Goal: Task Accomplishment & Management: Use online tool/utility

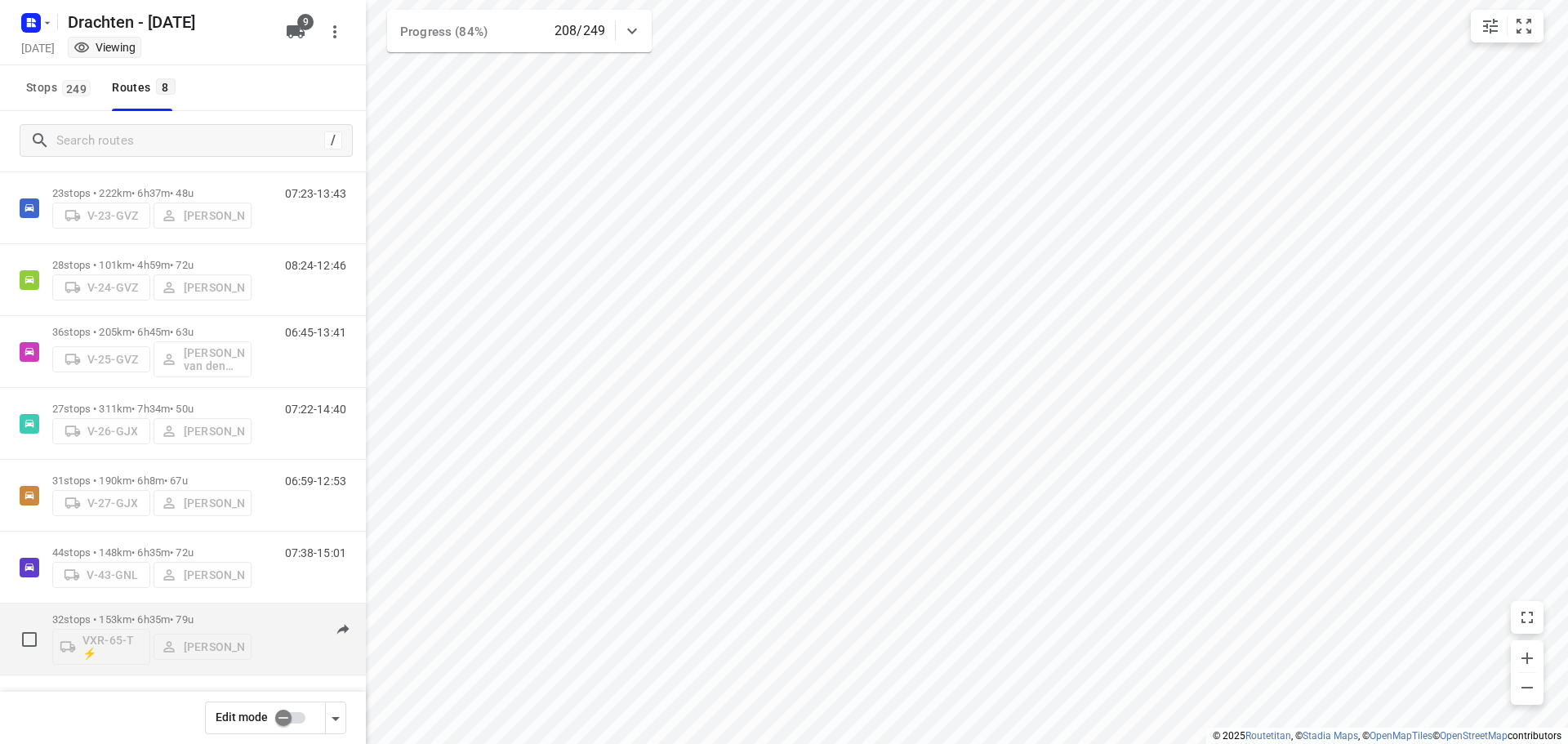
click at [142, 609] on div "32 stops • 153km • 6h35m • 79u VXR-65-T ⚡ Leon Holwerda" at bounding box center [151, 639] width 200 height 67
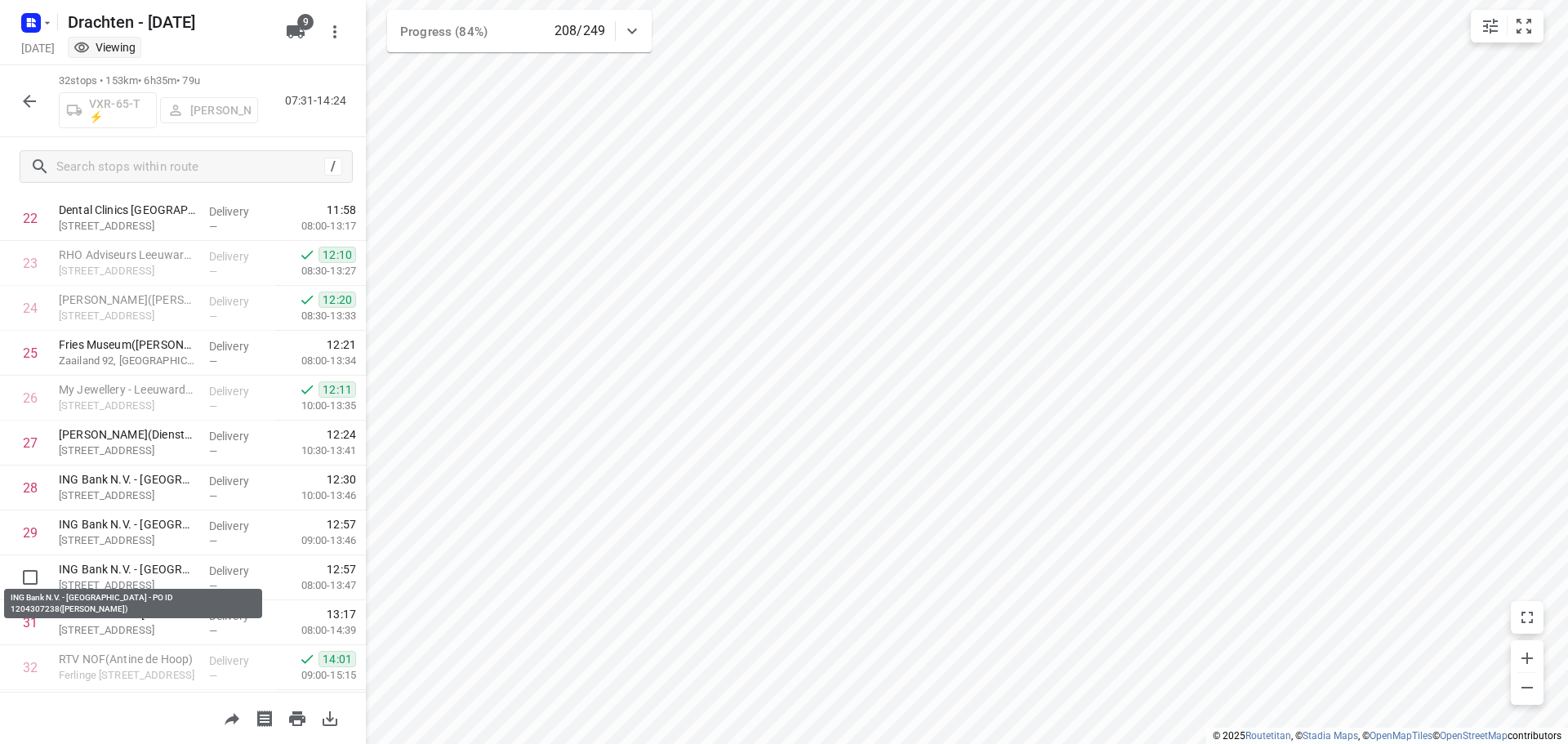
scroll to position [1069, 0]
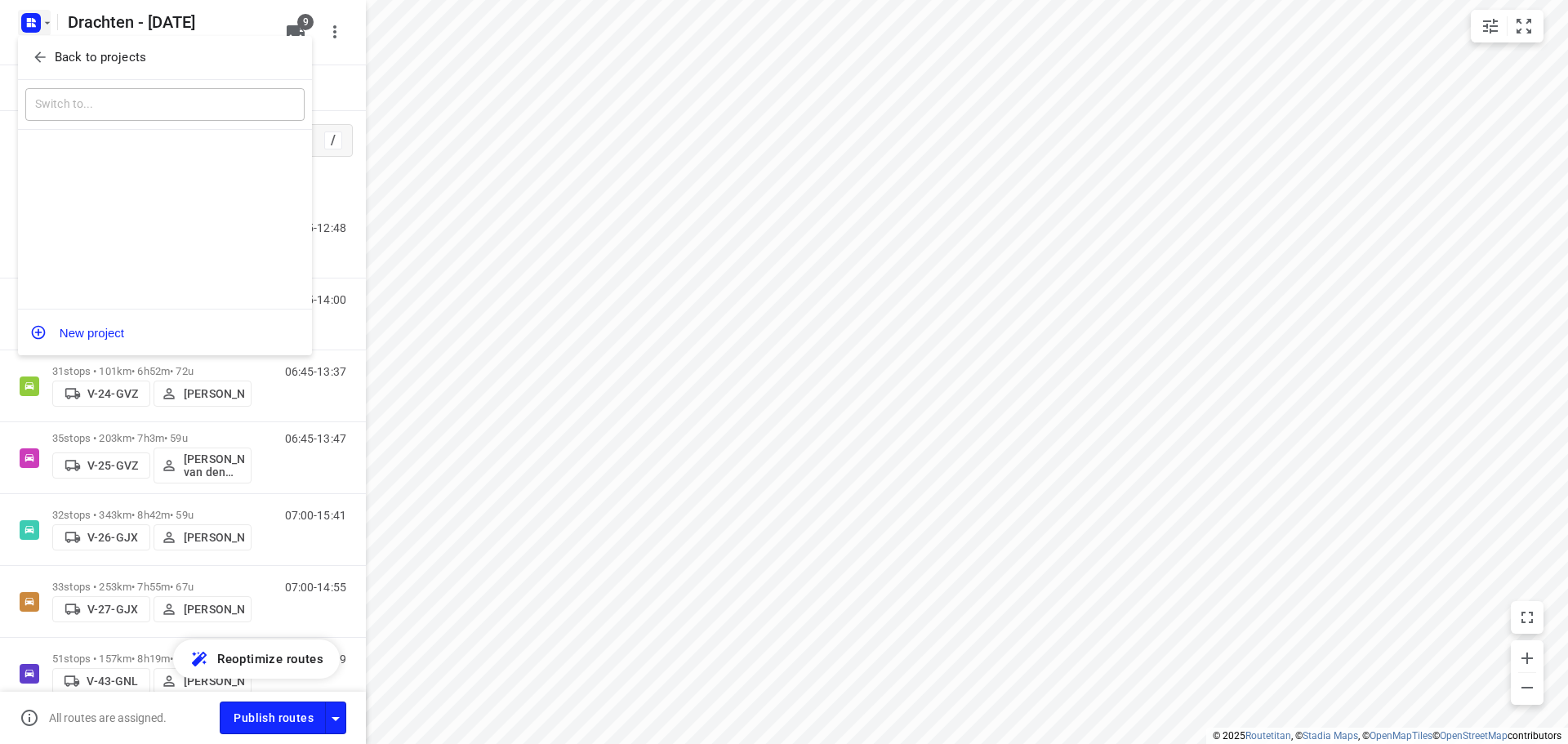
click at [149, 50] on span "Back to projects" at bounding box center [165, 57] width 266 height 19
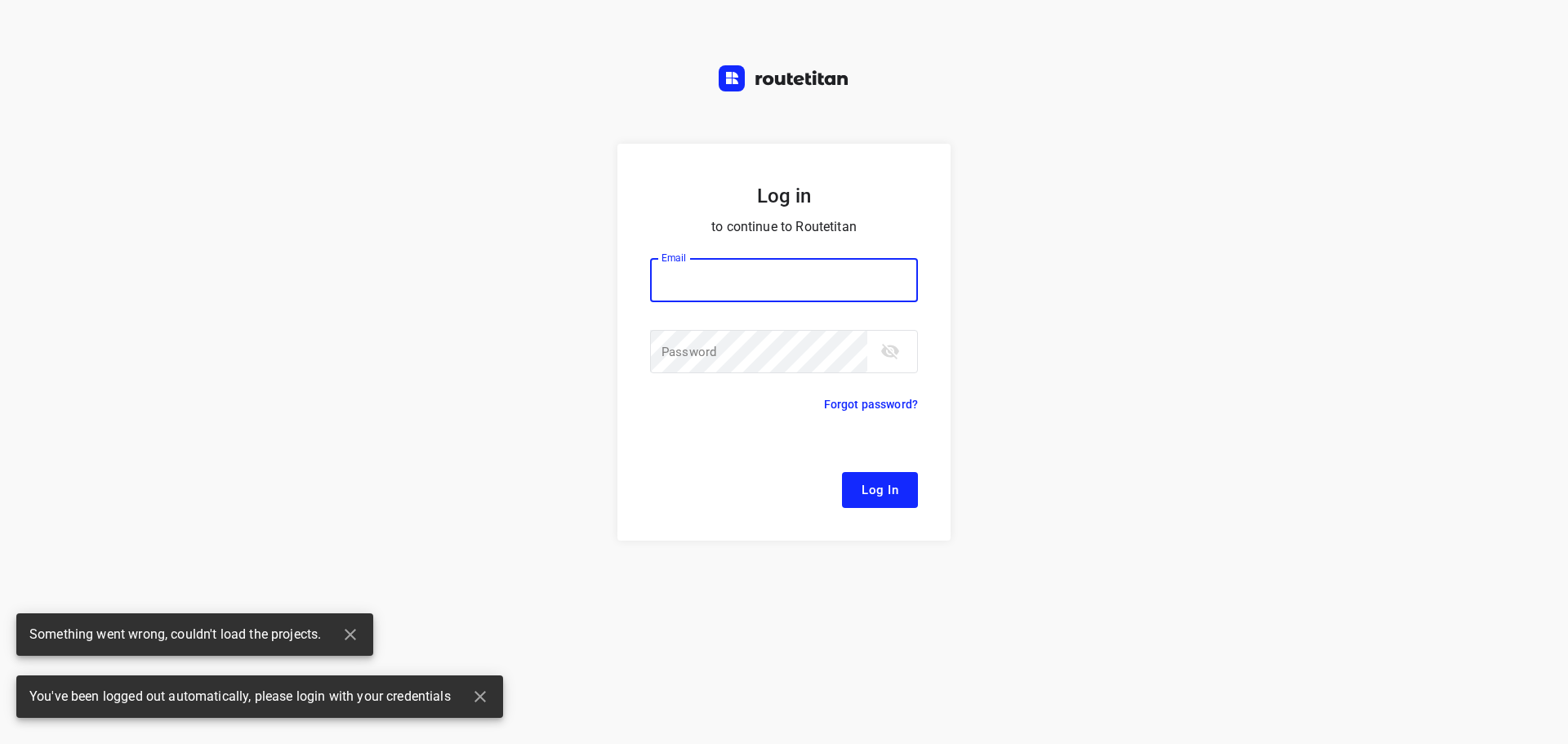
drag, startPoint x: 687, startPoint y: 276, endPoint x: 694, endPoint y: 290, distance: 15.7
click at [688, 276] on input "email" at bounding box center [784, 280] width 268 height 44
type input "remco@fruitopjewerk.nl"
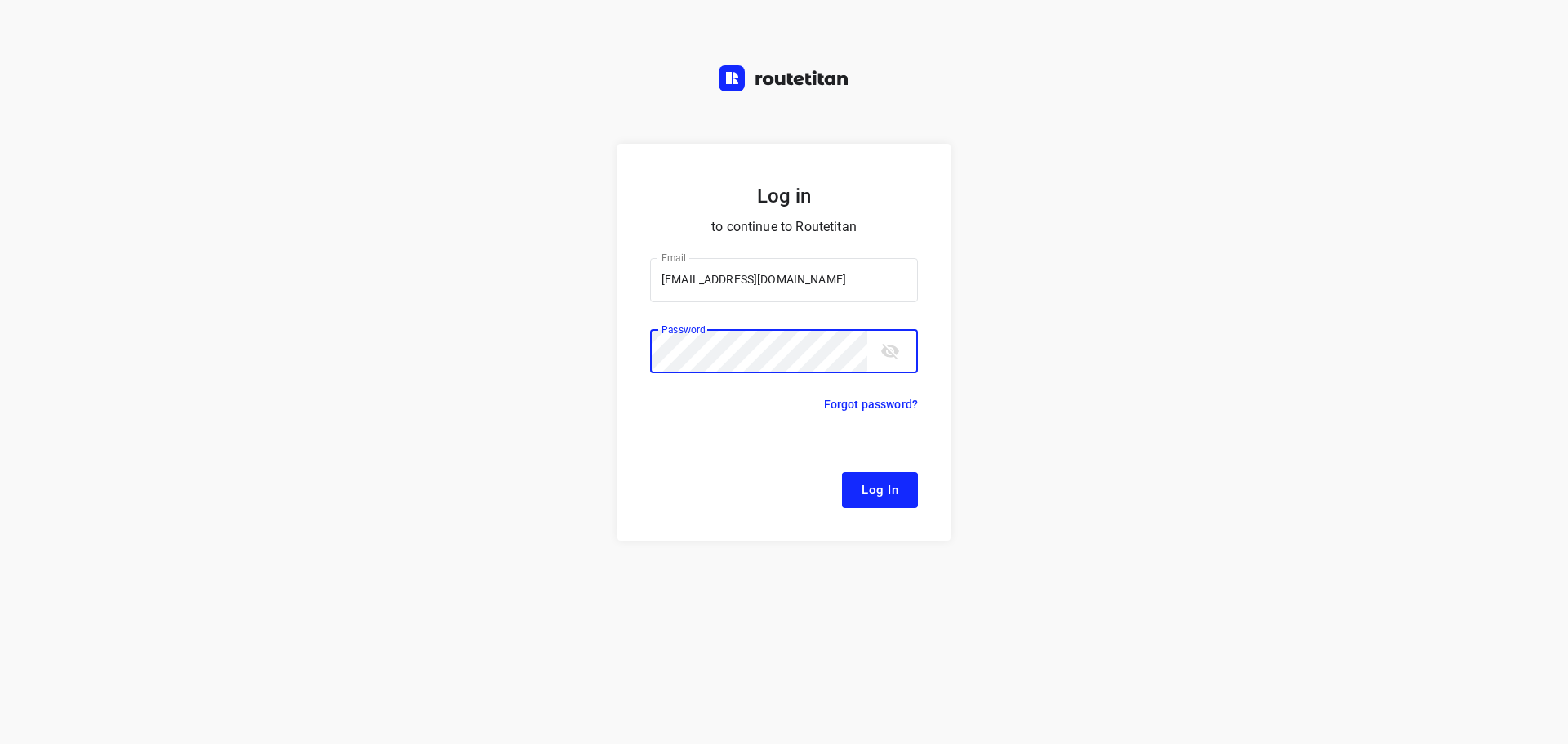
click at [842, 472] on button "Log In" at bounding box center [880, 490] width 76 height 36
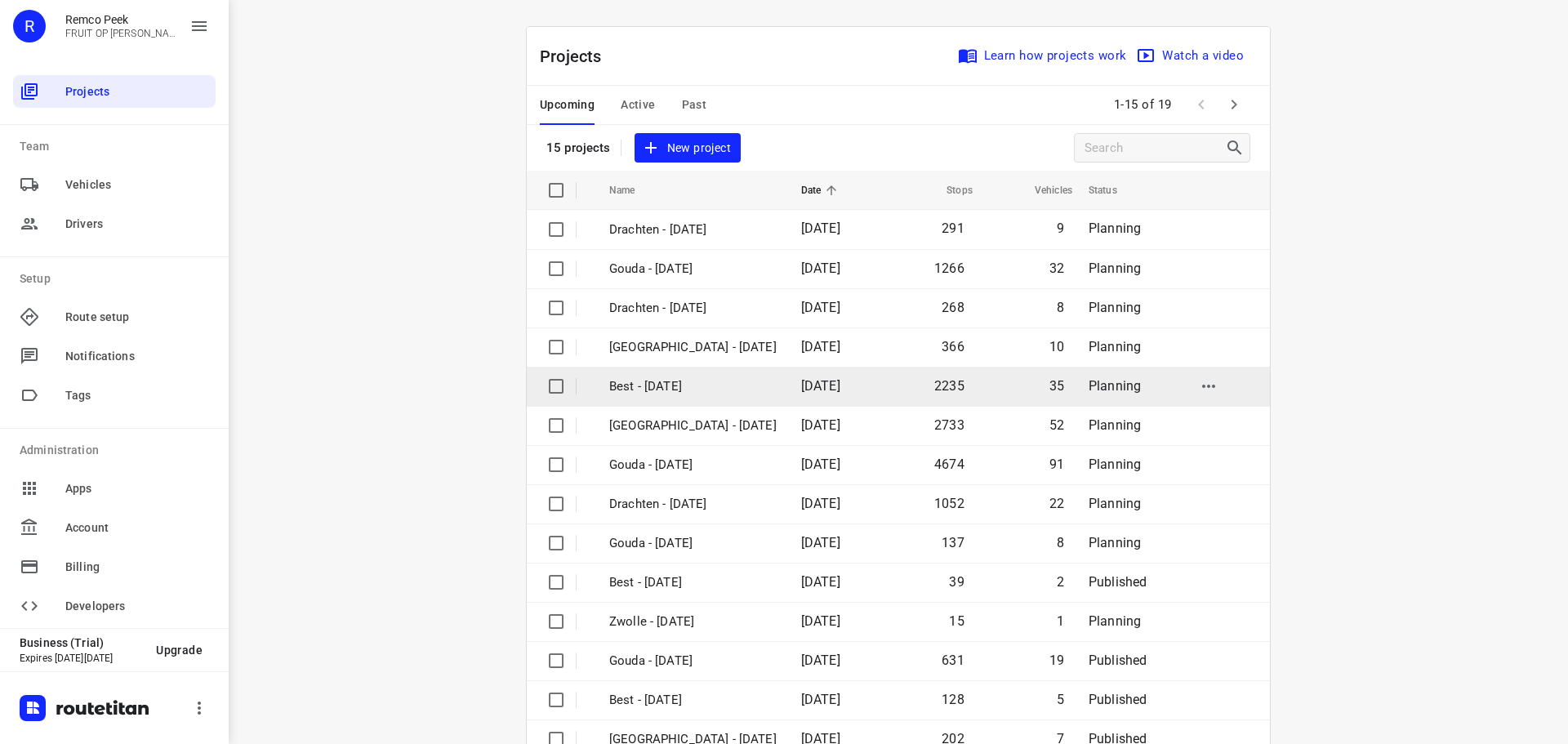
scroll to position [82, 0]
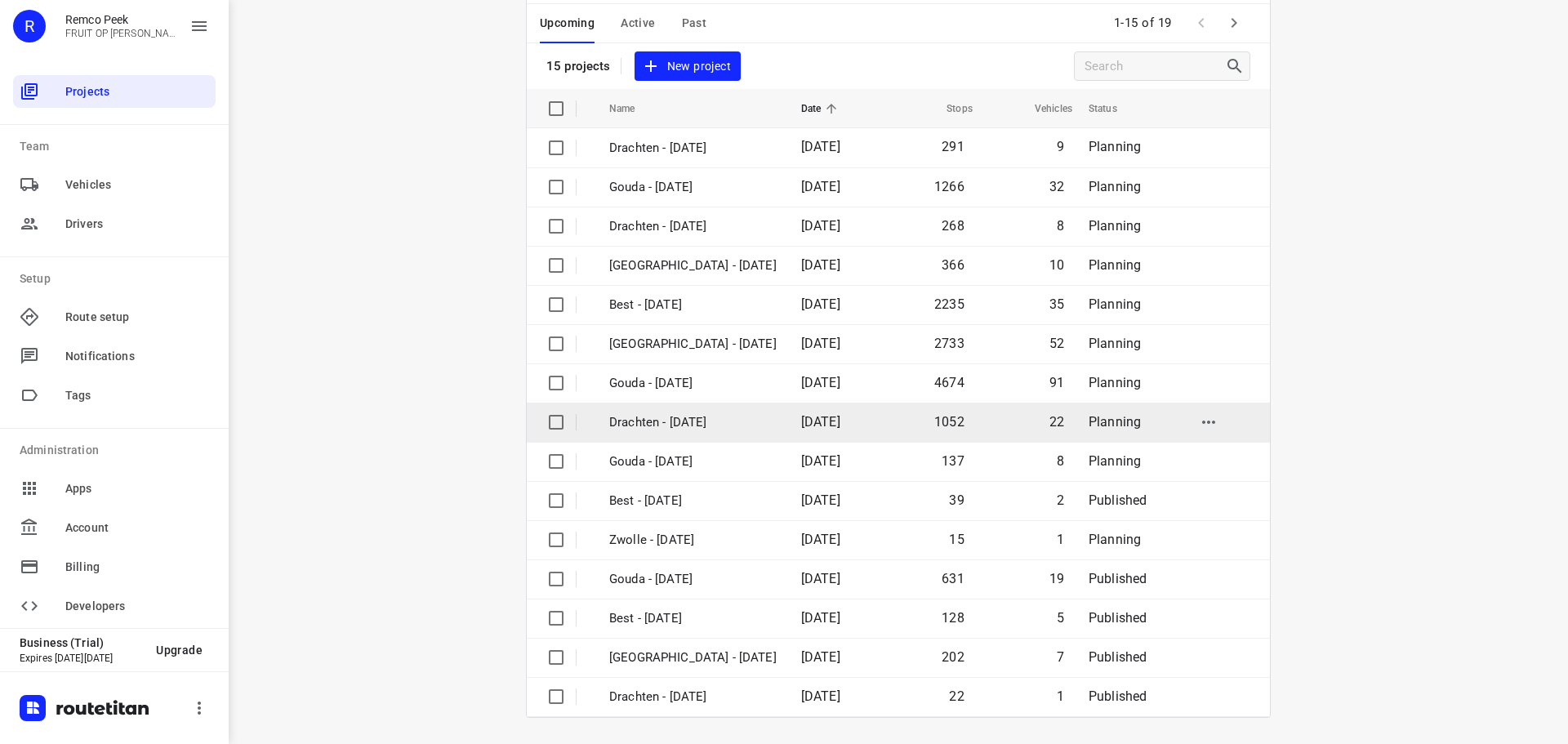
click at [671, 421] on p "Drachten - Monday" at bounding box center [693, 422] width 168 height 19
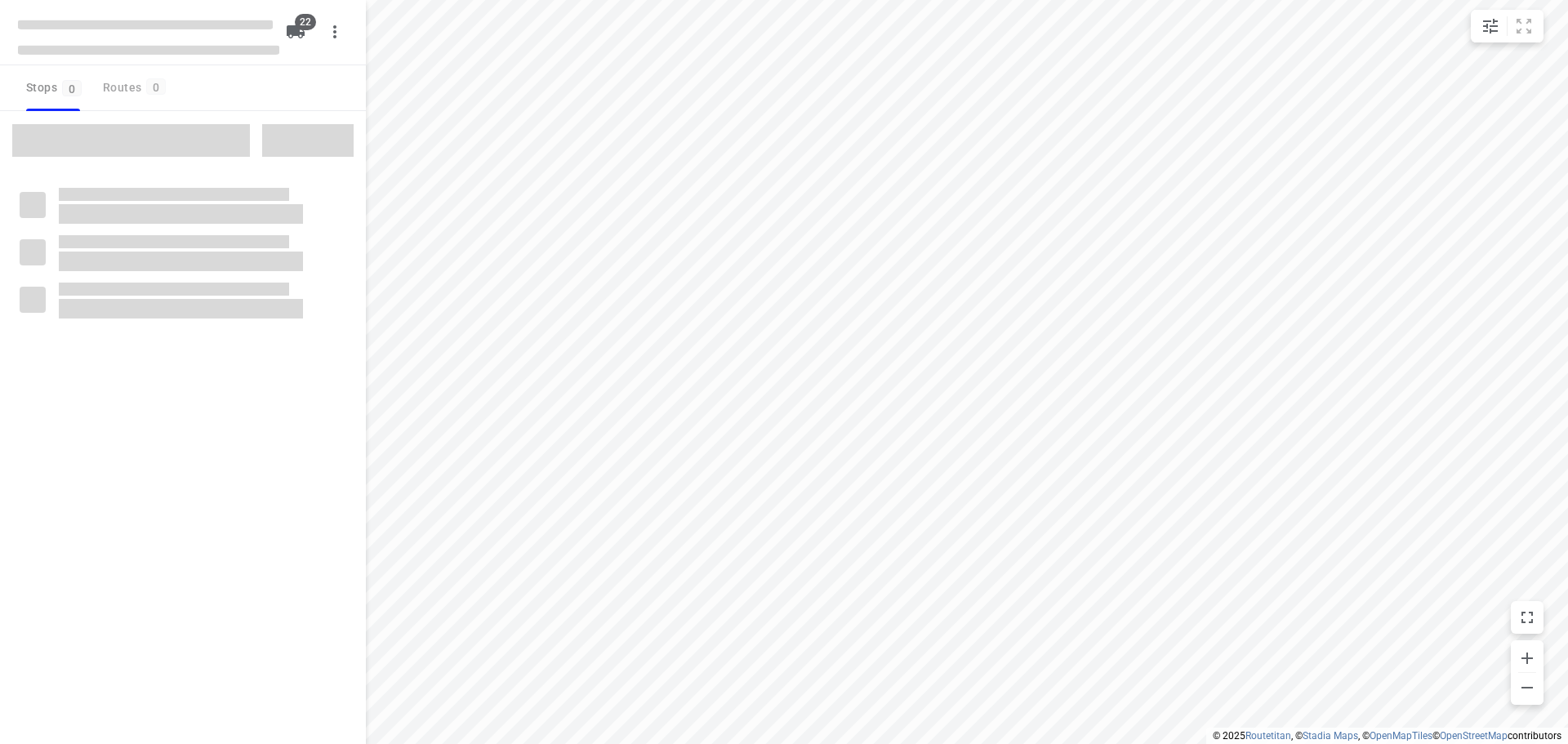
type input "distance"
checkbox input "true"
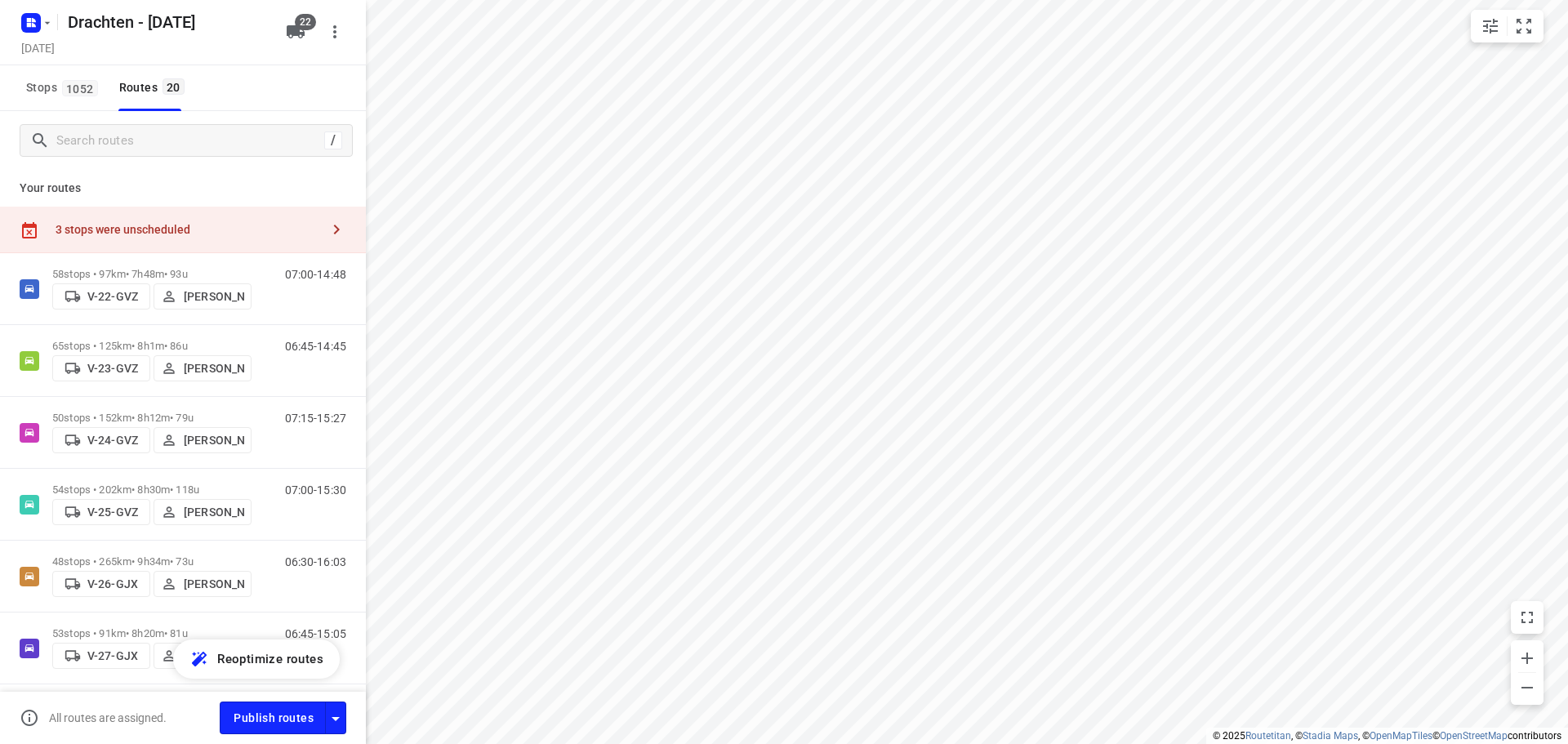
click at [261, 230] on div "3 stops were unscheduled" at bounding box center [188, 230] width 264 height 13
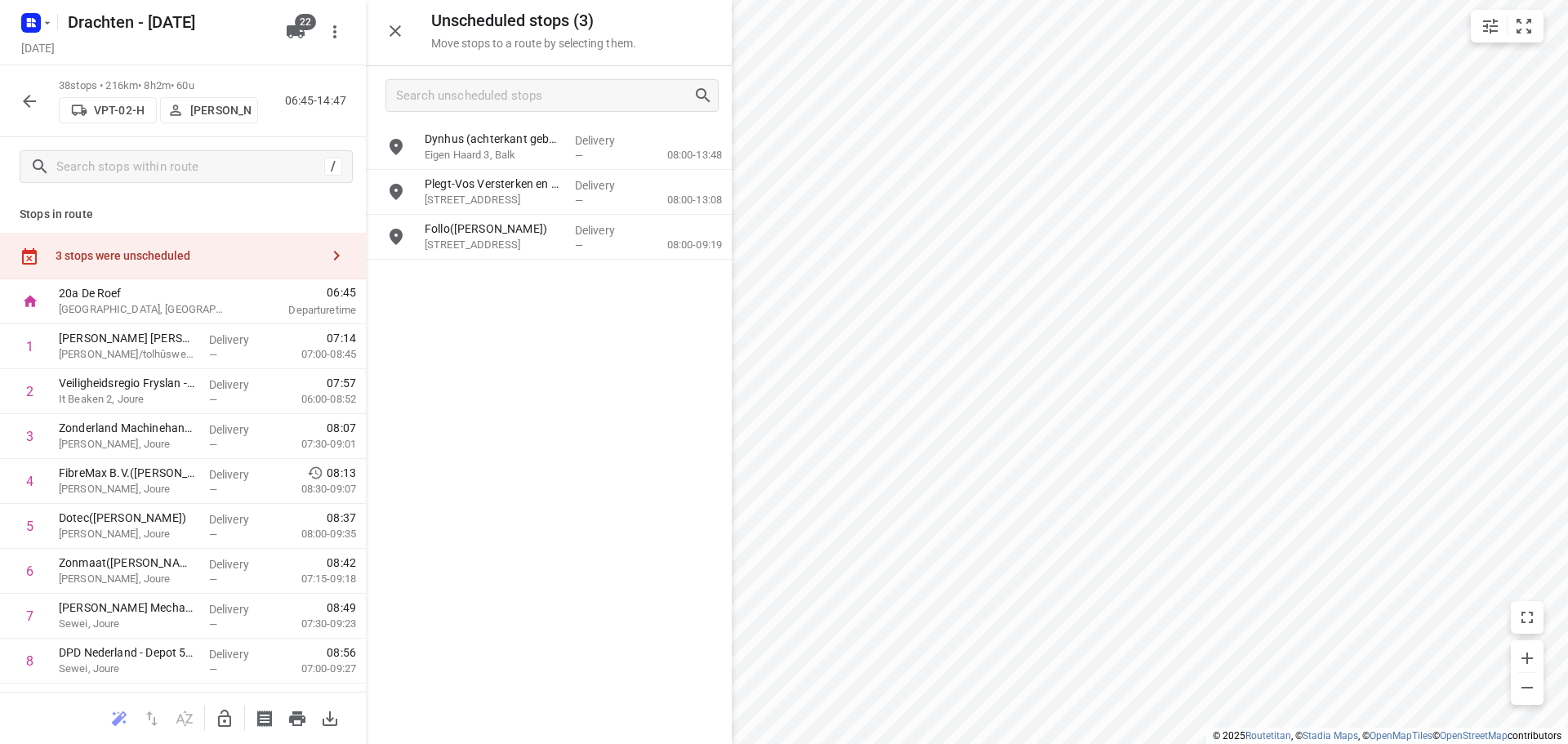
click at [221, 728] on button "button" at bounding box center [224, 718] width 33 height 33
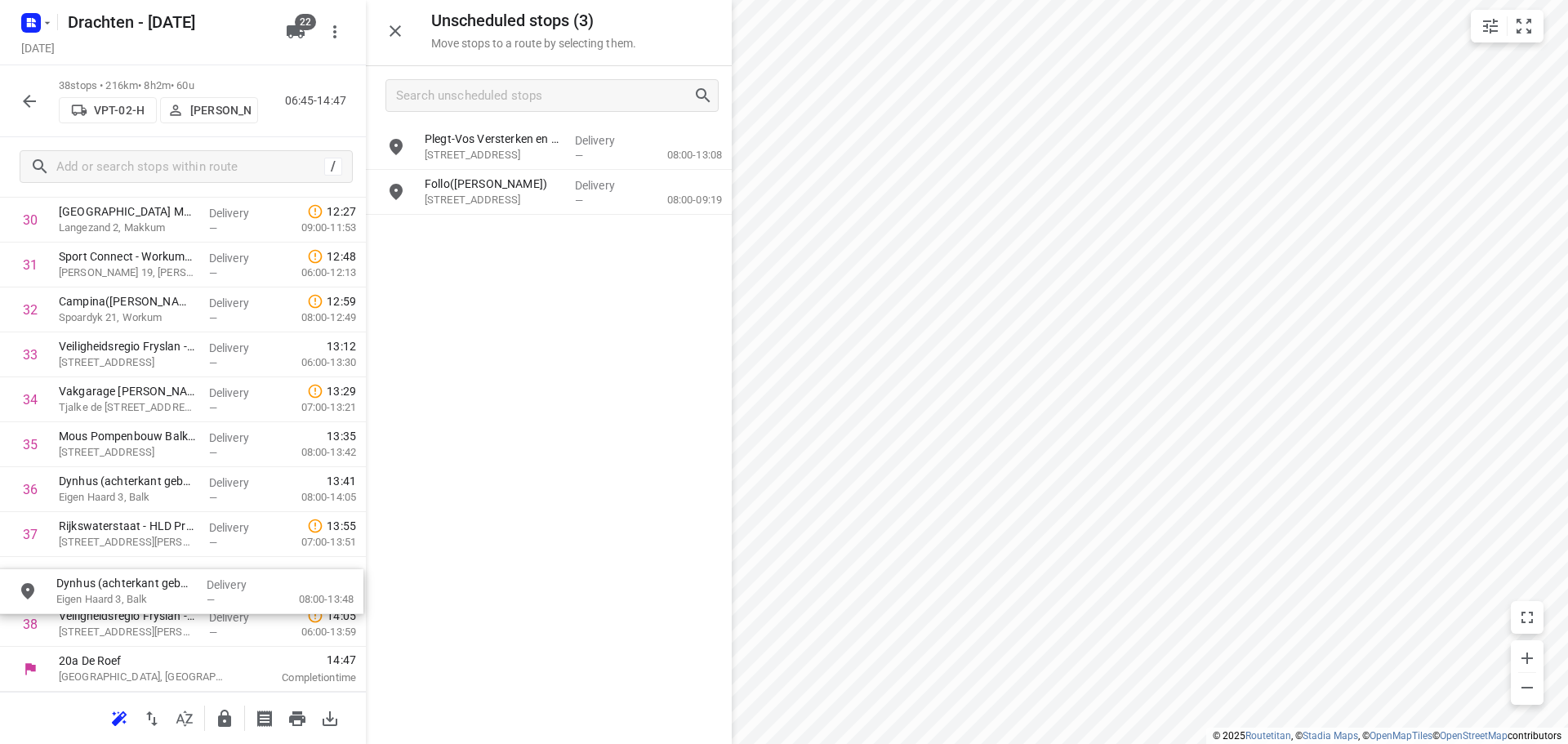
scroll to position [1431, 0]
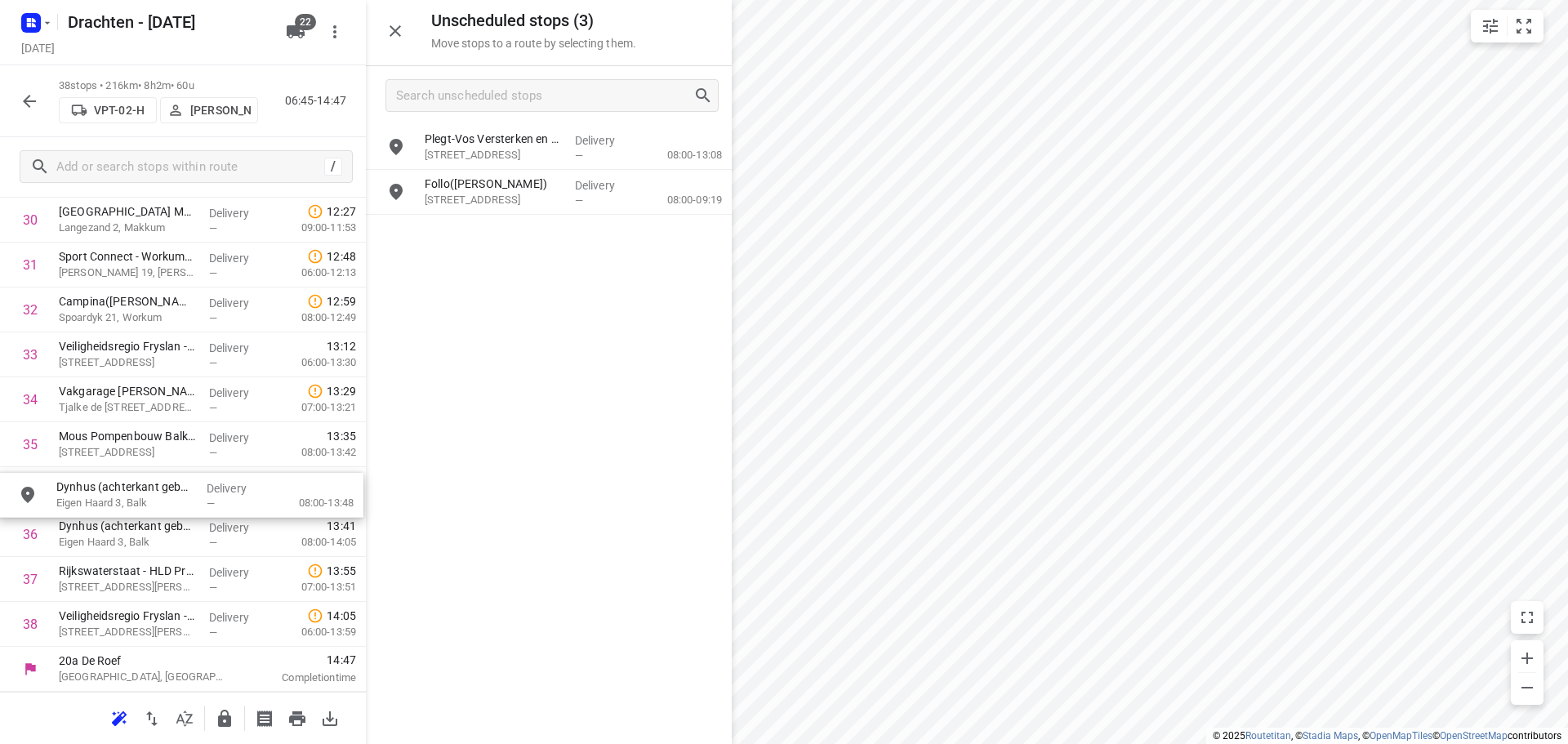
drag, startPoint x: 518, startPoint y: 144, endPoint x: 138, endPoint y: 508, distance: 526.2
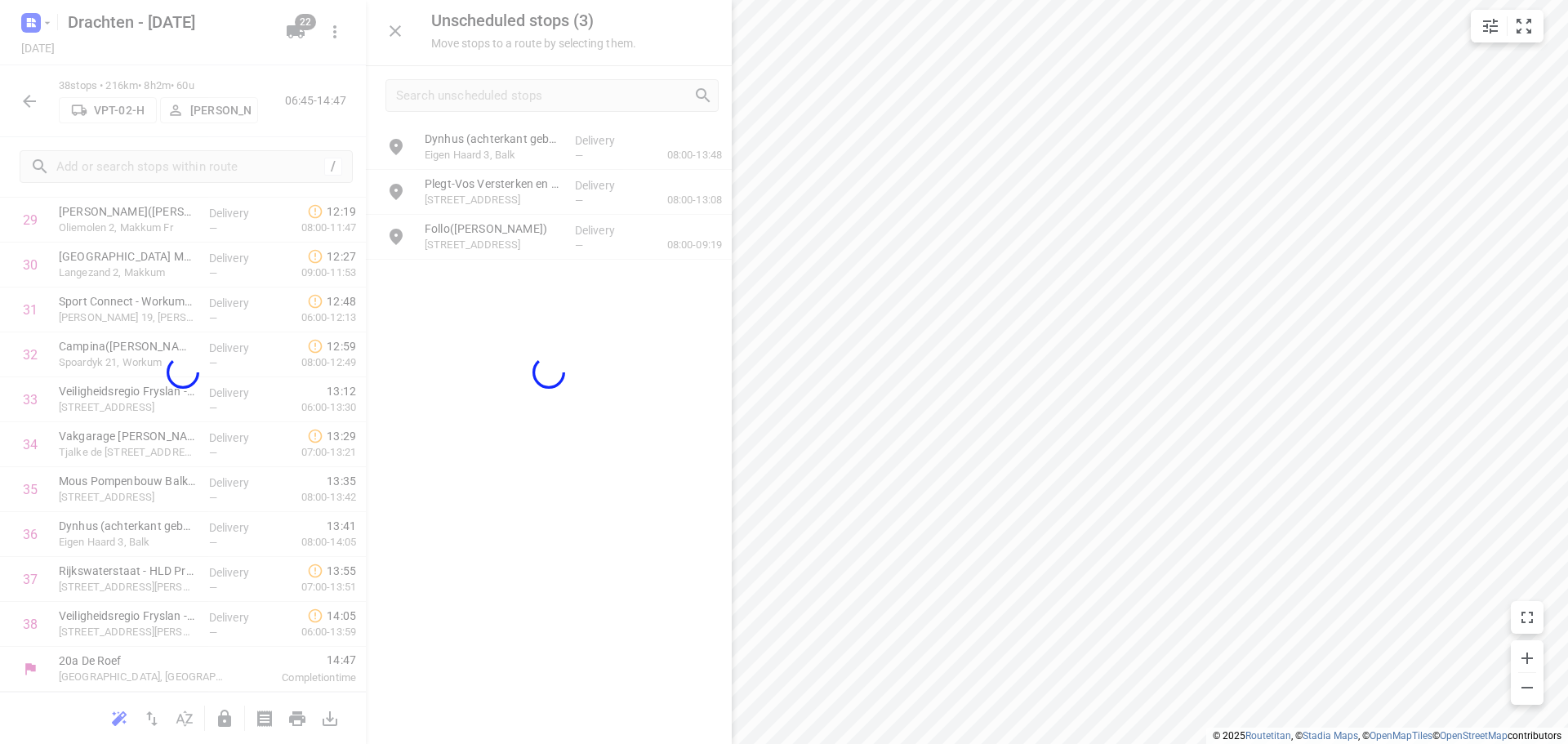
scroll to position [1384, 0]
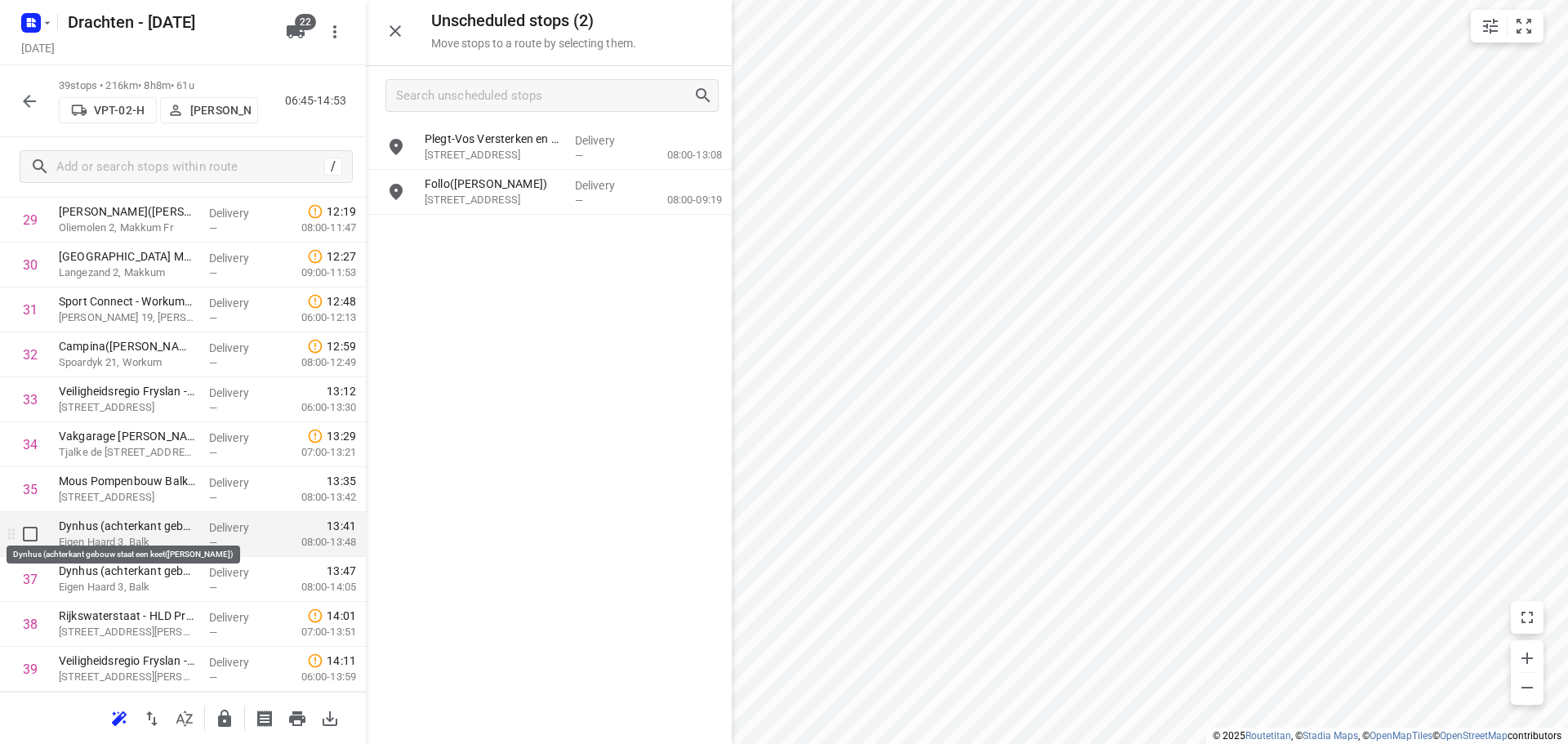
click at [128, 532] on p "Dynhus (achterkant gebouw staat een keet(Armanda Koenen)" at bounding box center [128, 526] width 138 height 16
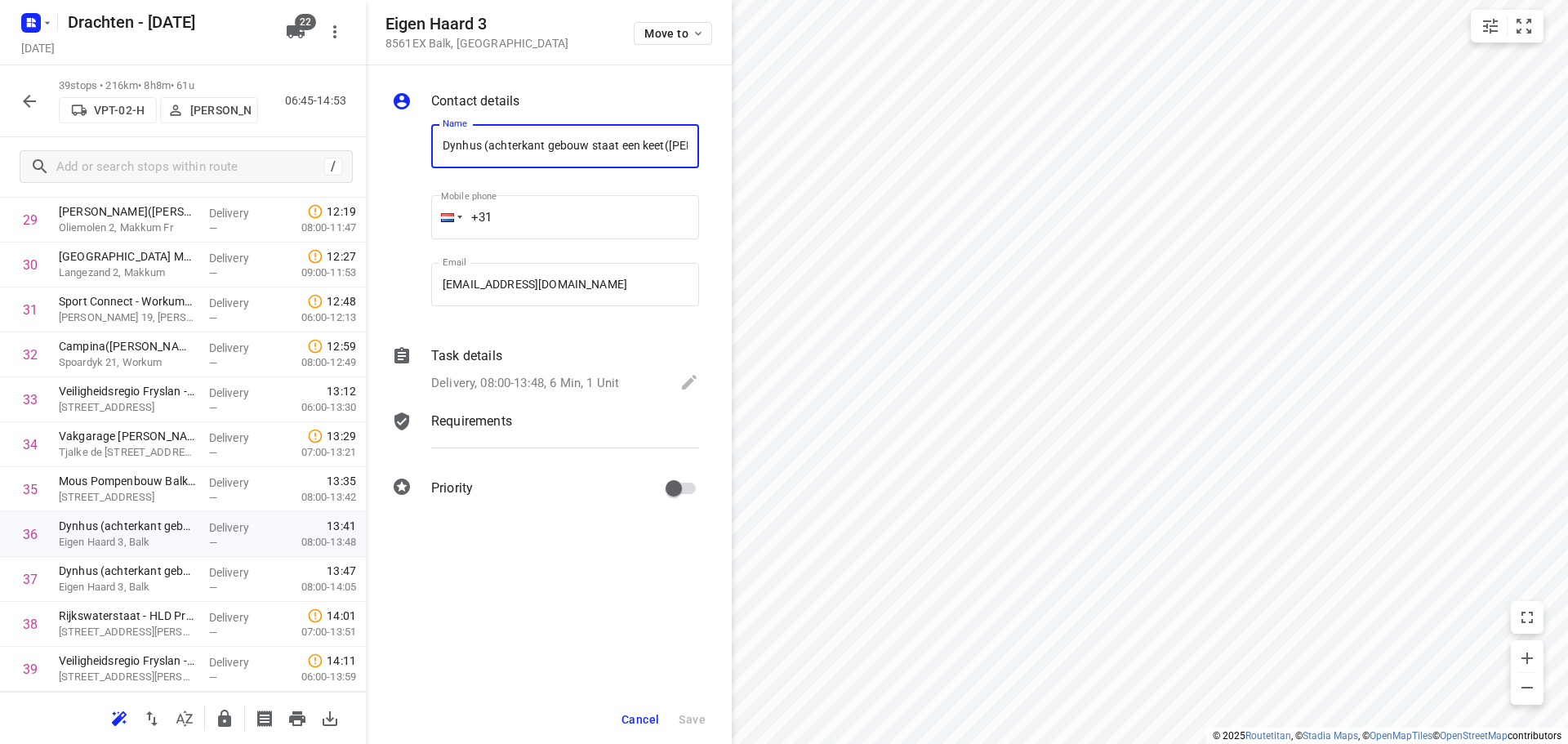
click at [507, 382] on p "Delivery, 08:00-13:48, 6 Min, 1 Unit" at bounding box center [525, 383] width 188 height 19
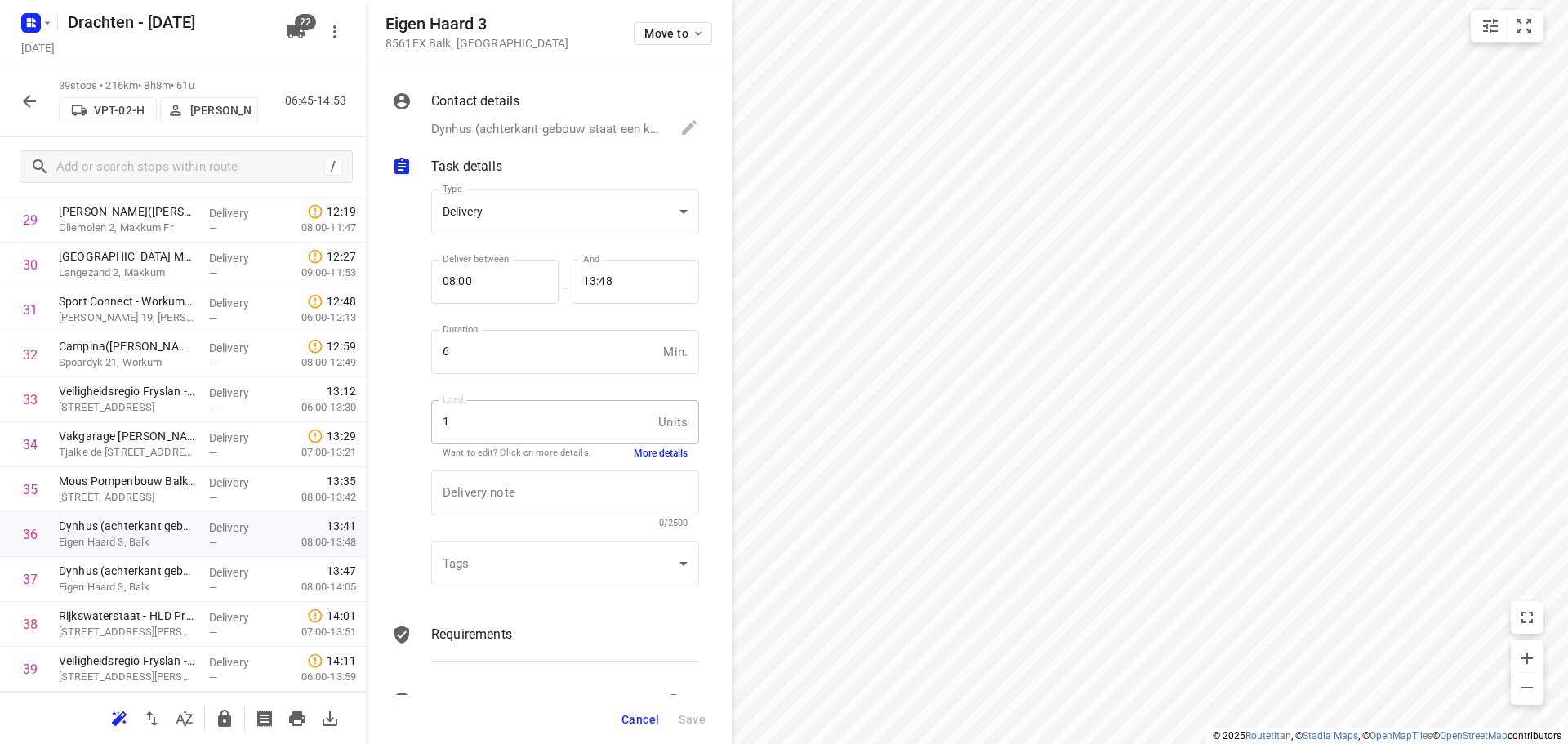
click at [634, 454] on button "More details" at bounding box center [660, 453] width 54 height 14
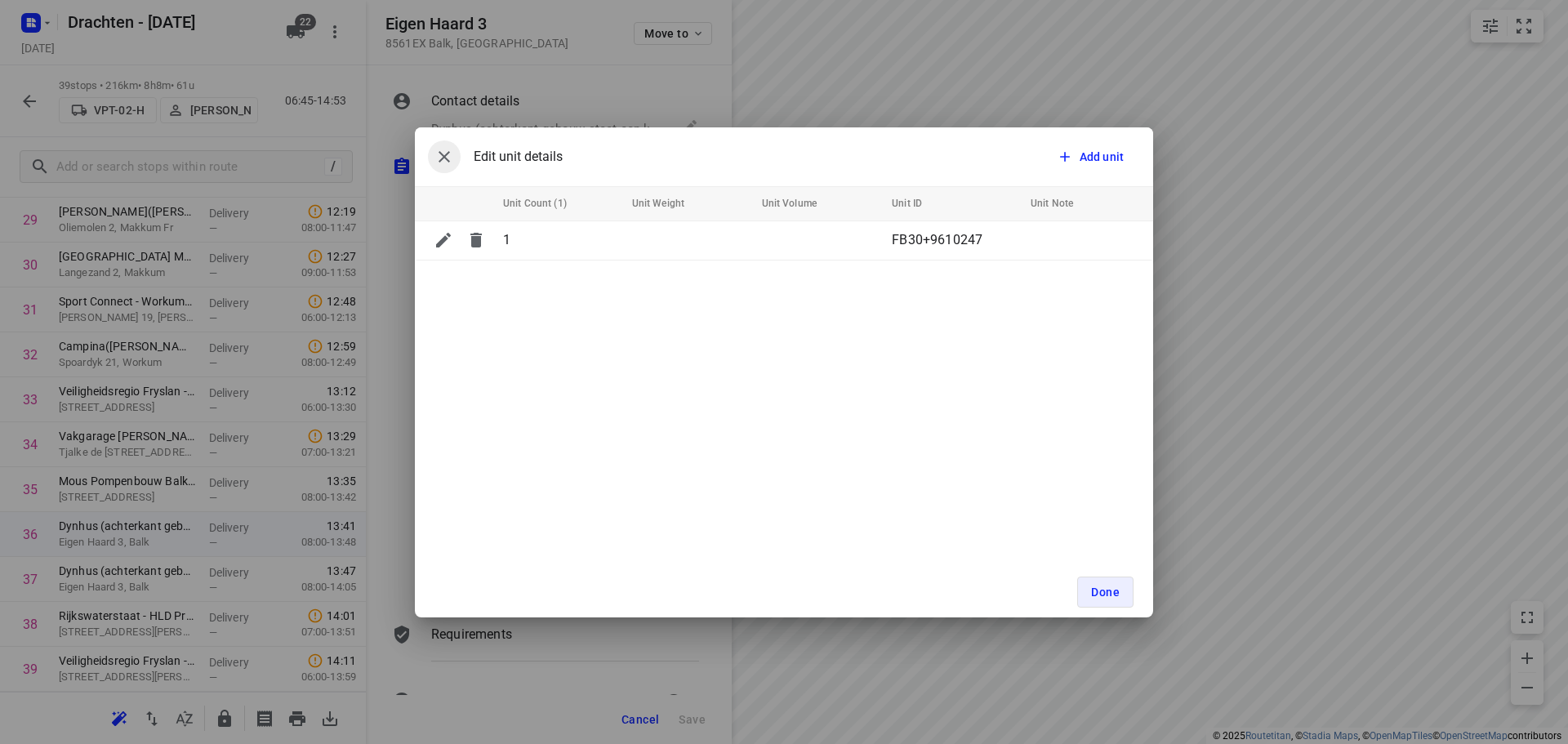
click at [444, 155] on icon "button" at bounding box center [445, 157] width 20 height 20
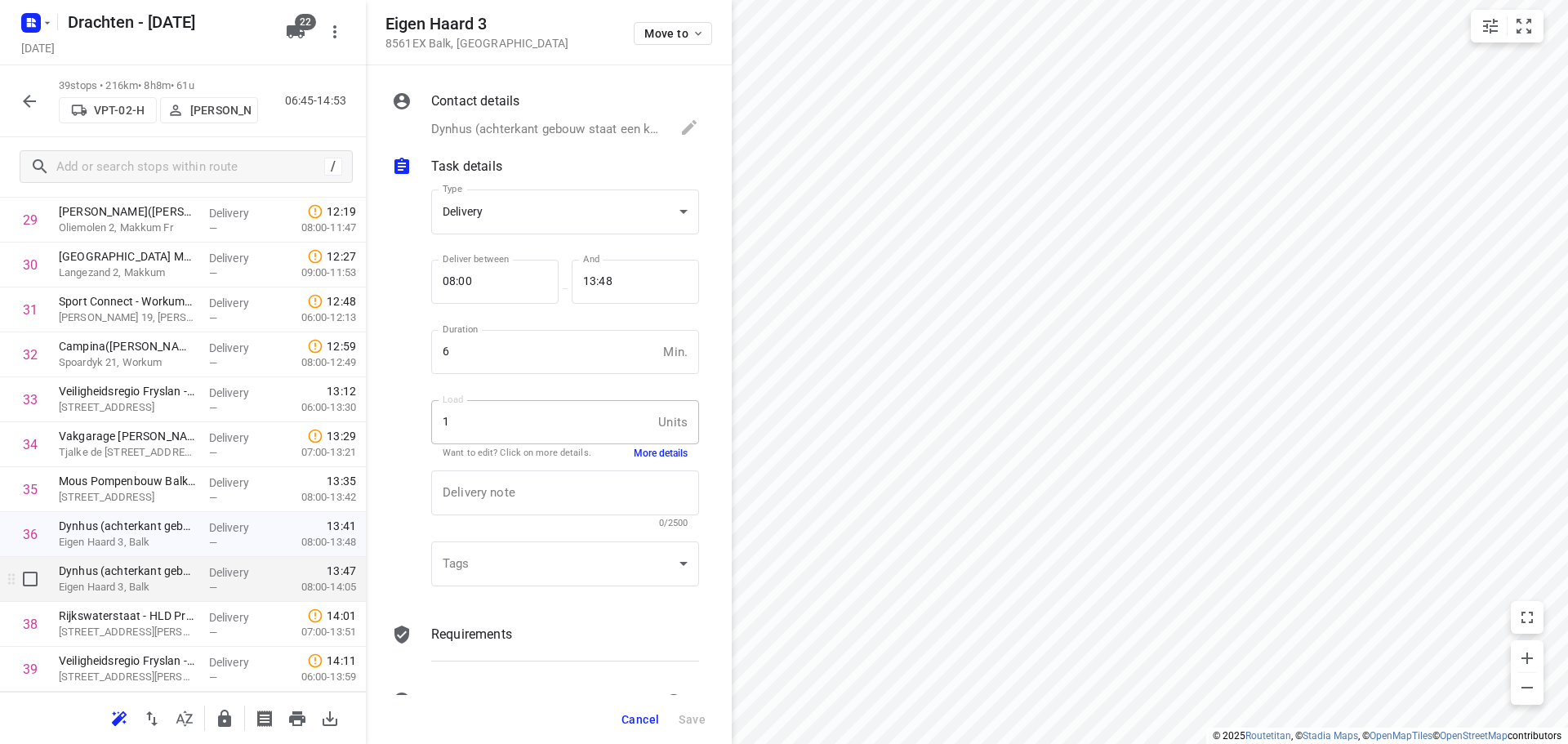
click at [98, 600] on div "Dynhus (achterkant gebouw staat een keet(Armanda Koenen) Eigen Haard 3, Balk" at bounding box center [127, 579] width 150 height 45
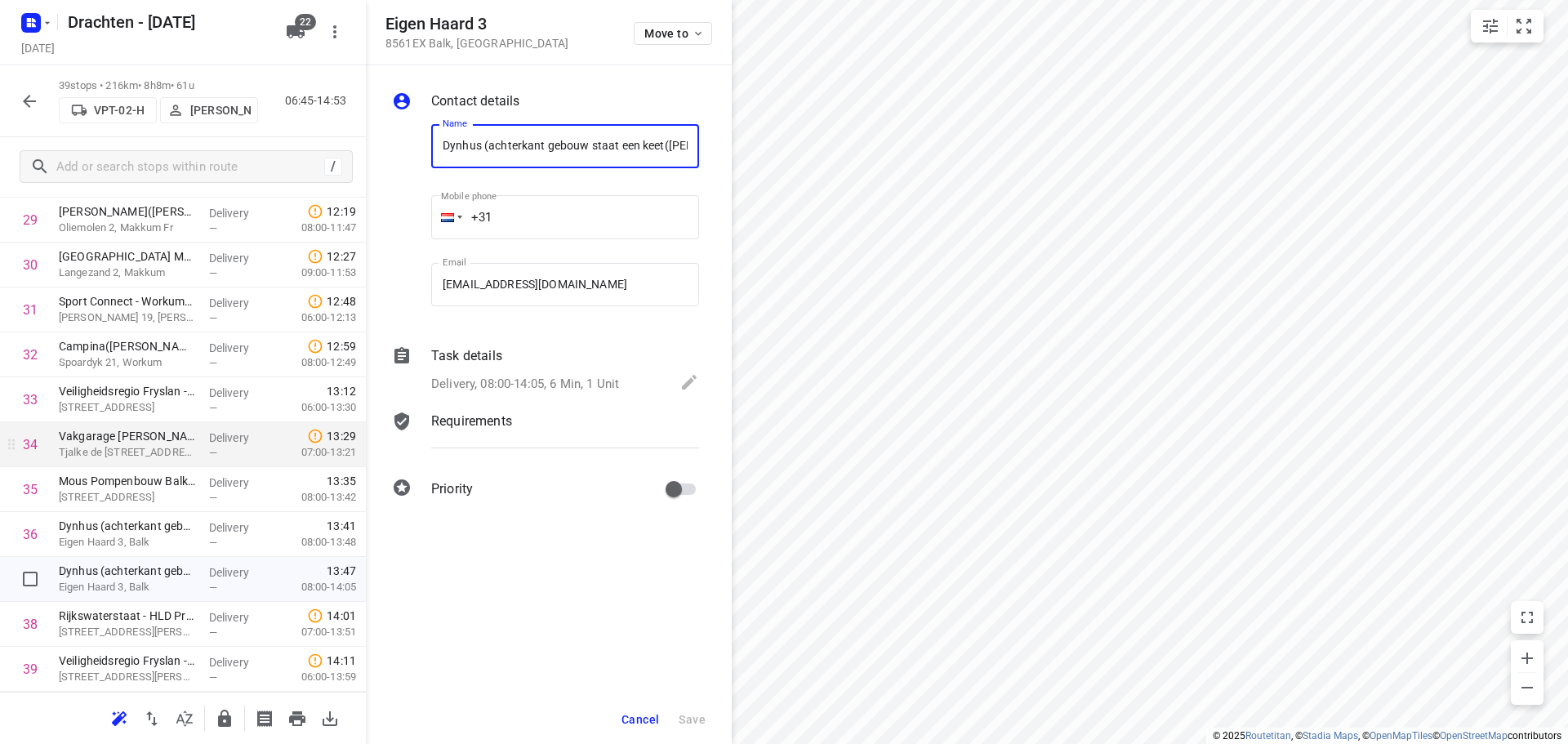
scroll to position [0, 74]
click at [508, 363] on div "Task details" at bounding box center [565, 356] width 268 height 20
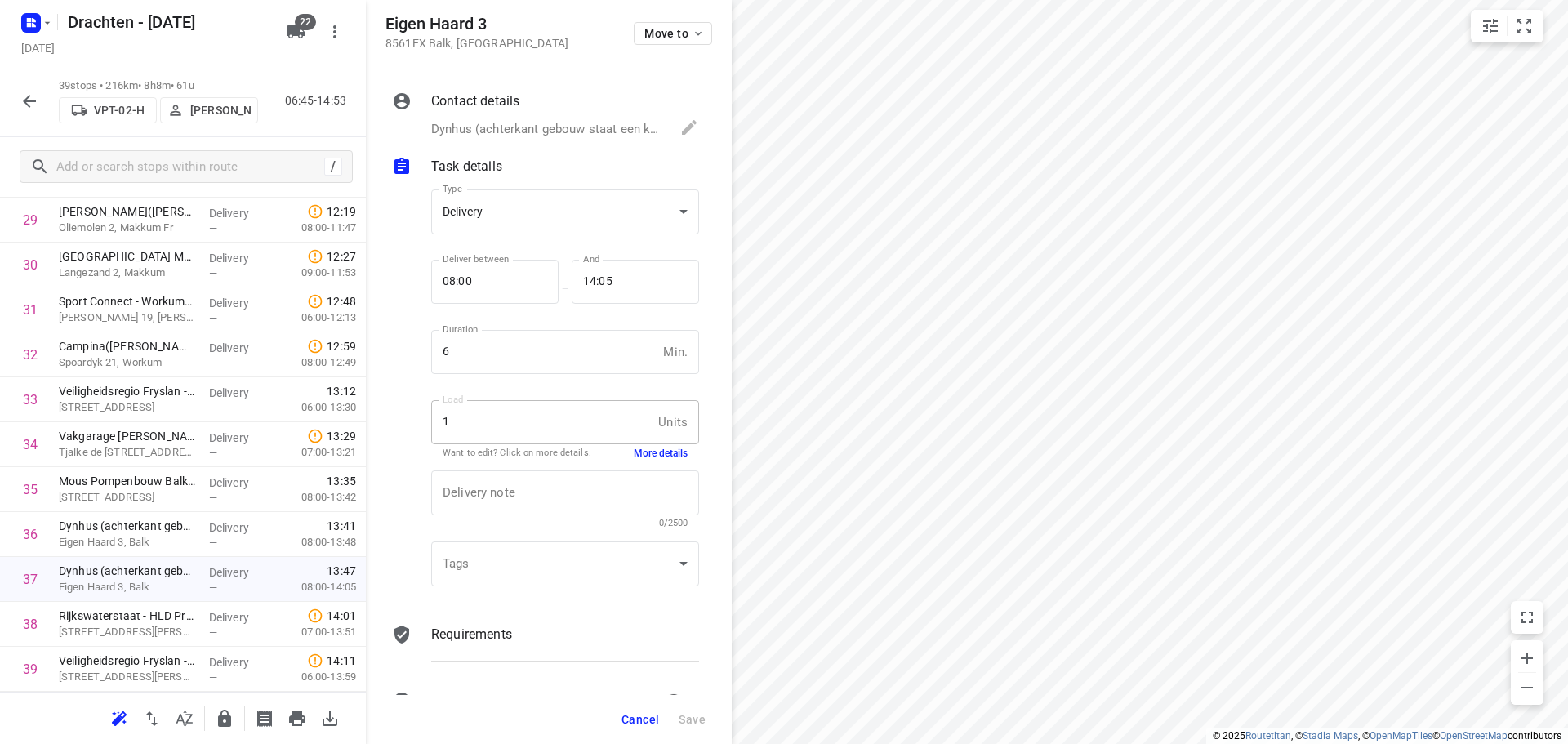
click at [660, 458] on button "More details" at bounding box center [660, 453] width 54 height 14
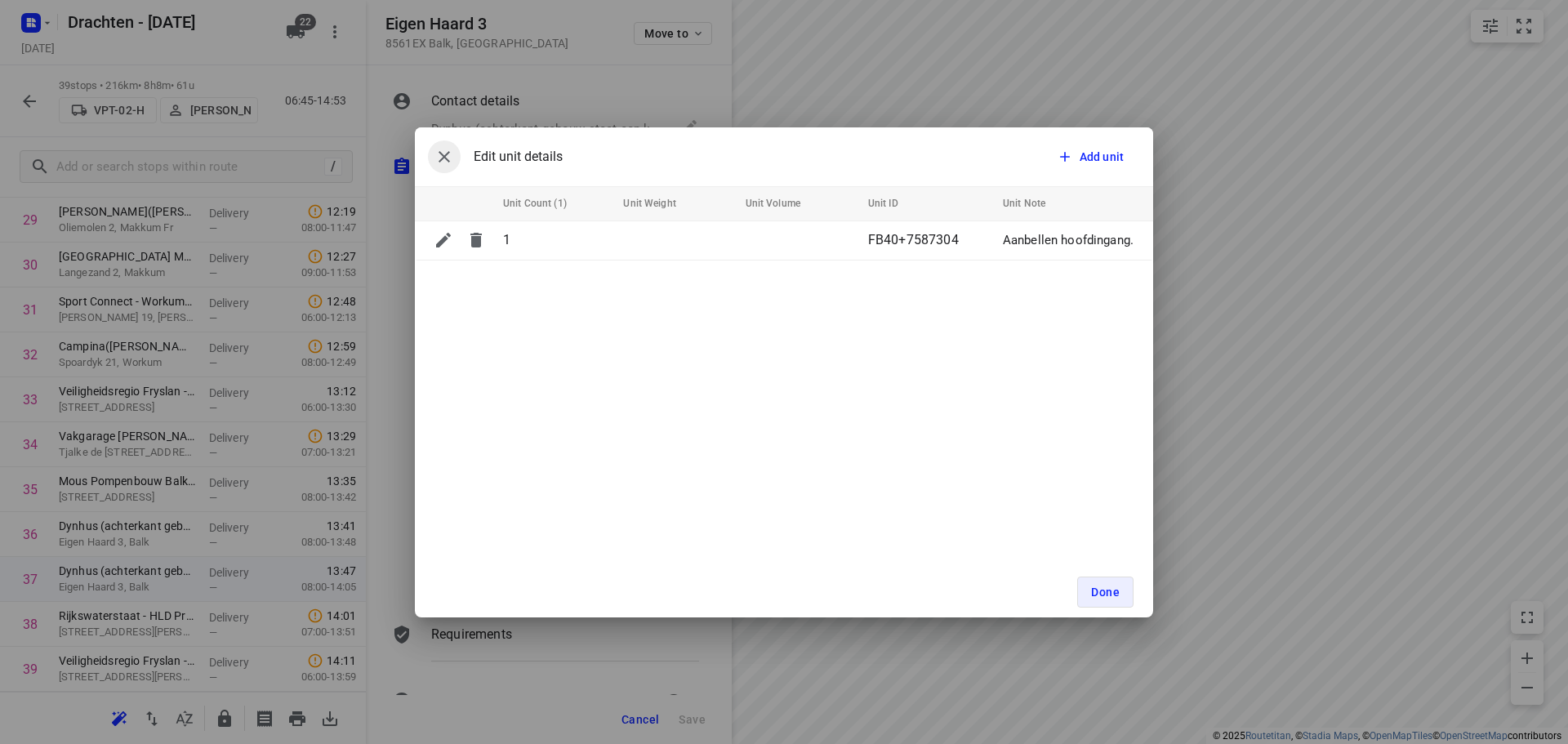
click at [451, 158] on icon "button" at bounding box center [445, 157] width 20 height 20
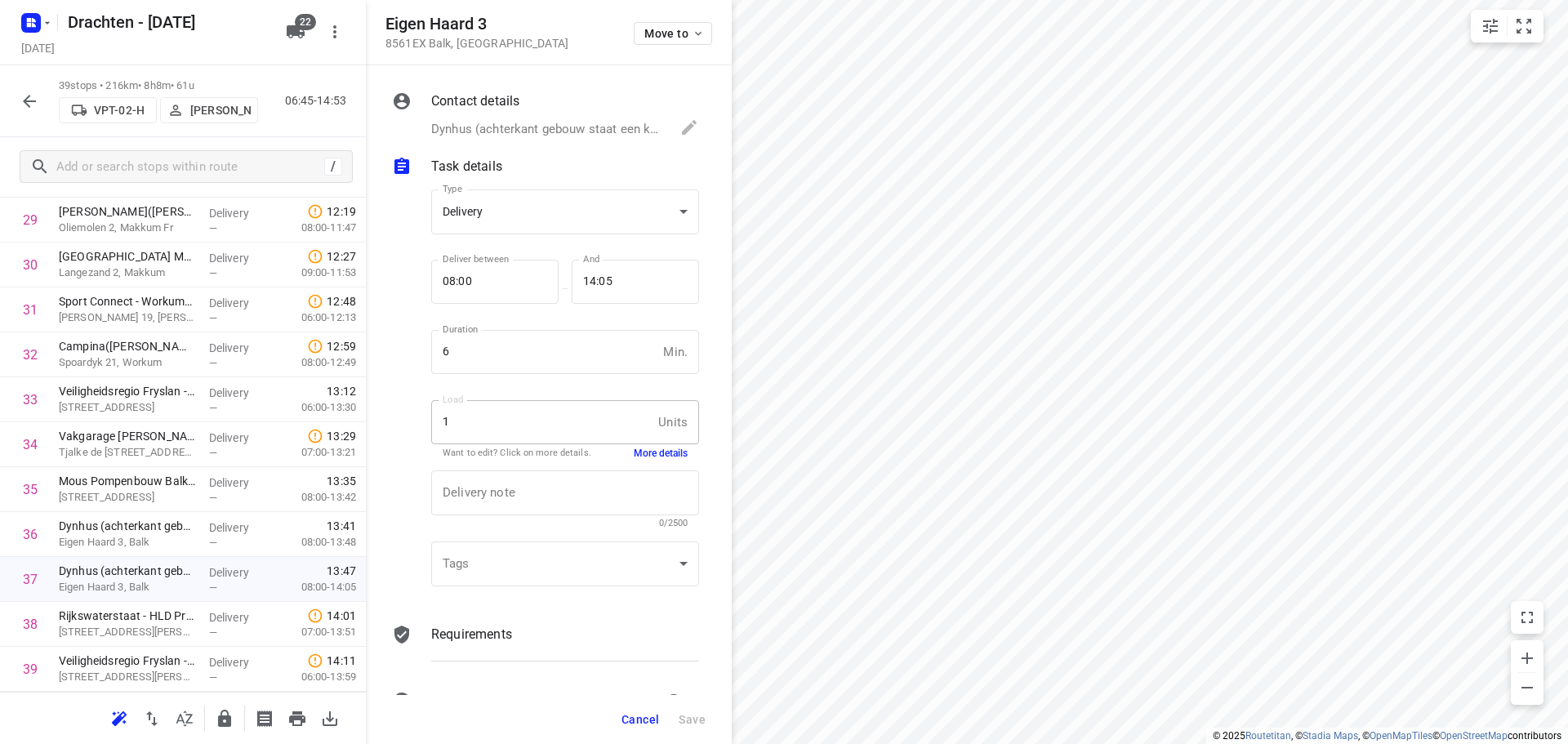
click at [639, 725] on span "Cancel" at bounding box center [640, 719] width 37 height 13
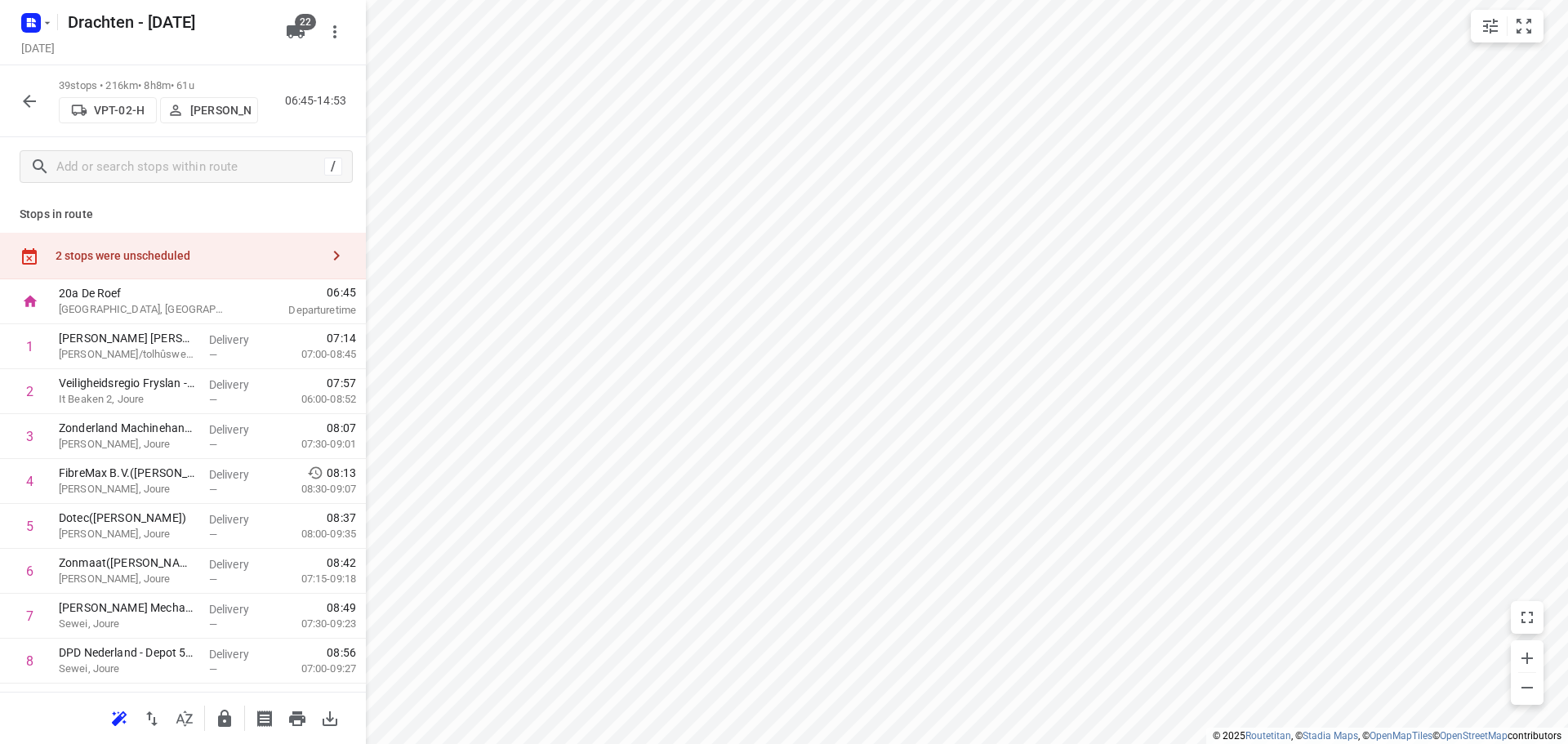
click at [229, 249] on div "2 stops were unscheduled" at bounding box center [188, 255] width 264 height 13
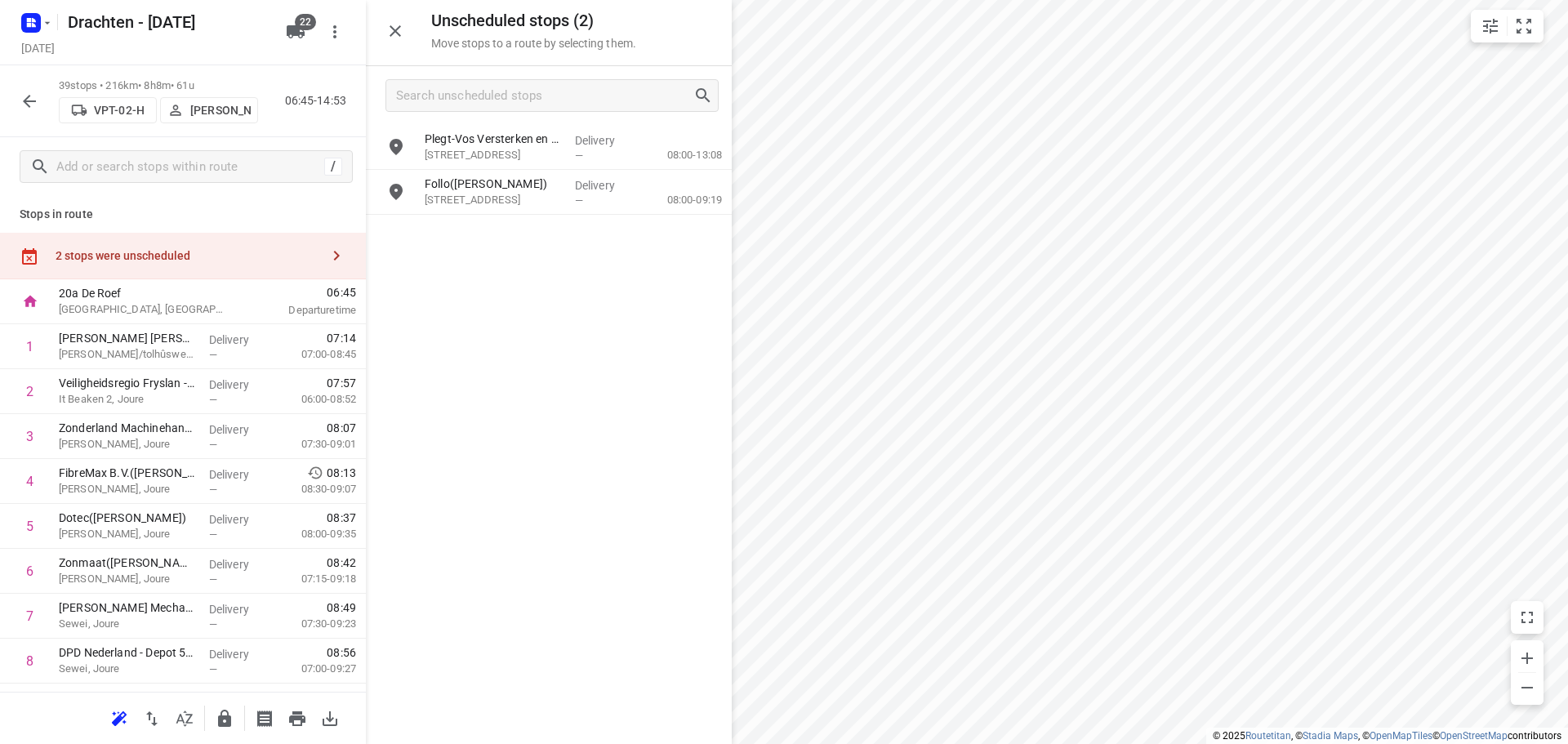
click at [222, 726] on icon "button" at bounding box center [224, 718] width 13 height 17
click at [655, 726] on div "i © 2025 Routetitan , © Stadia Maps , © OpenMapTiles © OpenStreetMap contributo…" at bounding box center [784, 372] width 1568 height 744
click at [224, 726] on icon "button" at bounding box center [224, 718] width 13 height 17
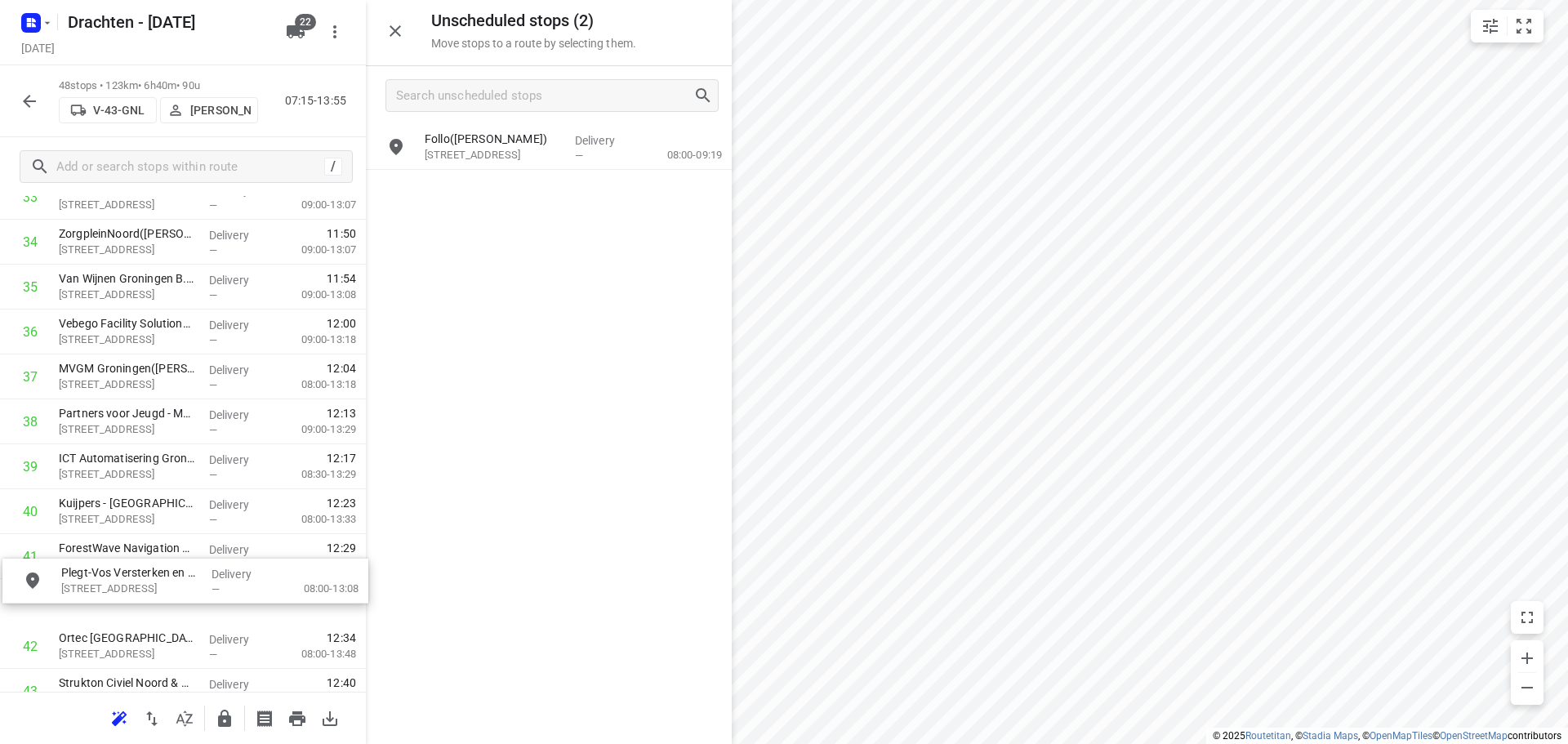
scroll to position [1590, 0]
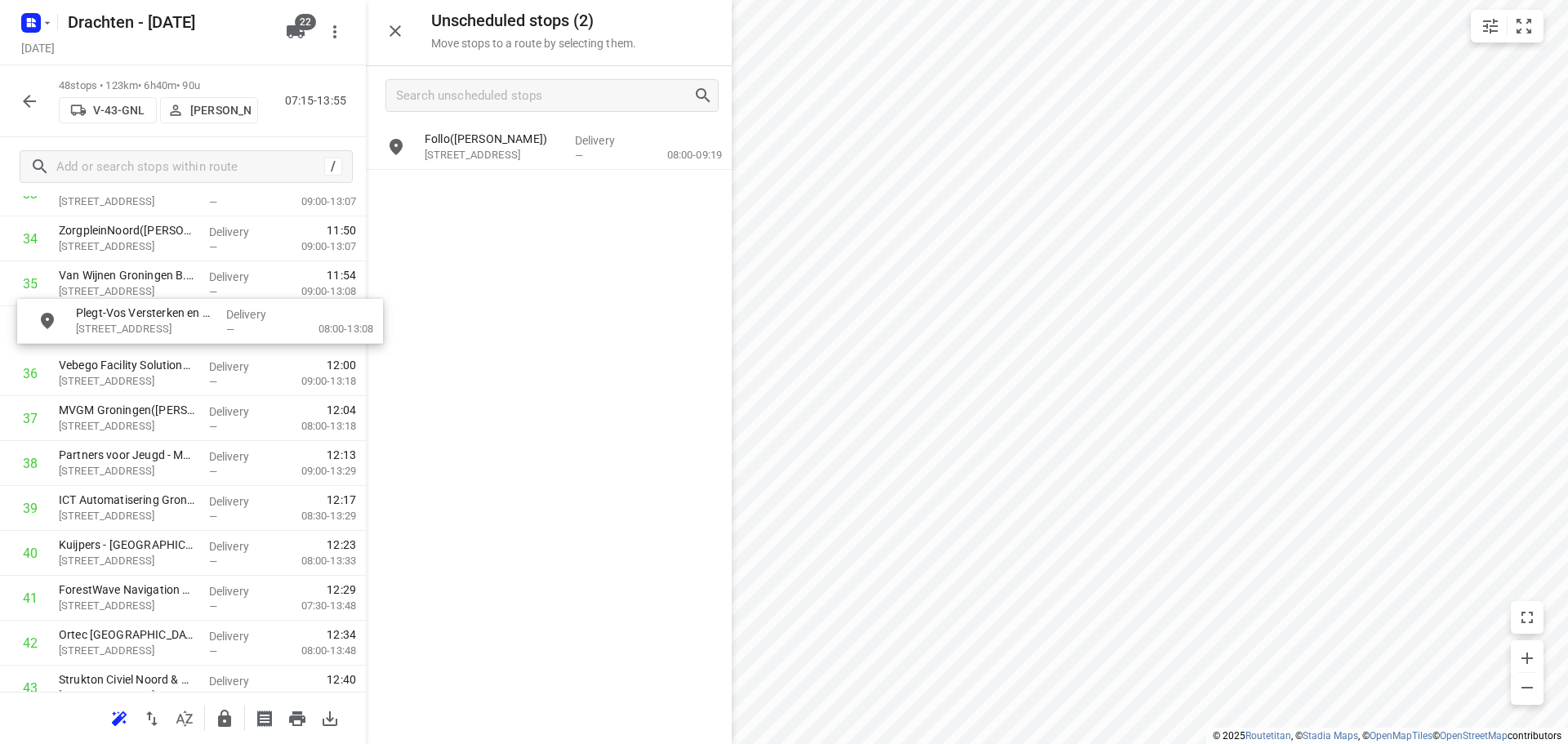
drag, startPoint x: 525, startPoint y: 140, endPoint x: 166, endPoint y: 322, distance: 402.5
click at [225, 726] on icon "button" at bounding box center [224, 718] width 13 height 17
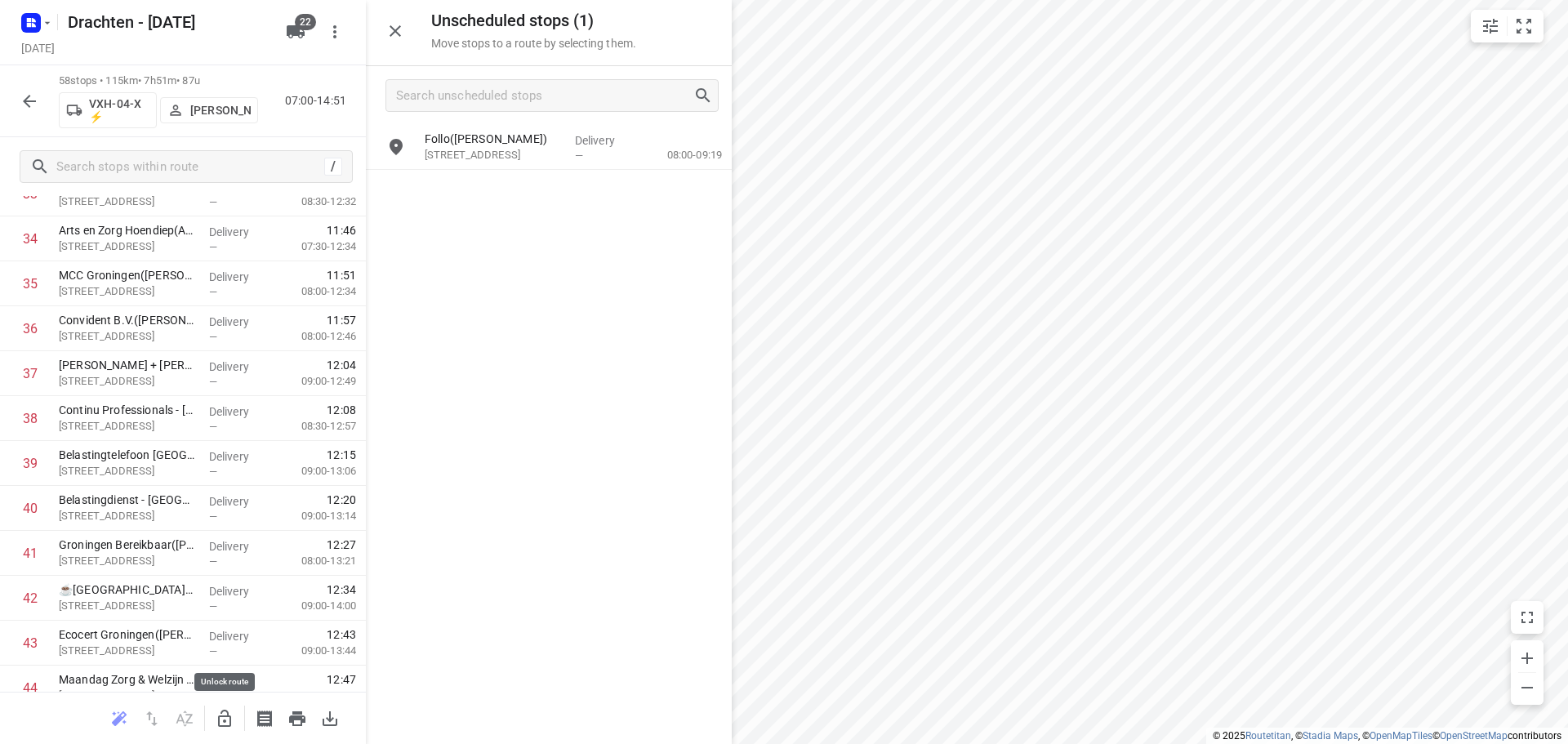
click at [220, 717] on icon "button" at bounding box center [224, 718] width 13 height 17
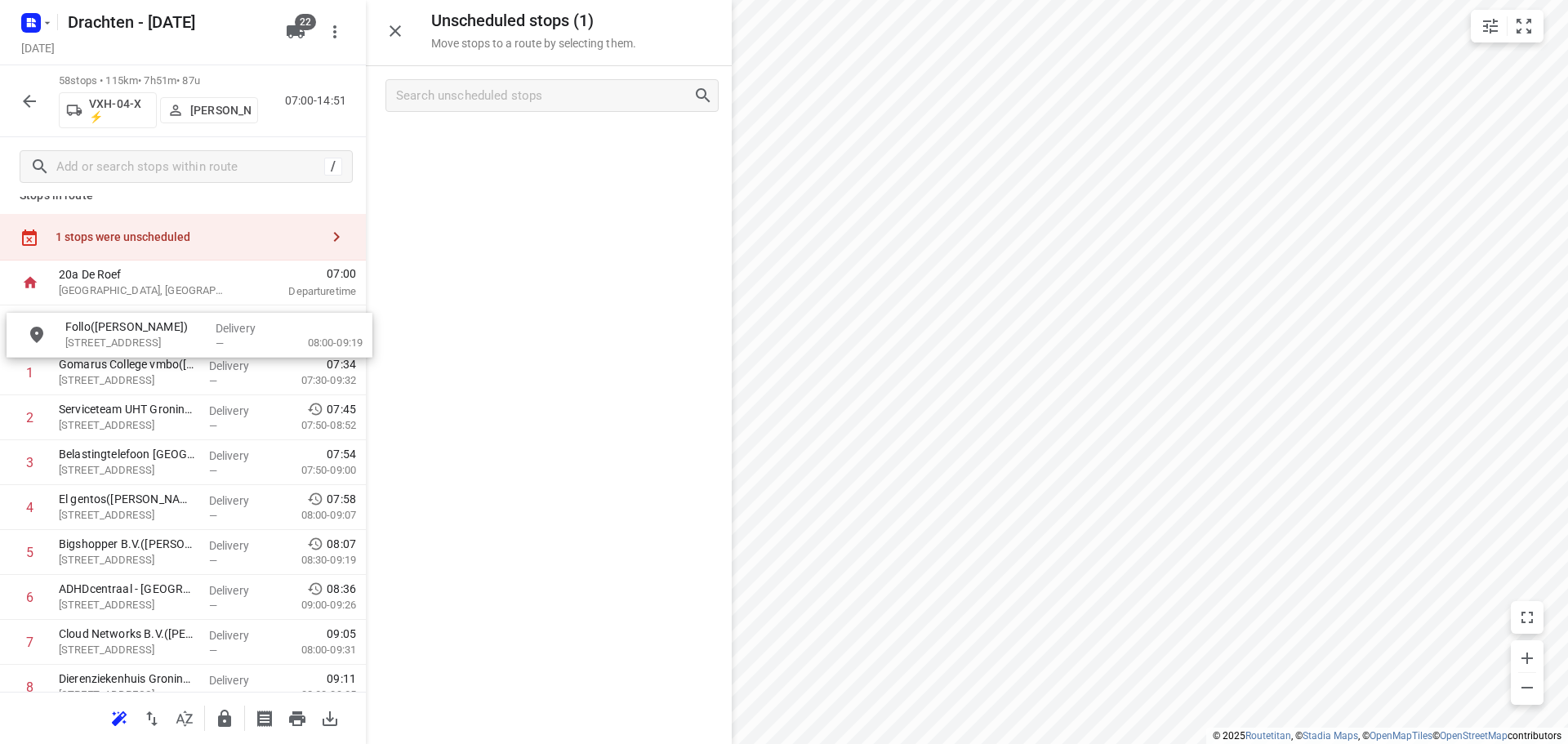
scroll to position [18, 0]
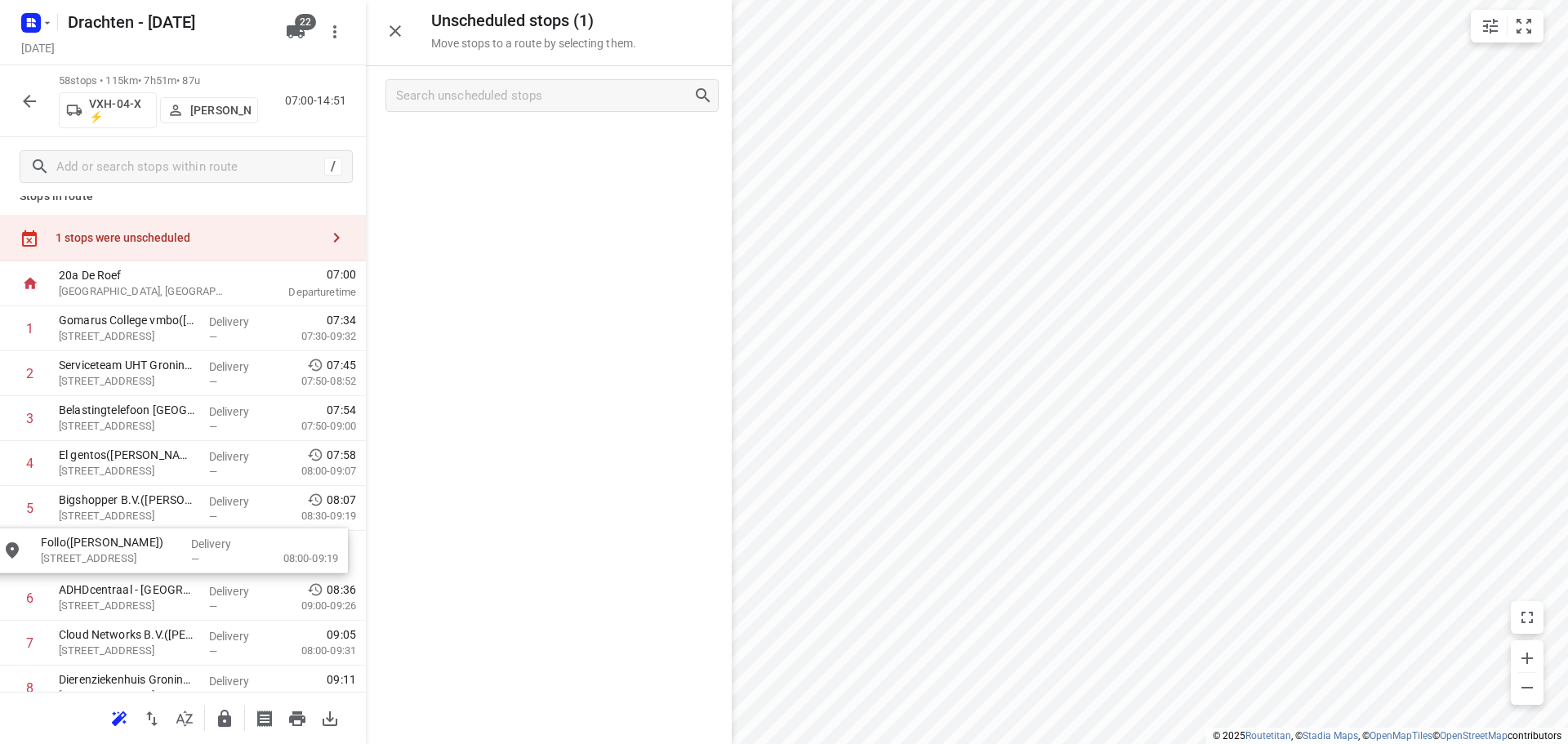
drag, startPoint x: 552, startPoint y: 160, endPoint x: 152, endPoint y: 573, distance: 575.0
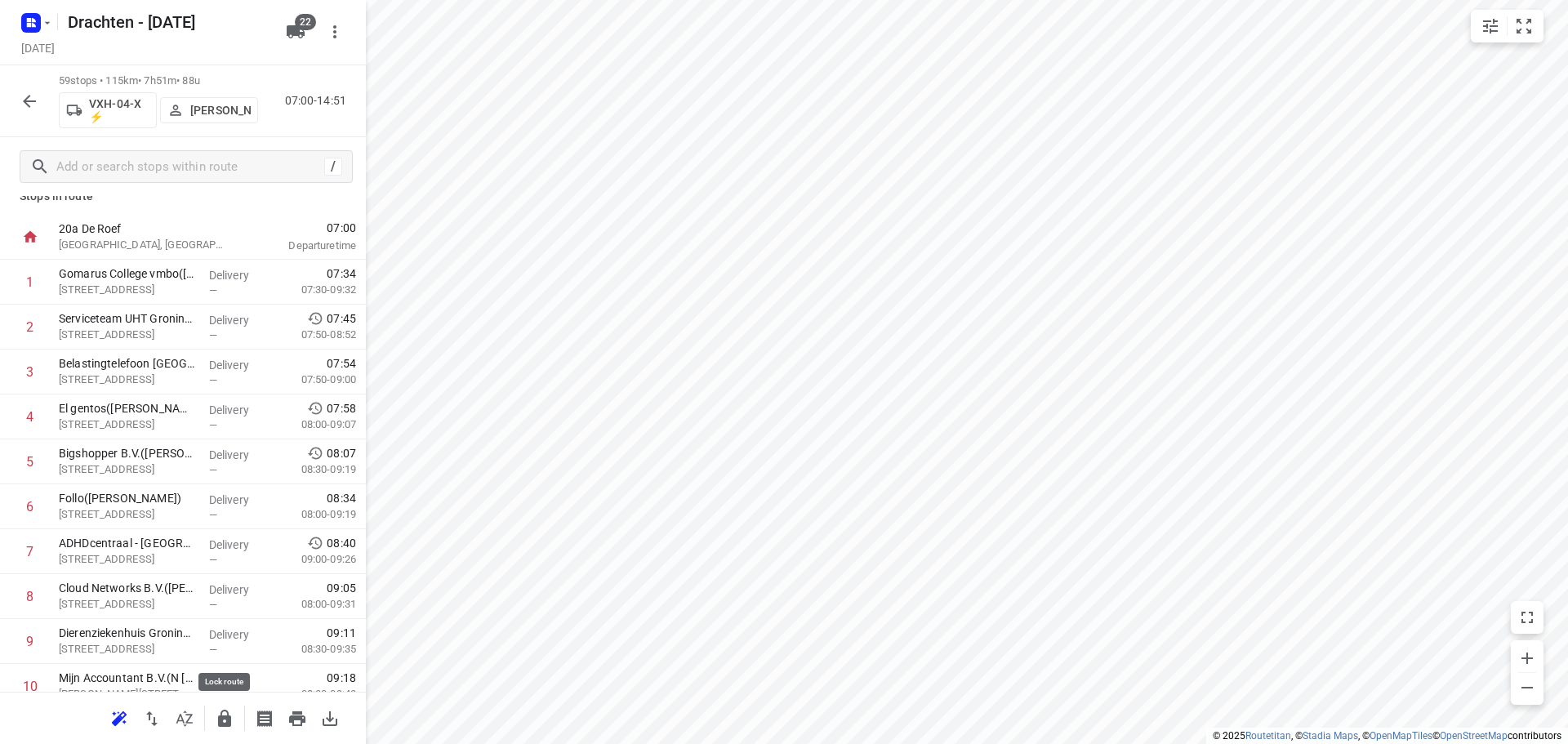
click at [223, 722] on icon "button" at bounding box center [224, 718] width 13 height 17
click at [27, 108] on icon "button" at bounding box center [30, 101] width 20 height 20
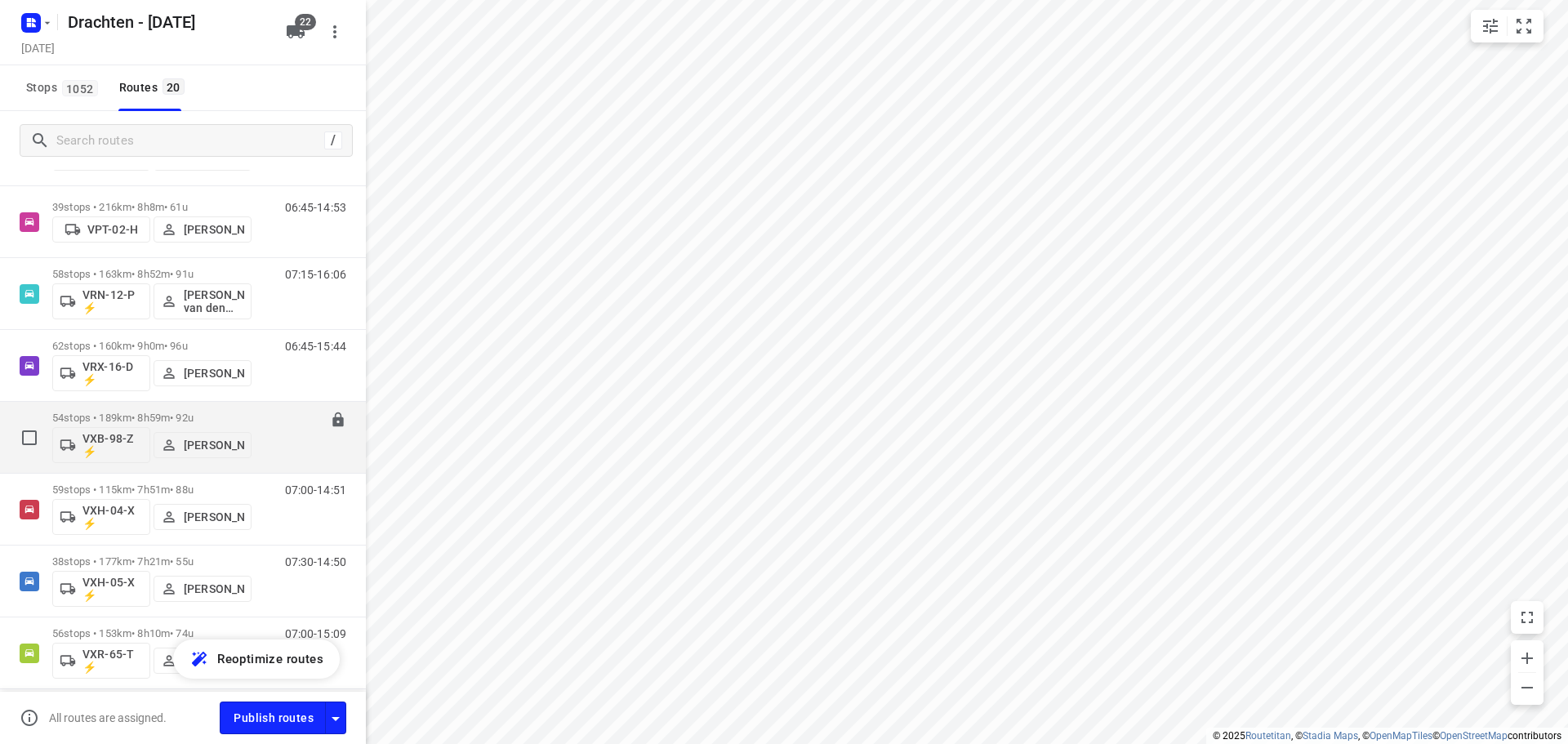
scroll to position [980, 0]
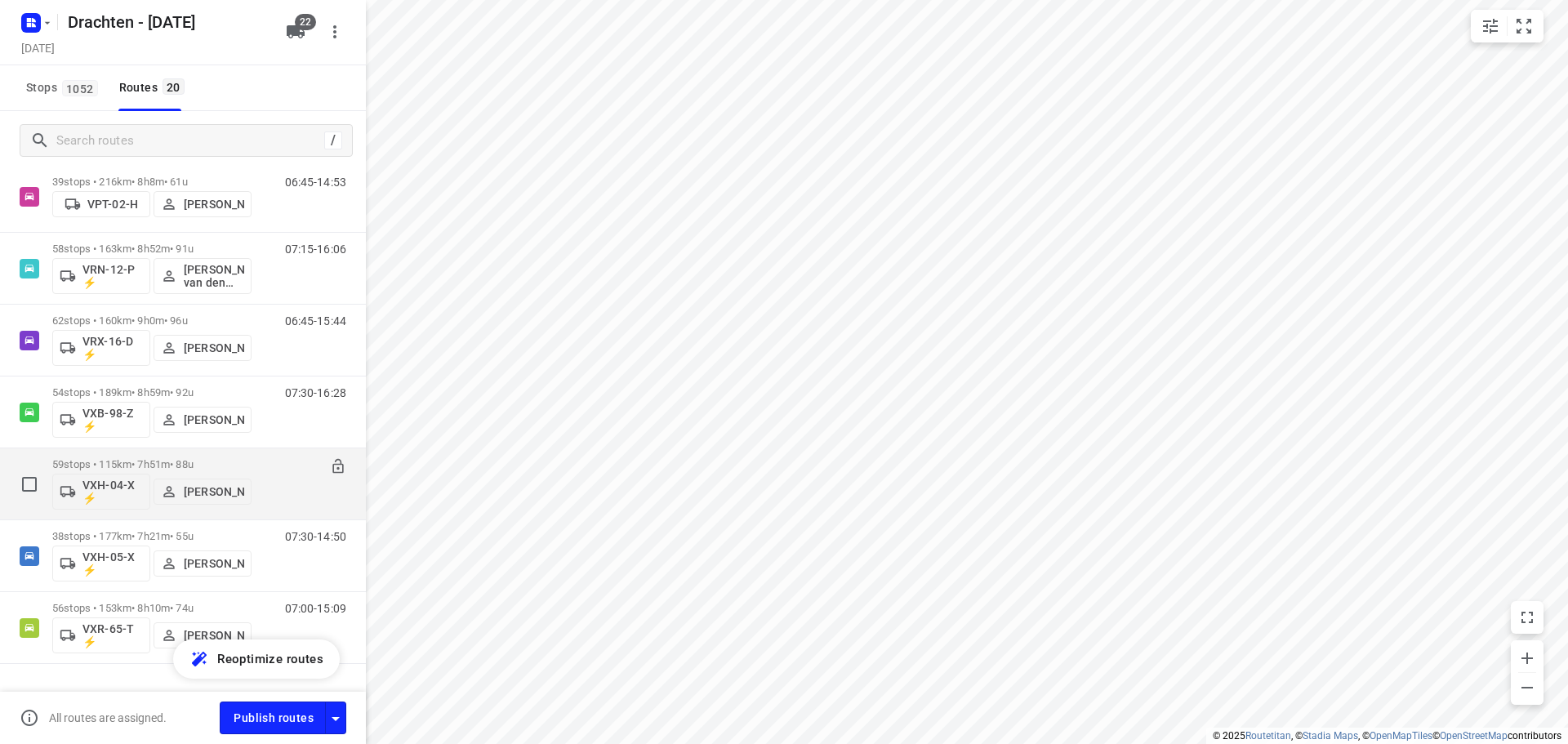
click at [193, 455] on div "59 stops • 115km • 7h51m • 88u VXH-04-X ⚡ Leon Holwerda" at bounding box center [151, 484] width 200 height 67
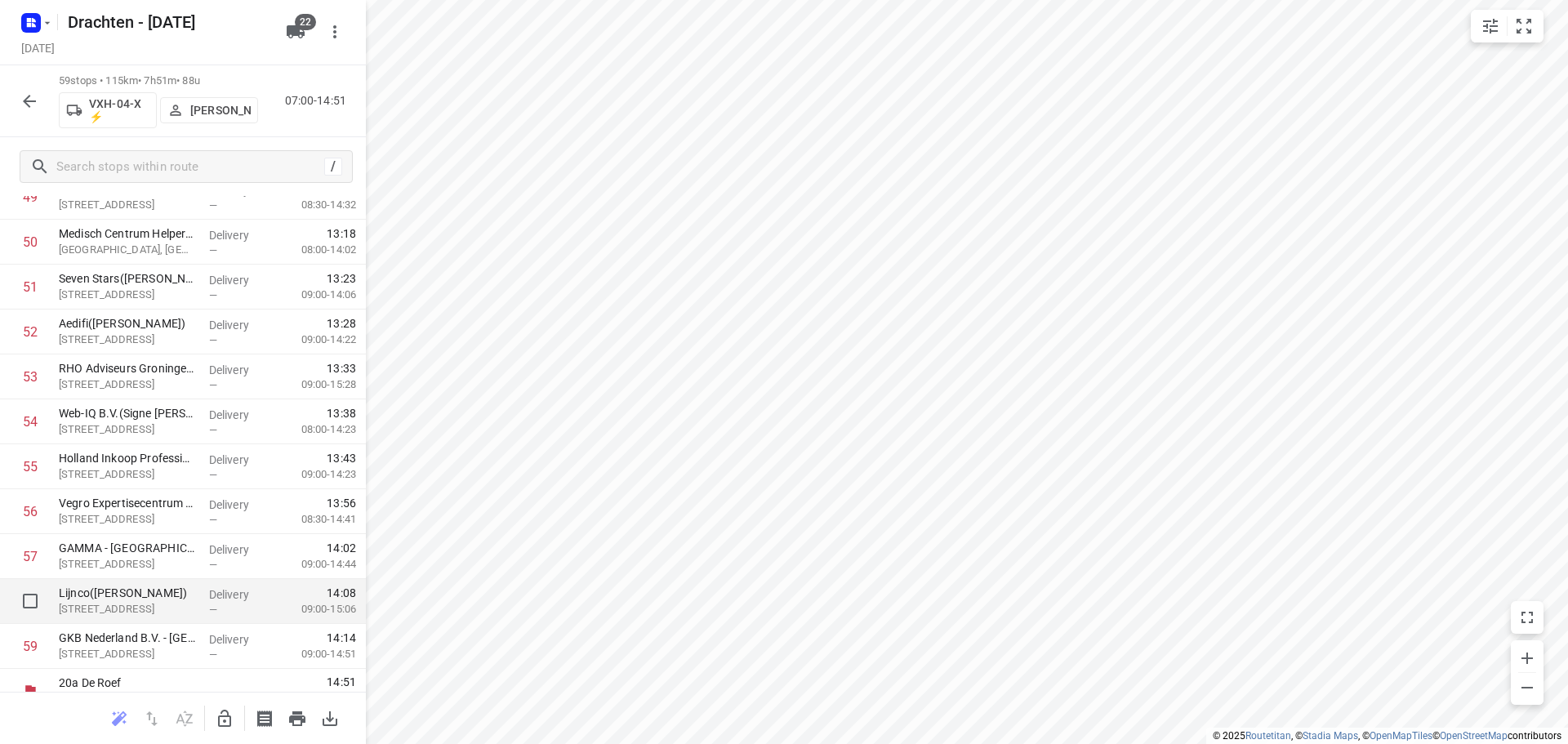
scroll to position [2281, 0]
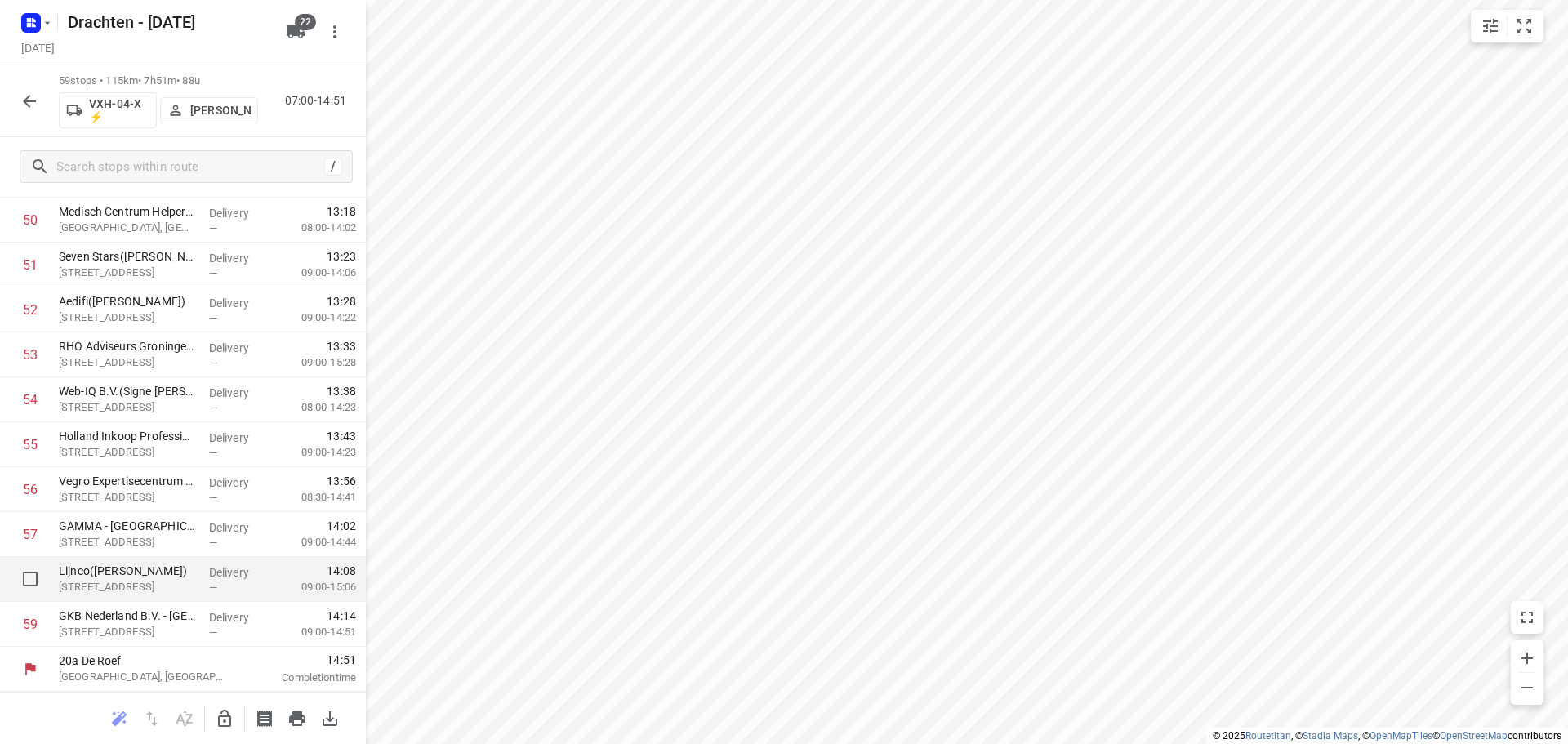
click at [138, 582] on p "[STREET_ADDRESS]" at bounding box center [128, 587] width 138 height 16
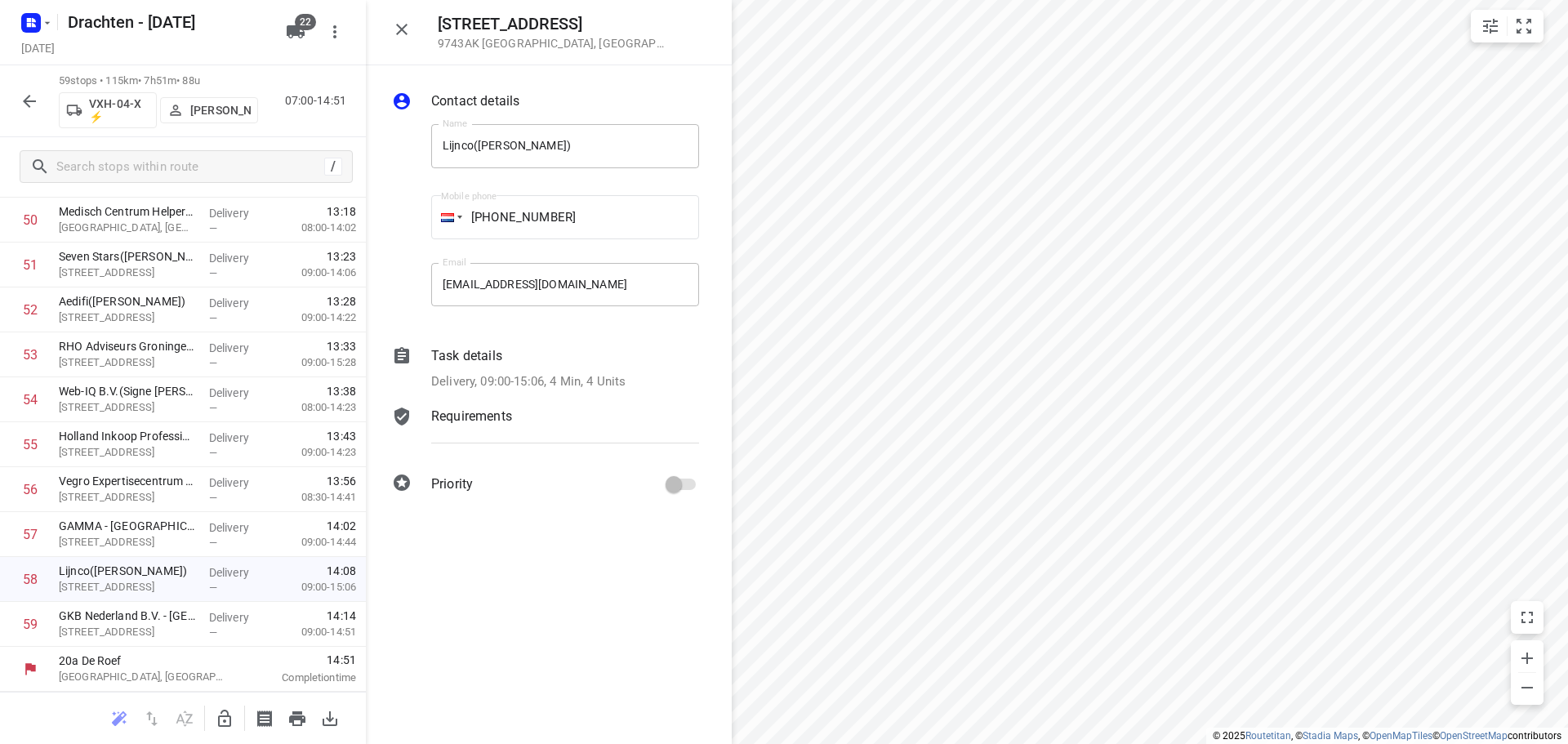
click at [26, 104] on icon "button" at bounding box center [30, 101] width 20 height 20
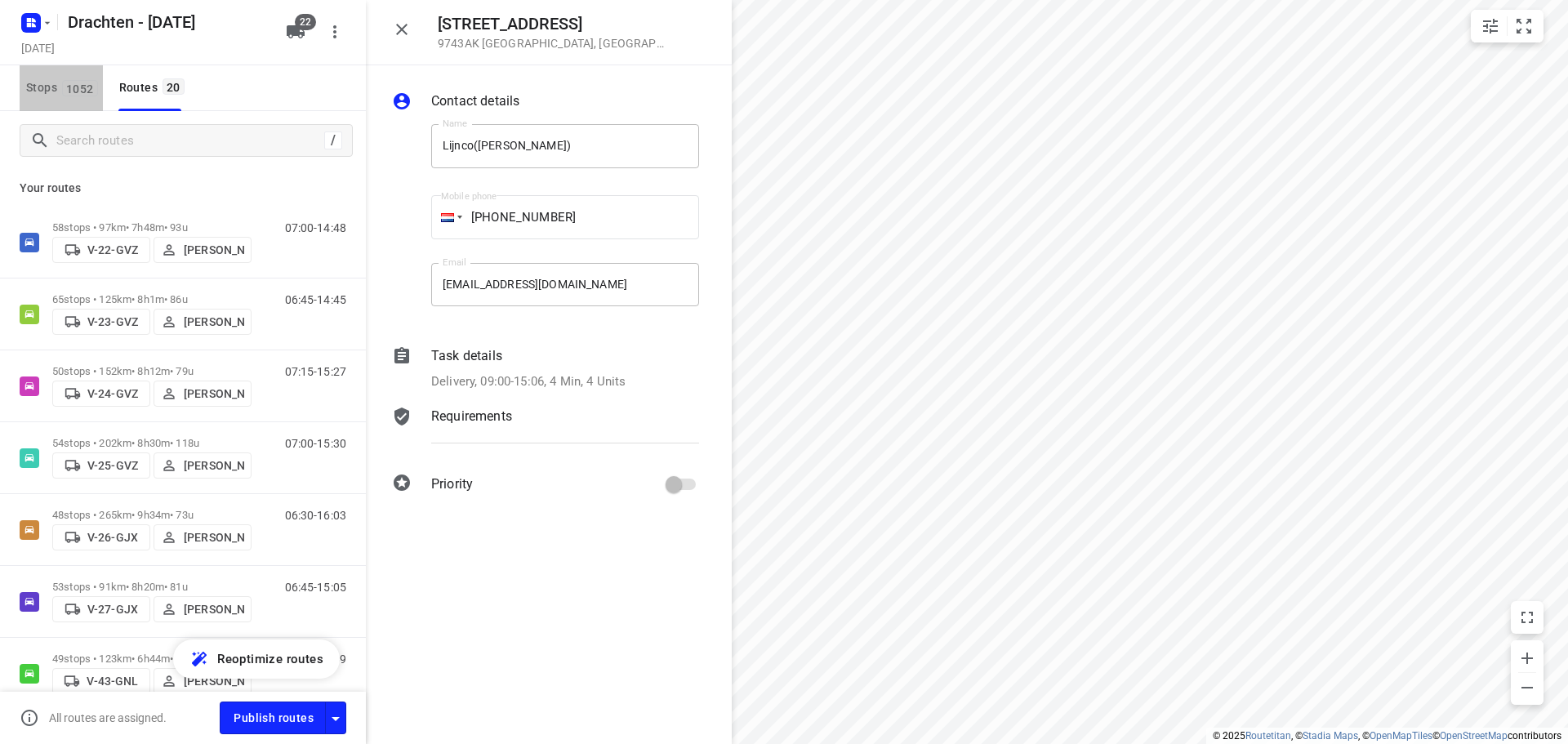
click at [77, 80] on span "1052" at bounding box center [79, 88] width 36 height 16
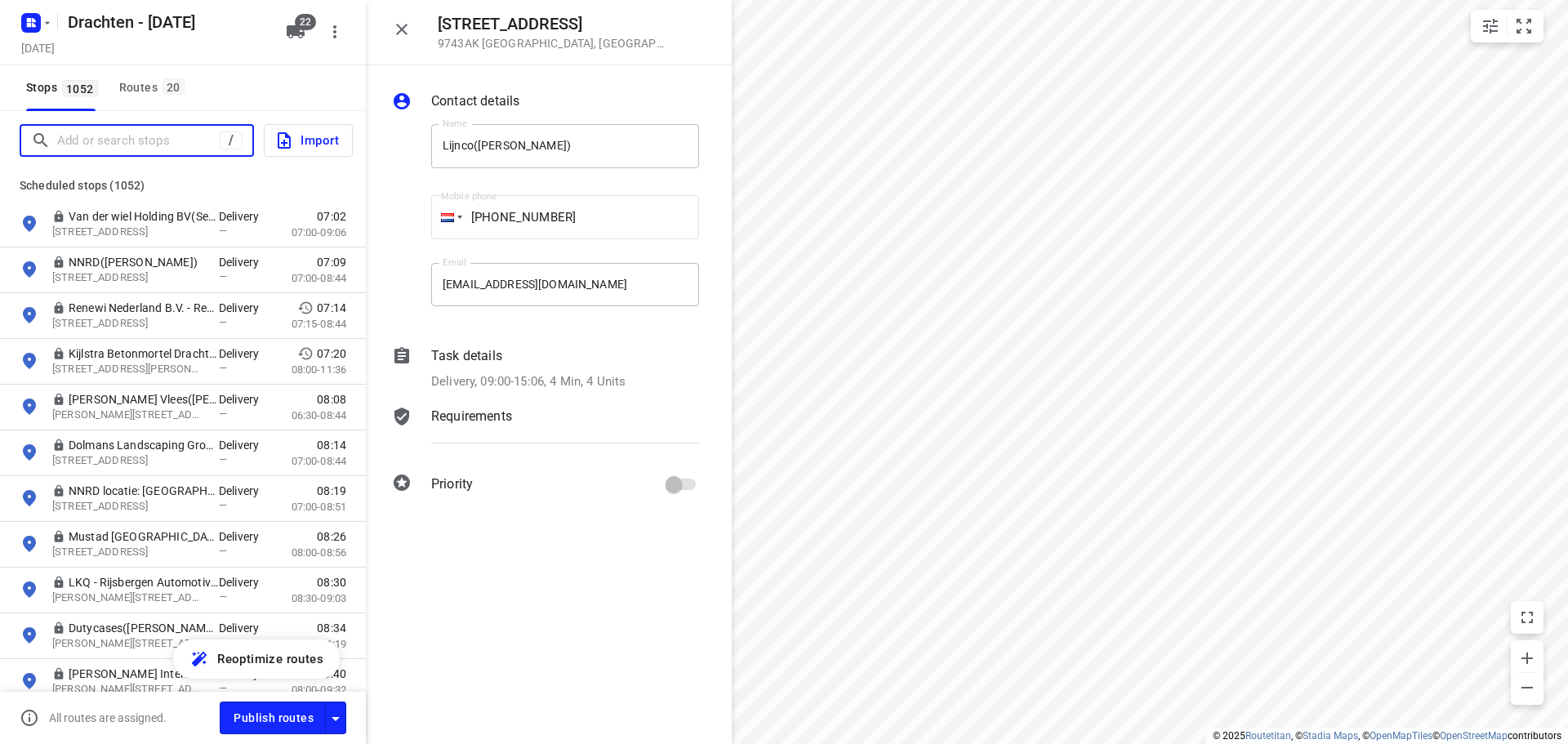
click at [106, 145] on input "Add or search stops" at bounding box center [139, 141] width 162 height 26
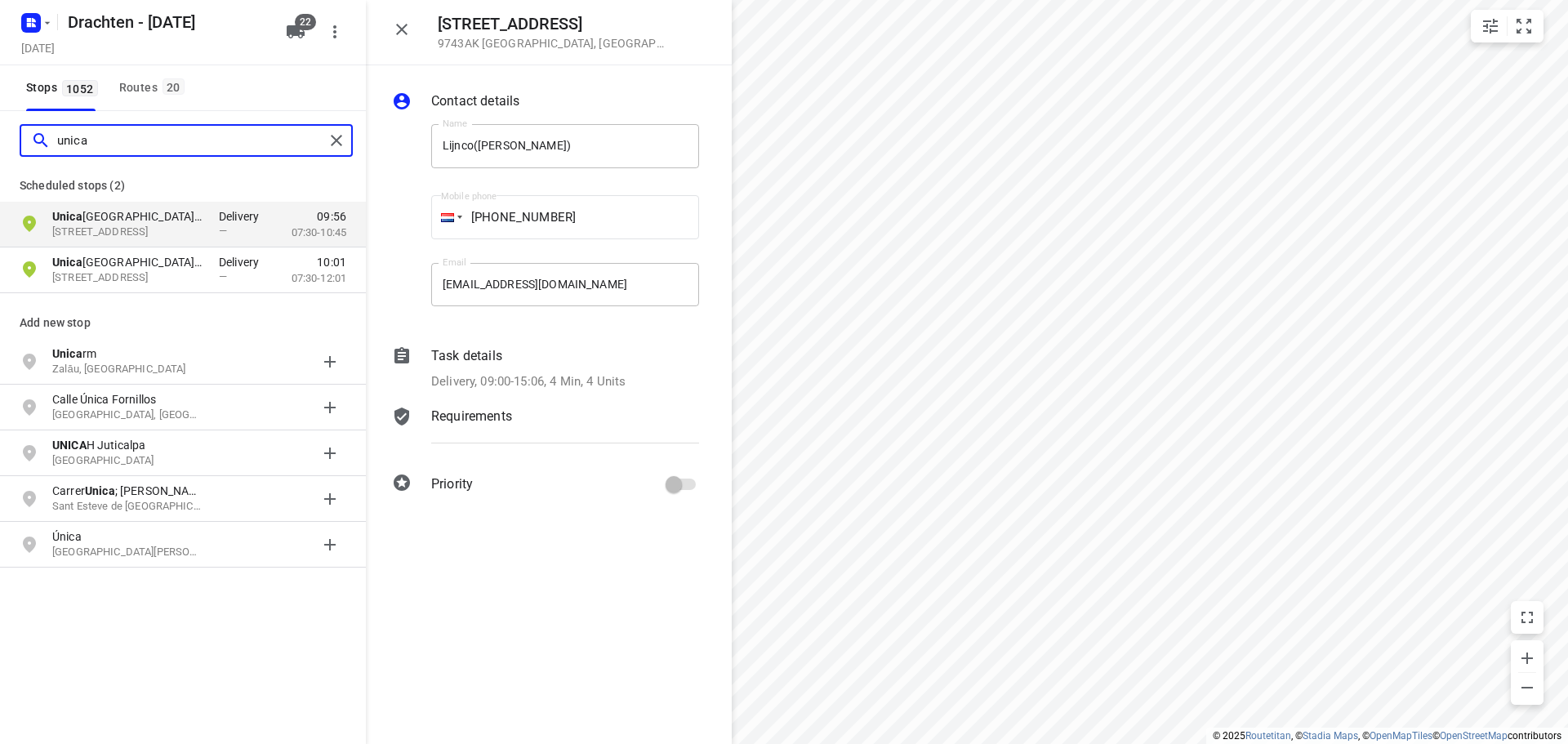
type input "unica"
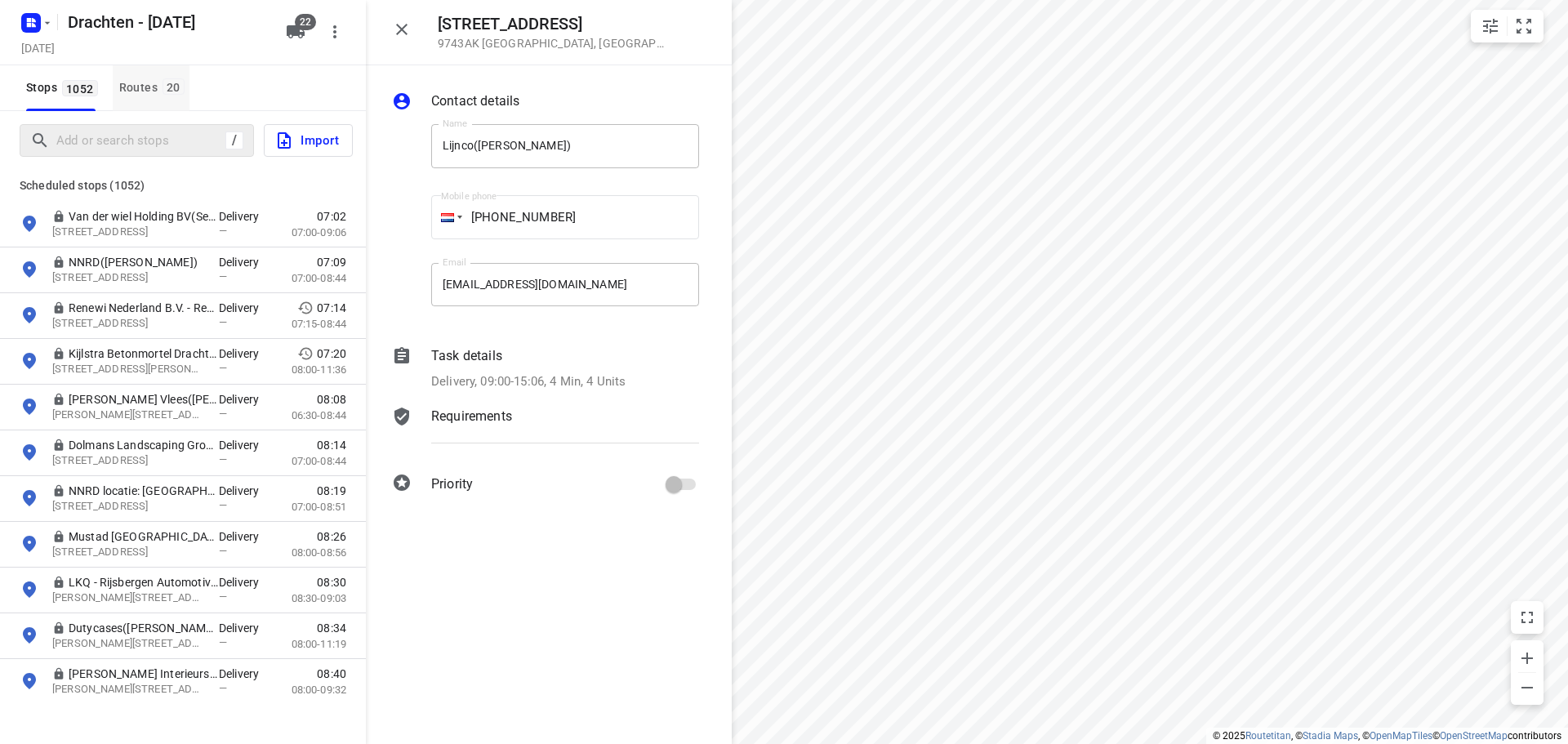
click at [173, 83] on span "20" at bounding box center [173, 87] width 22 height 16
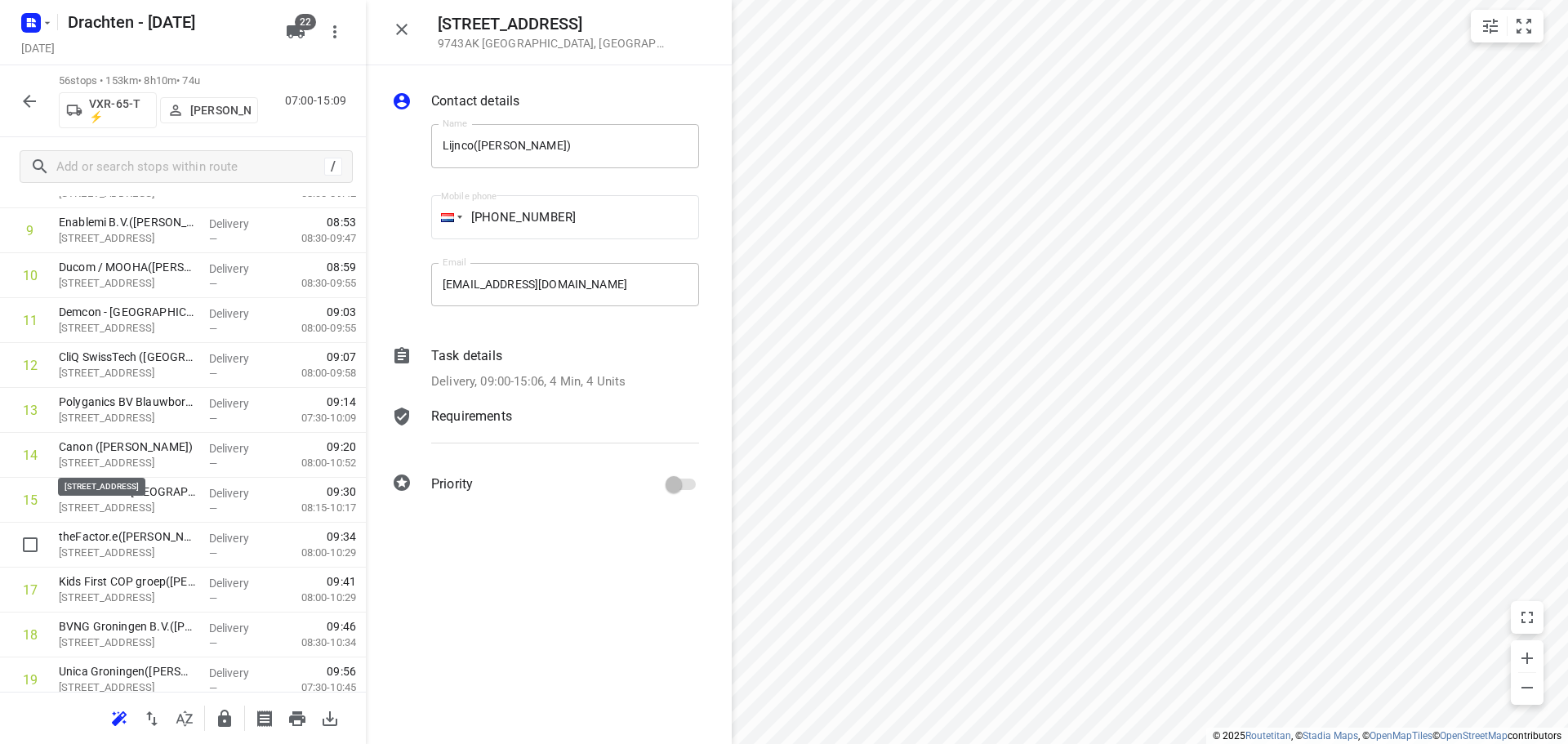
scroll to position [594, 0]
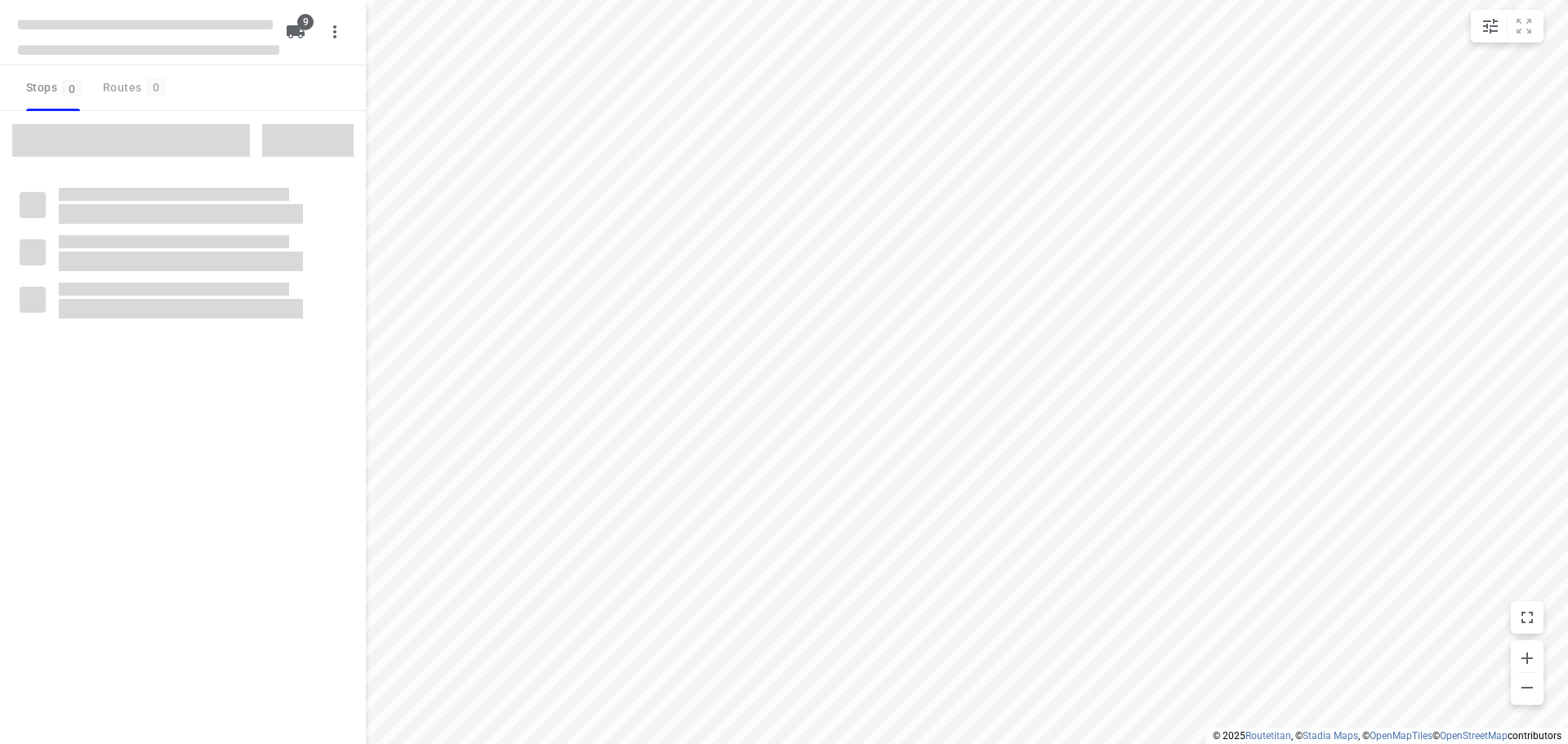
type input "distance"
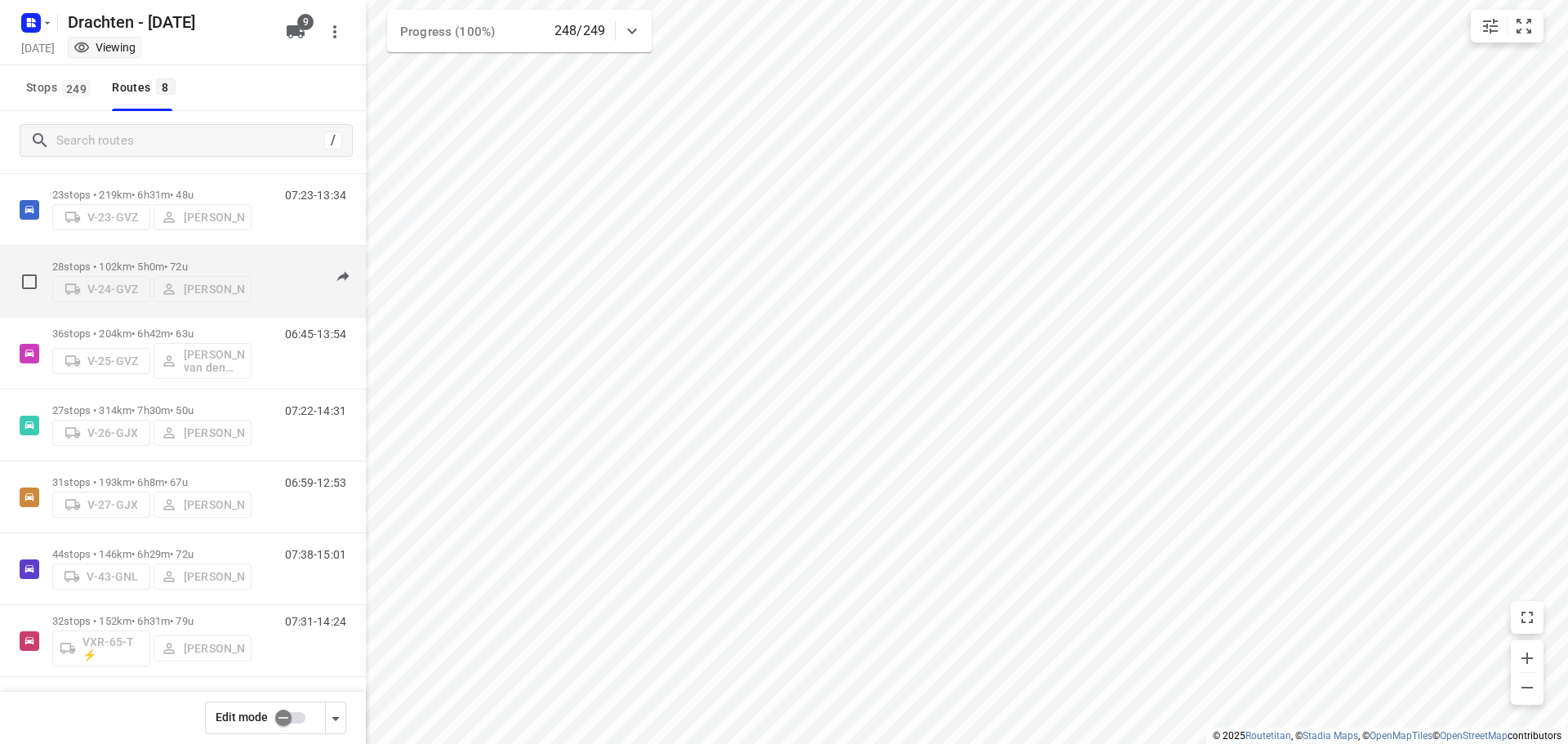
scroll to position [106, 0]
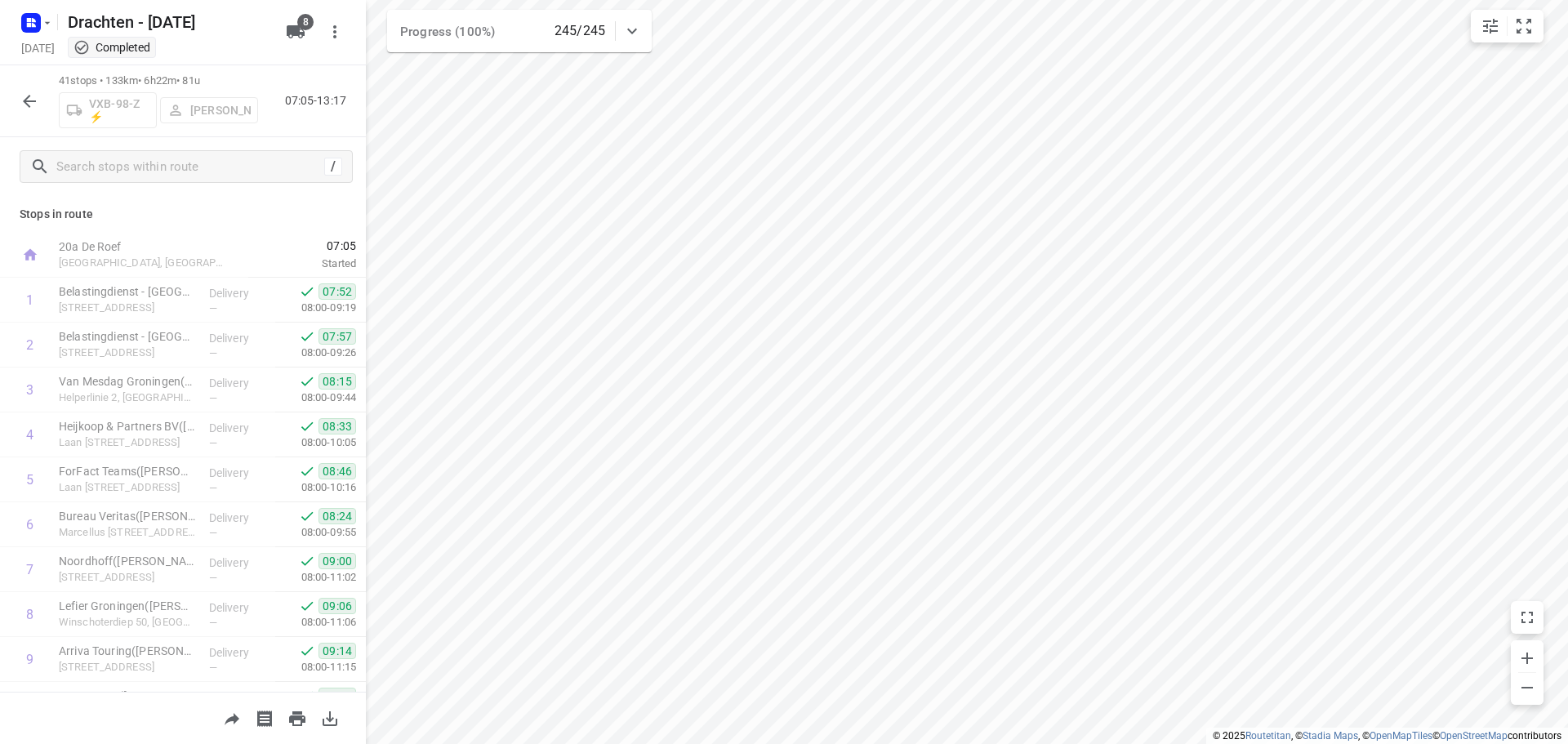
scroll to position [408, 0]
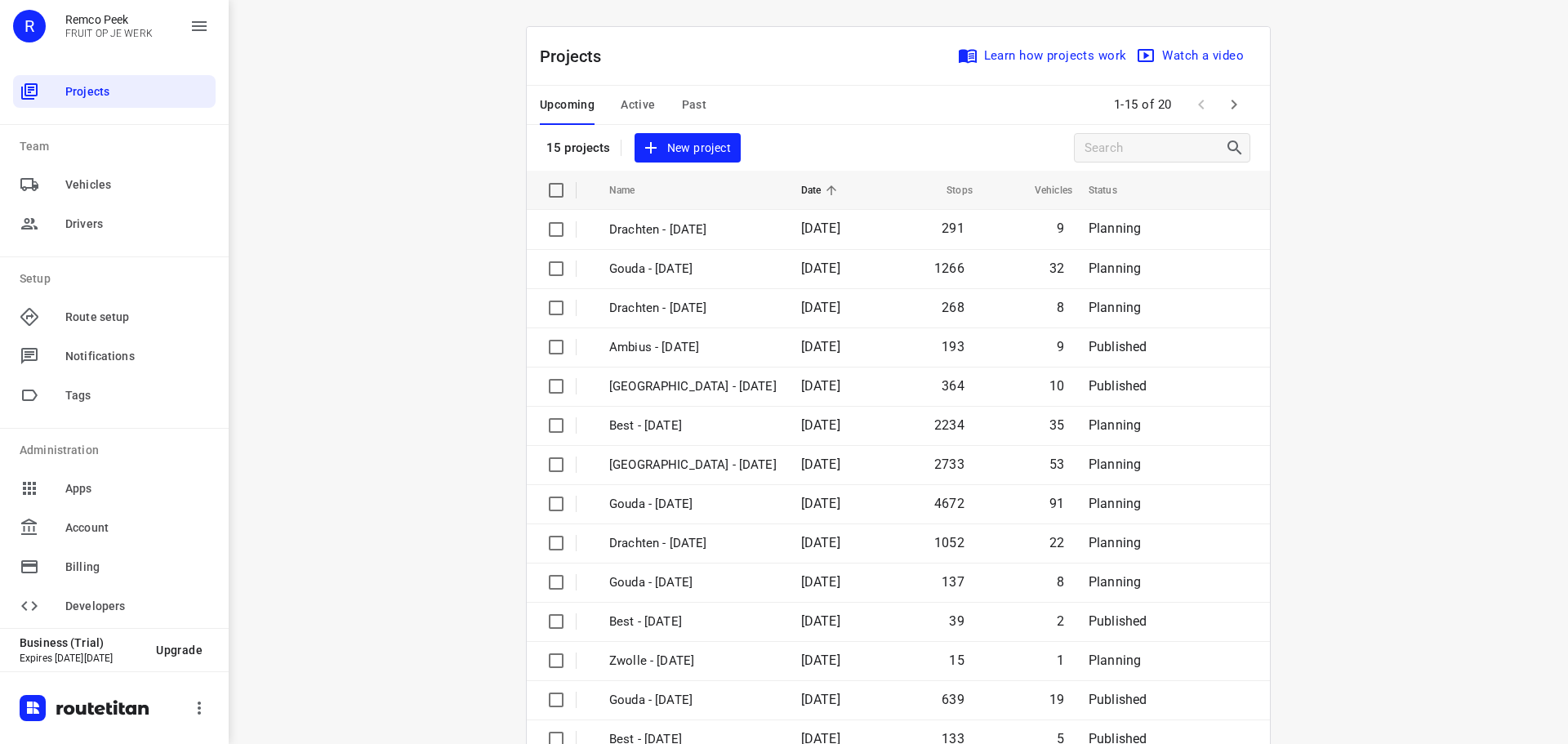
click at [622, 106] on span "Active" at bounding box center [638, 105] width 35 height 20
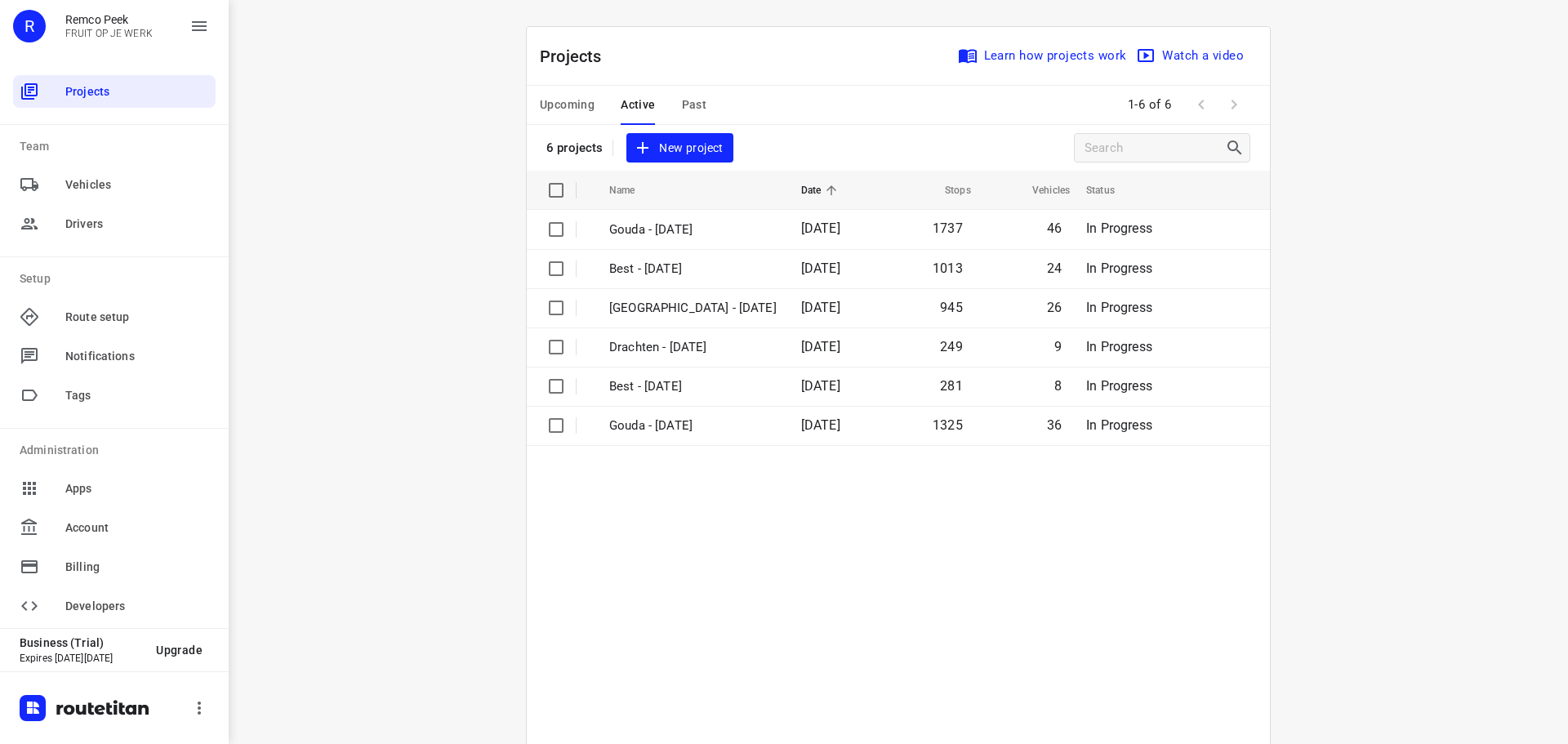
click at [579, 104] on span "Upcoming" at bounding box center [567, 105] width 55 height 20
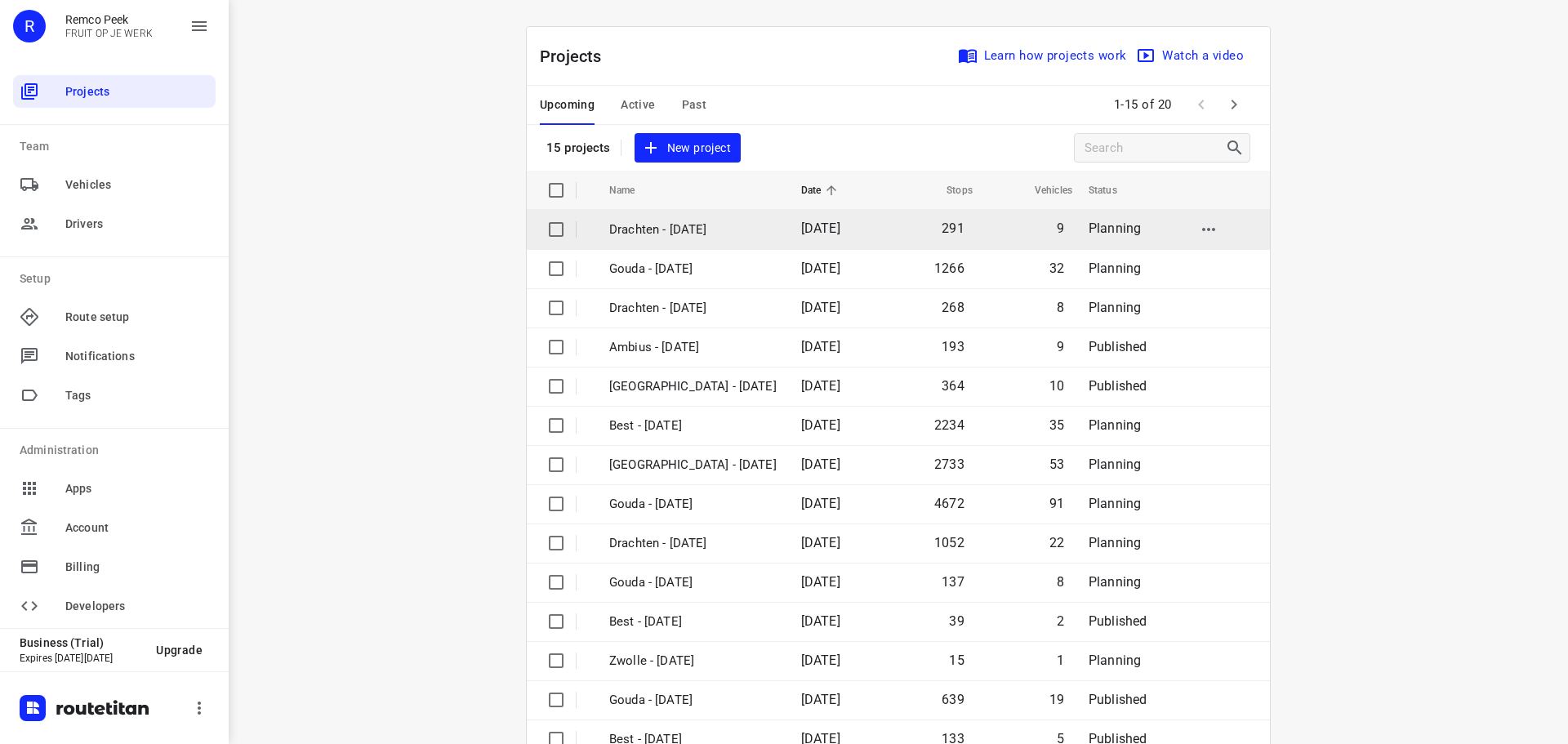
click at [668, 229] on p "Drachten - Wednesday" at bounding box center [693, 230] width 168 height 19
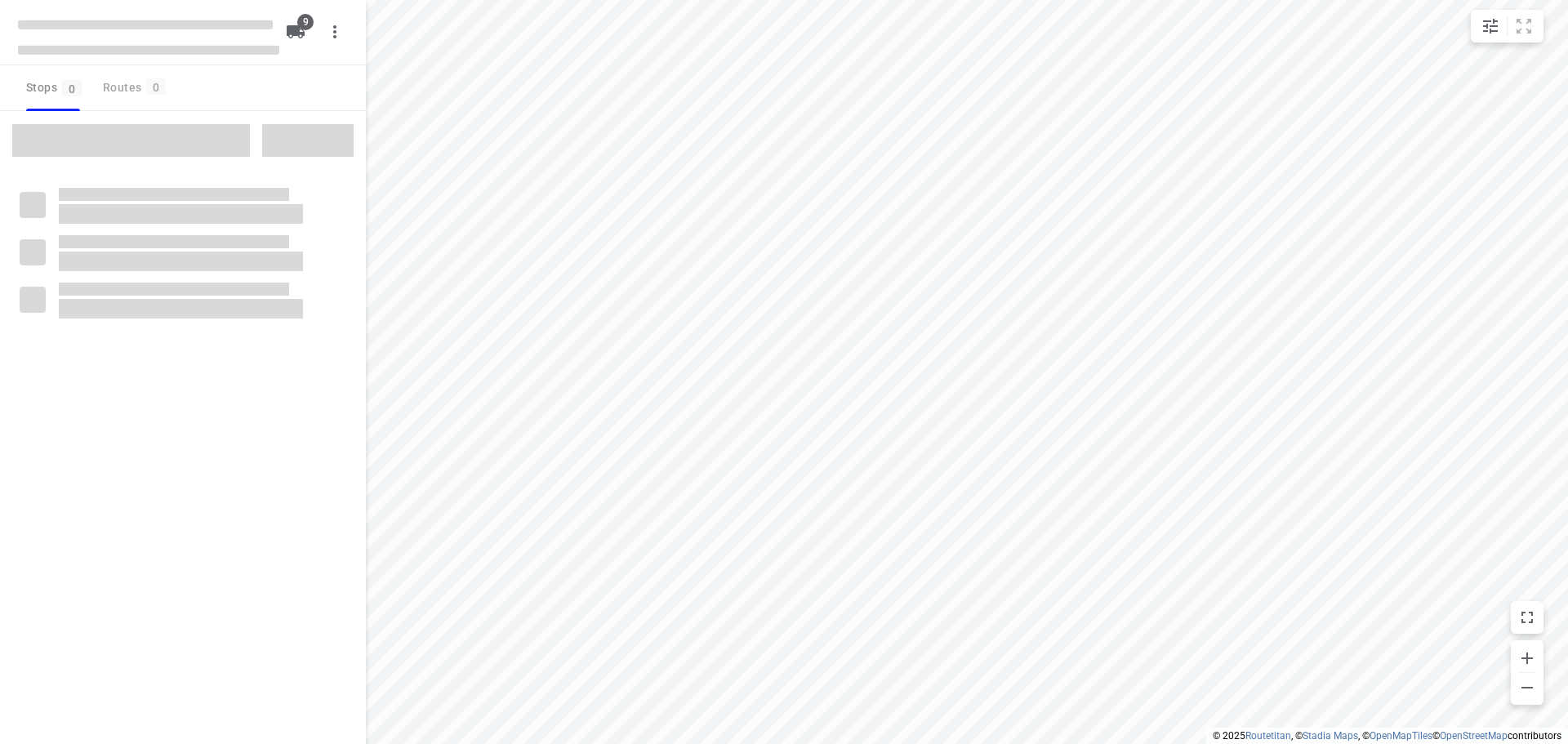
type input "distance"
checkbox input "true"
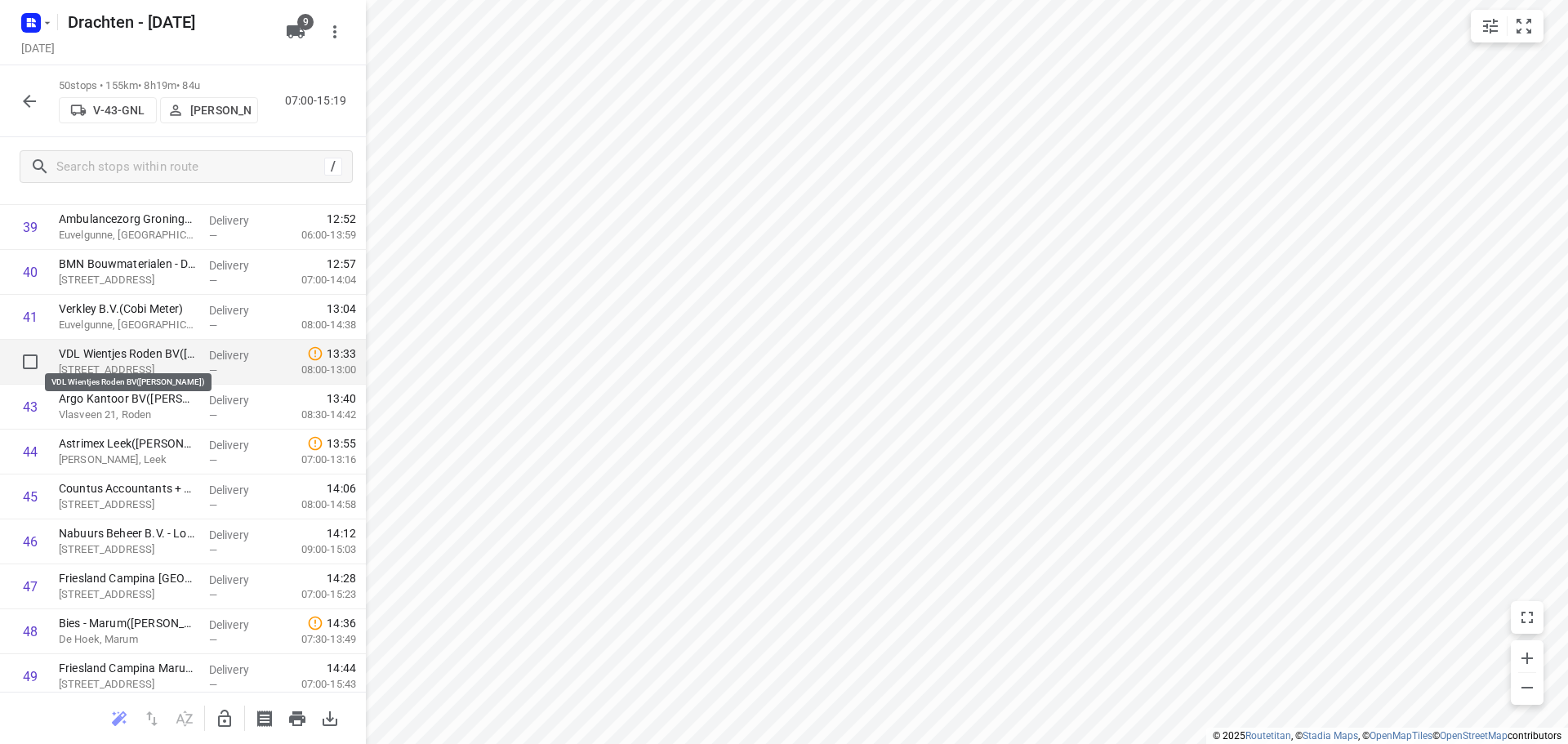
scroll to position [1877, 0]
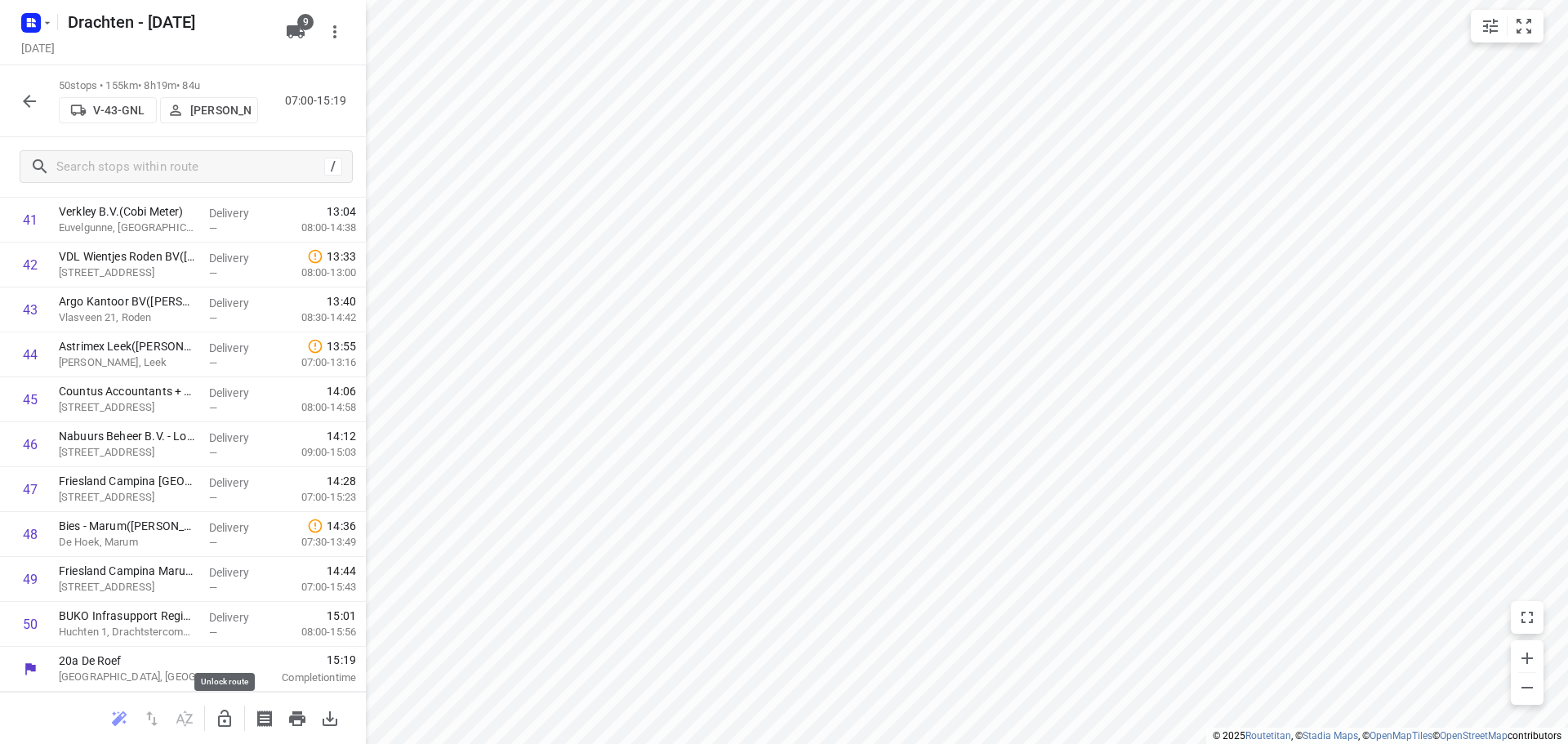
click at [213, 710] on button "button" at bounding box center [224, 718] width 33 height 33
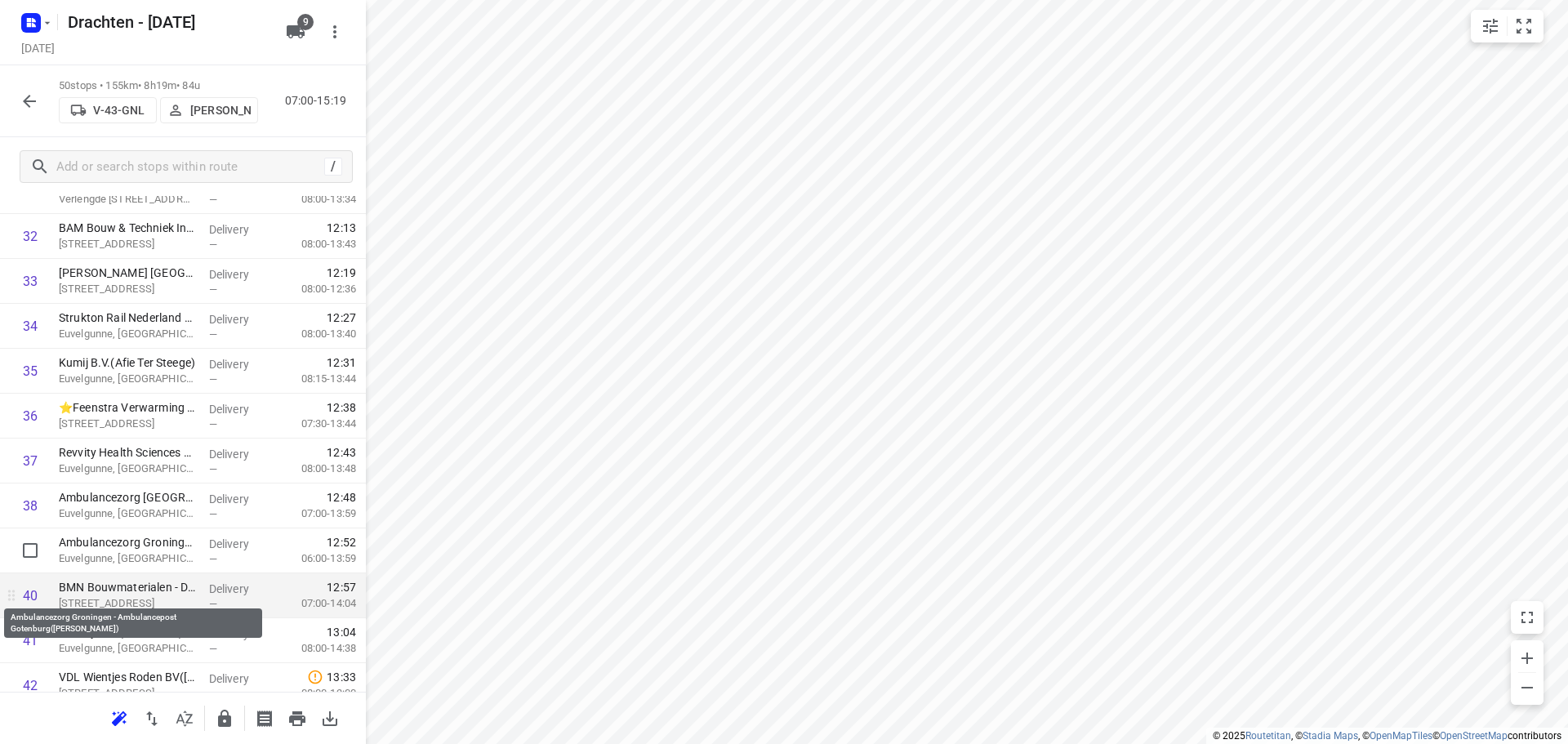
scroll to position [1469, 0]
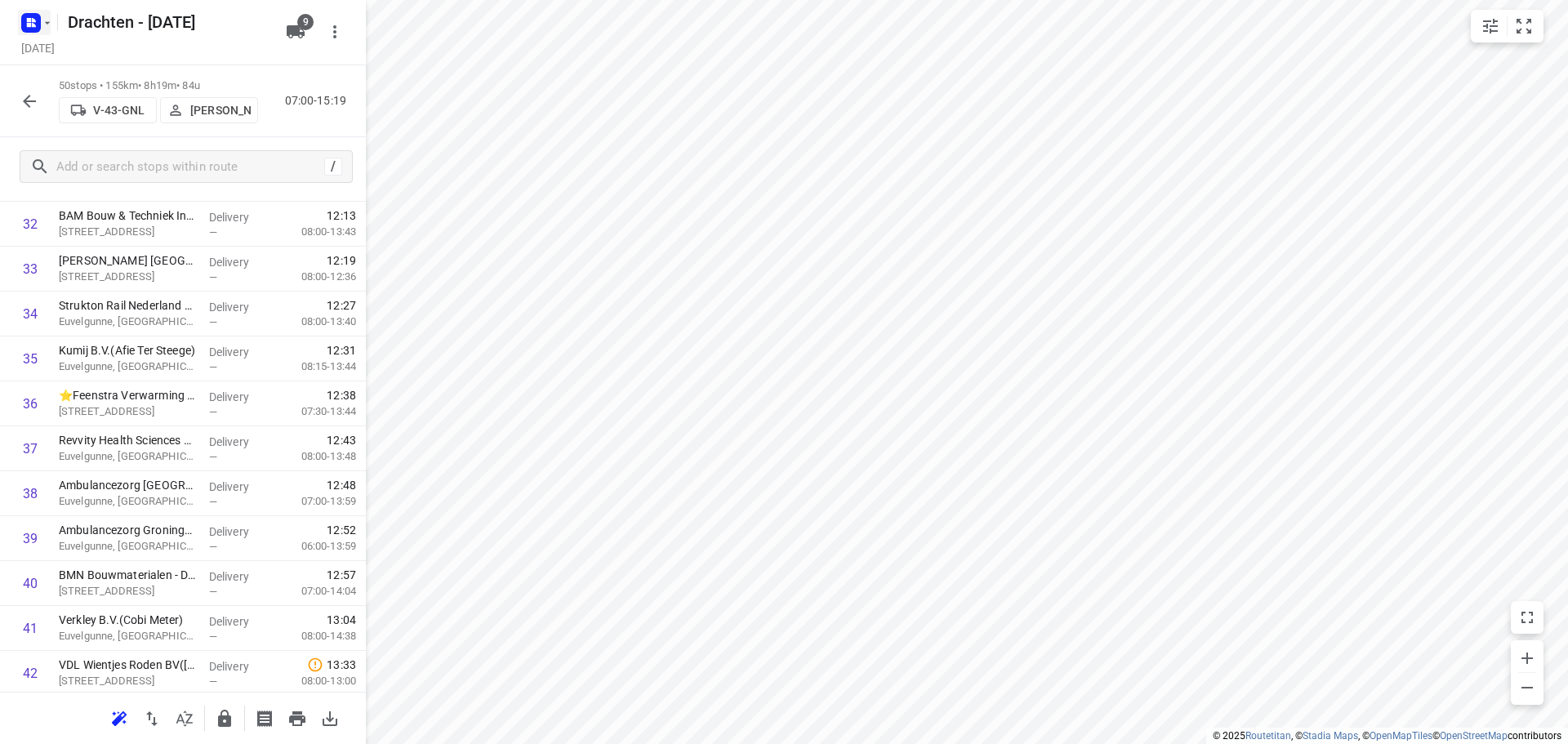
click at [36, 19] on rect "button" at bounding box center [31, 23] width 20 height 20
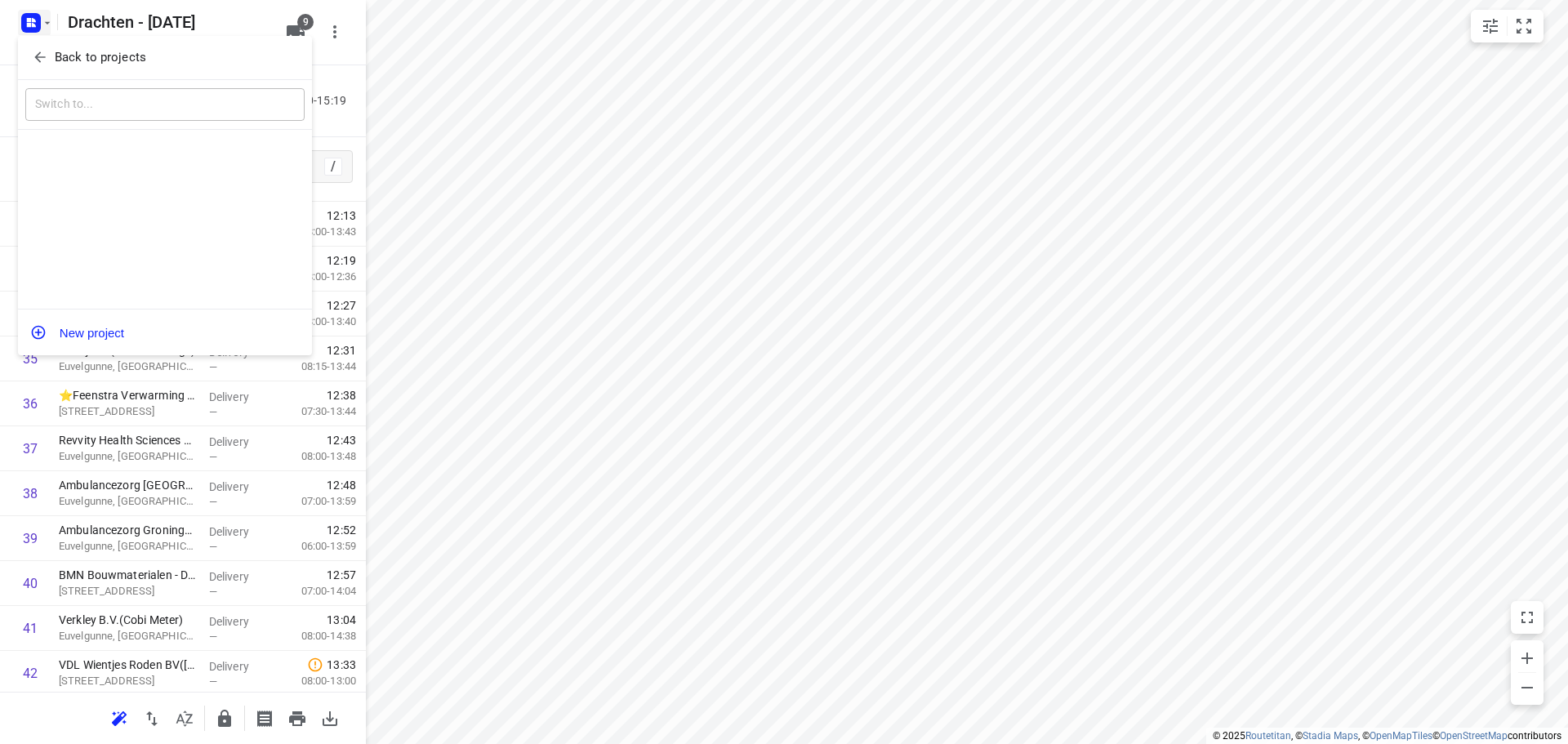
click at [119, 60] on p "Back to projects" at bounding box center [100, 57] width 91 height 19
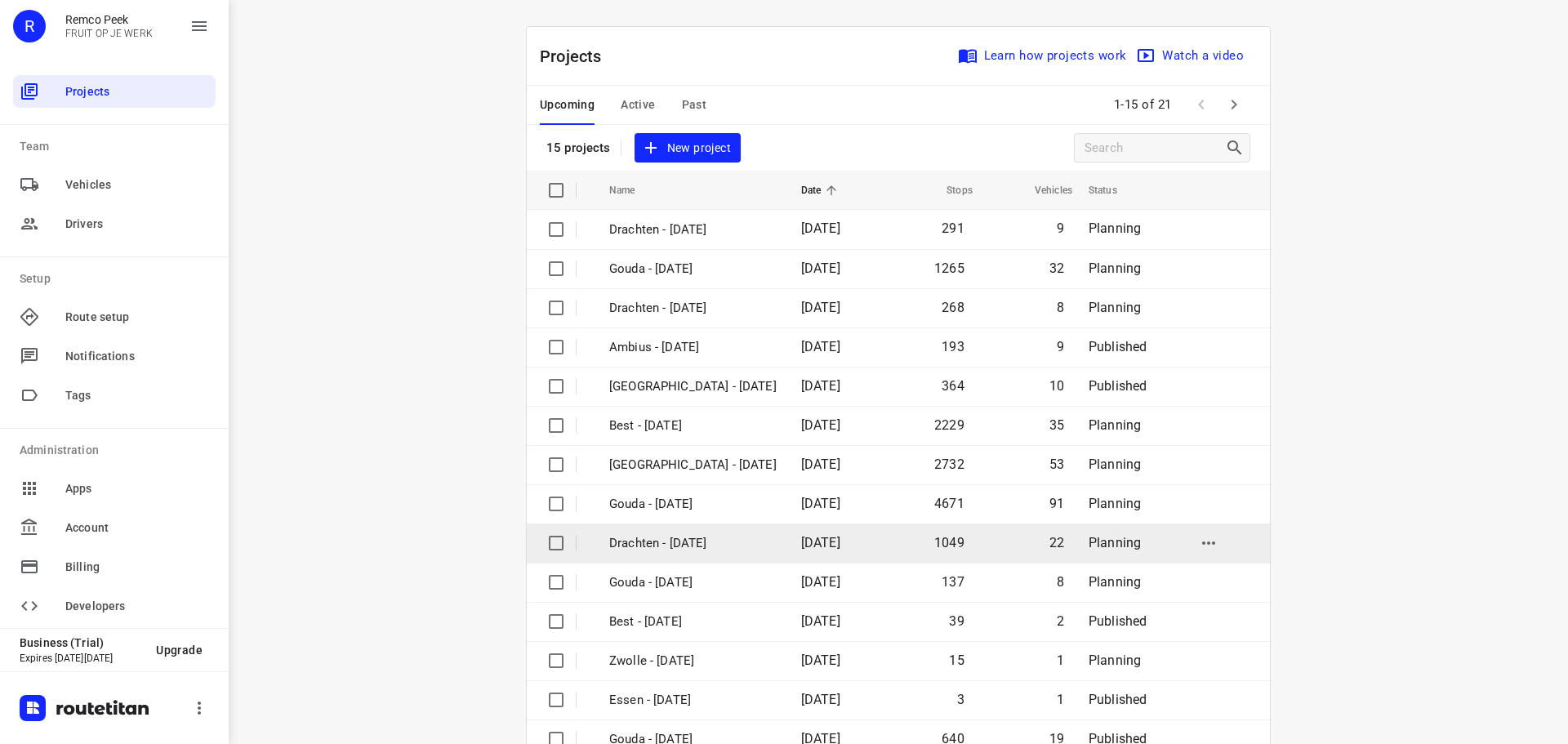
click at [668, 538] on p "Drachten - [DATE]" at bounding box center [693, 543] width 168 height 19
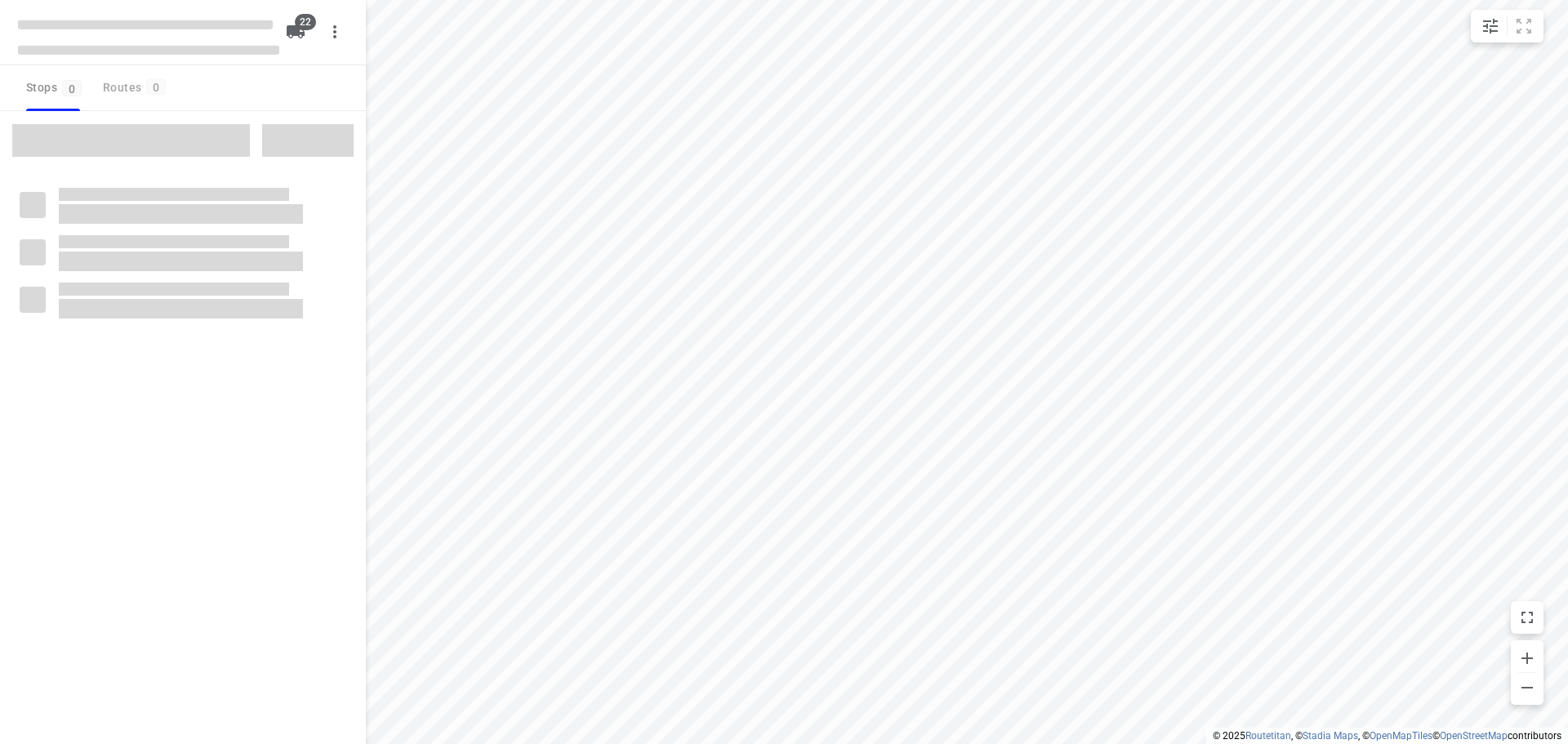
type input "distance"
checkbox input "true"
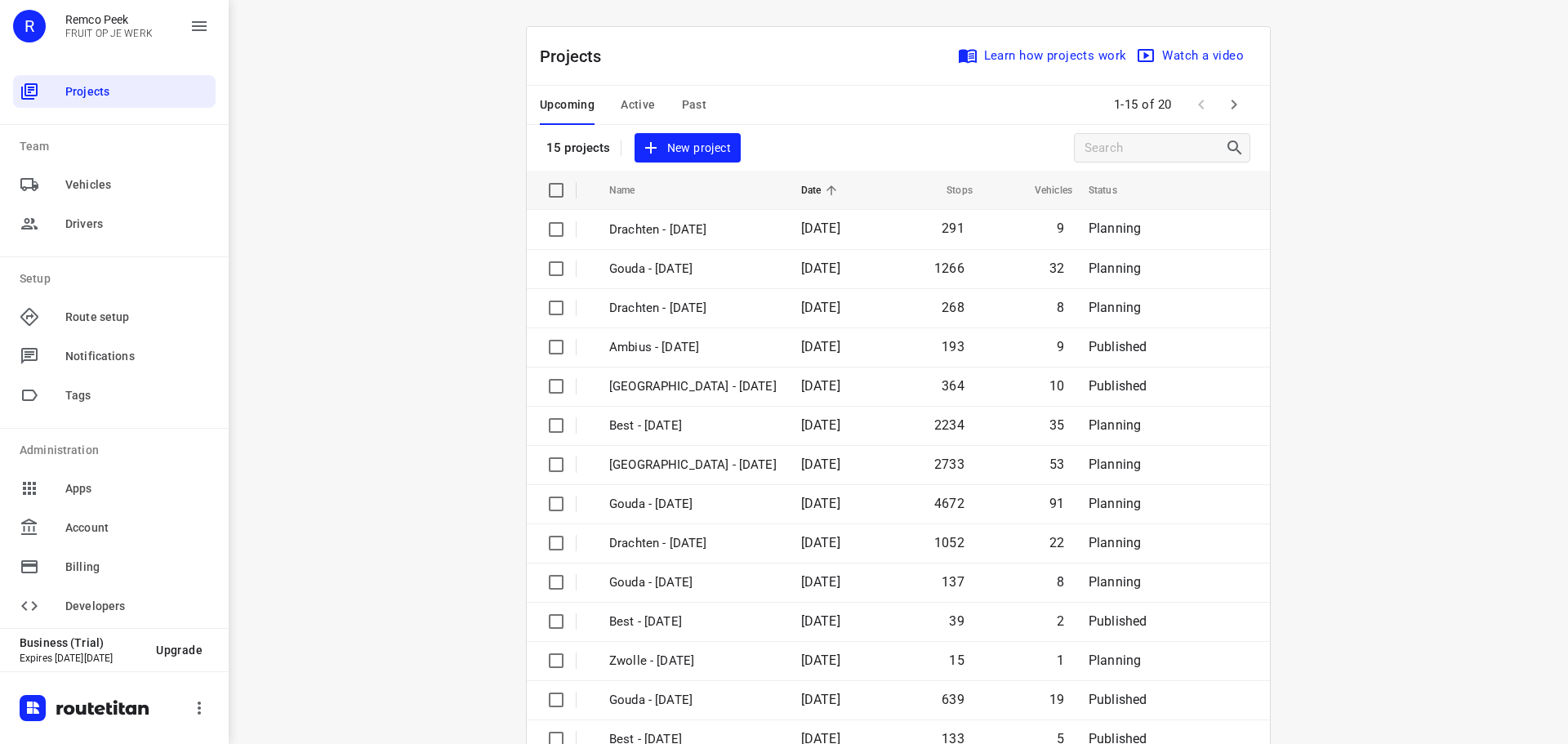
click at [1364, 536] on div "i © 2025 Routetitan , © Stadia Maps , © OpenMapTiles © OpenStreetMap contributo…" at bounding box center [898, 372] width 1339 height 744
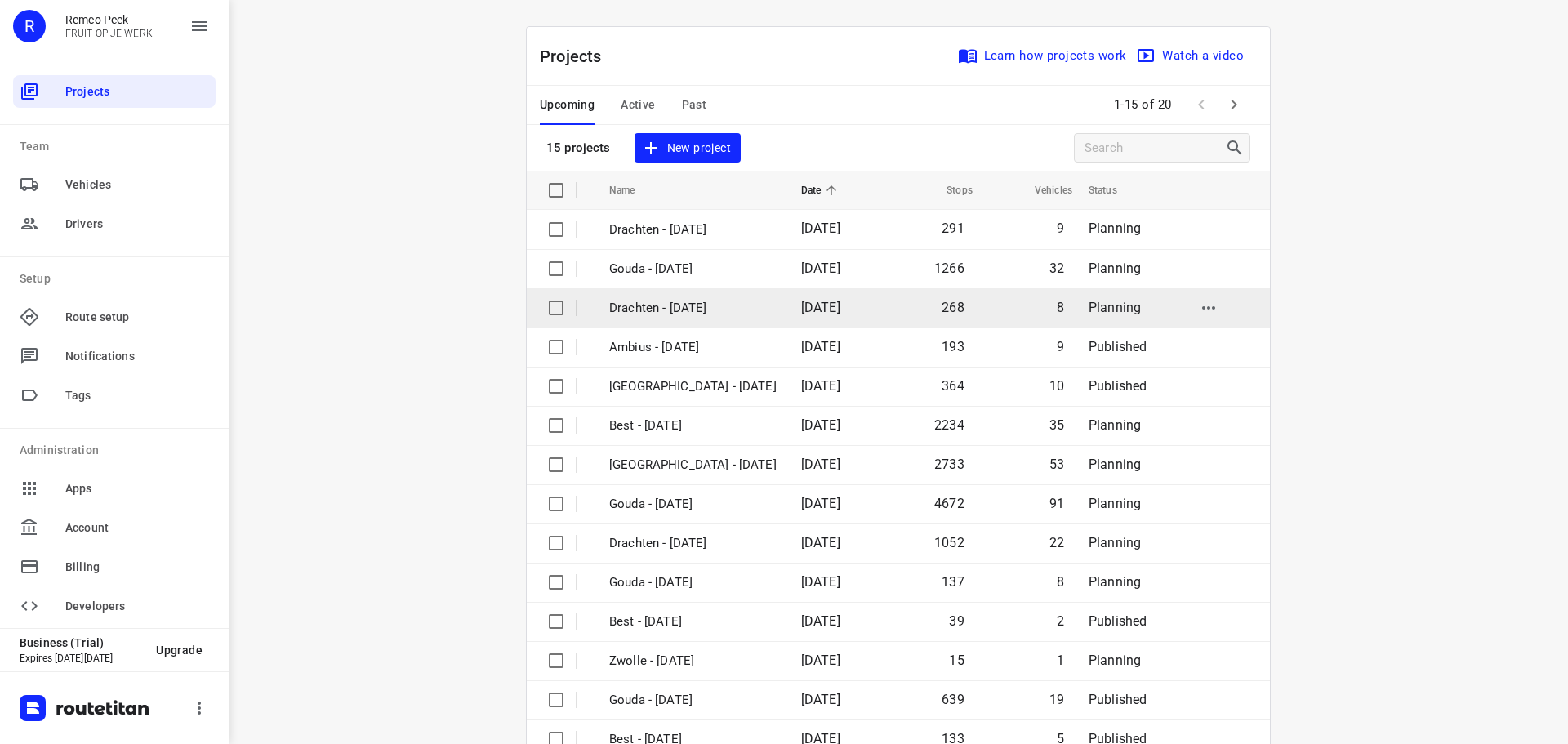
scroll to position [82, 0]
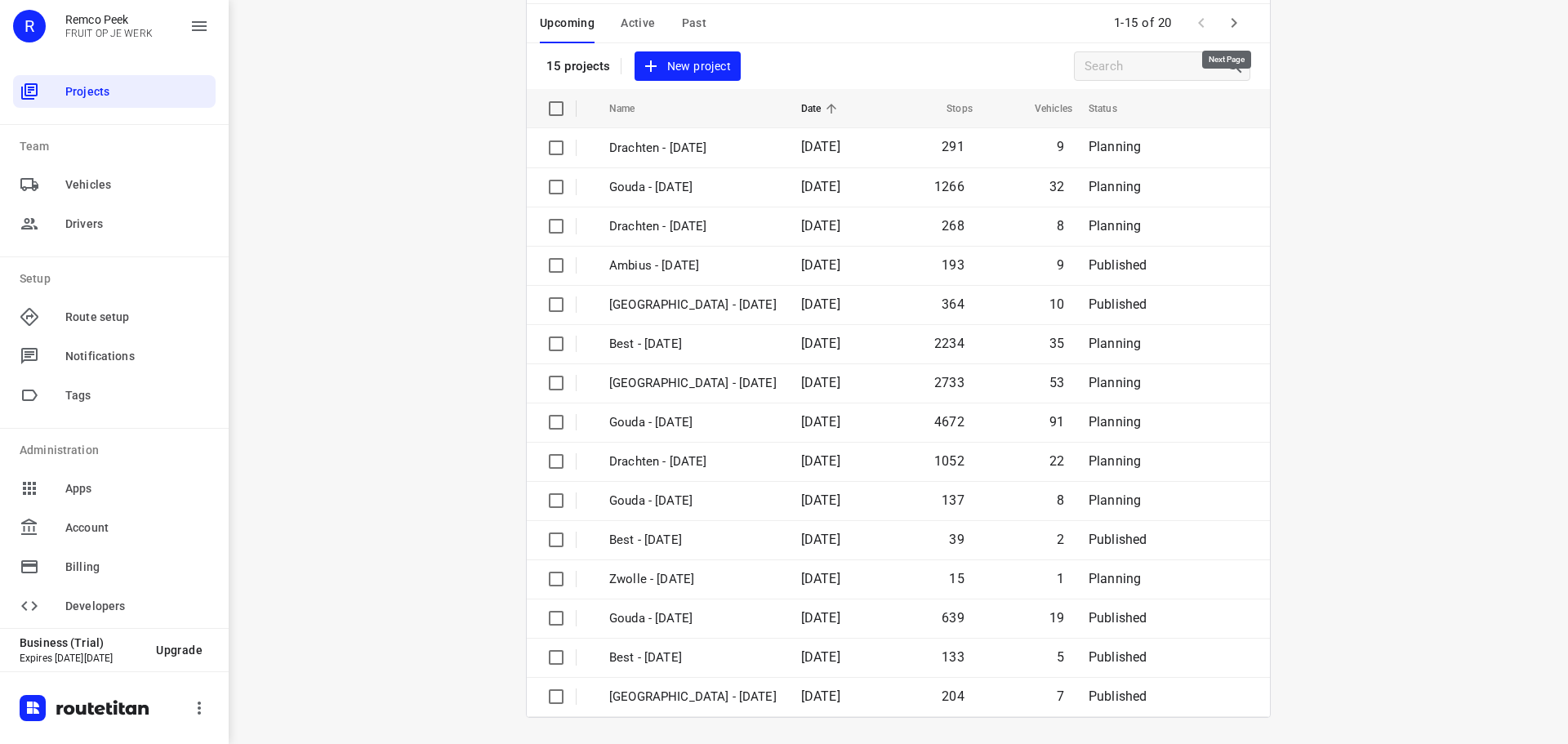
click at [1242, 27] on button "button" at bounding box center [1234, 23] width 33 height 33
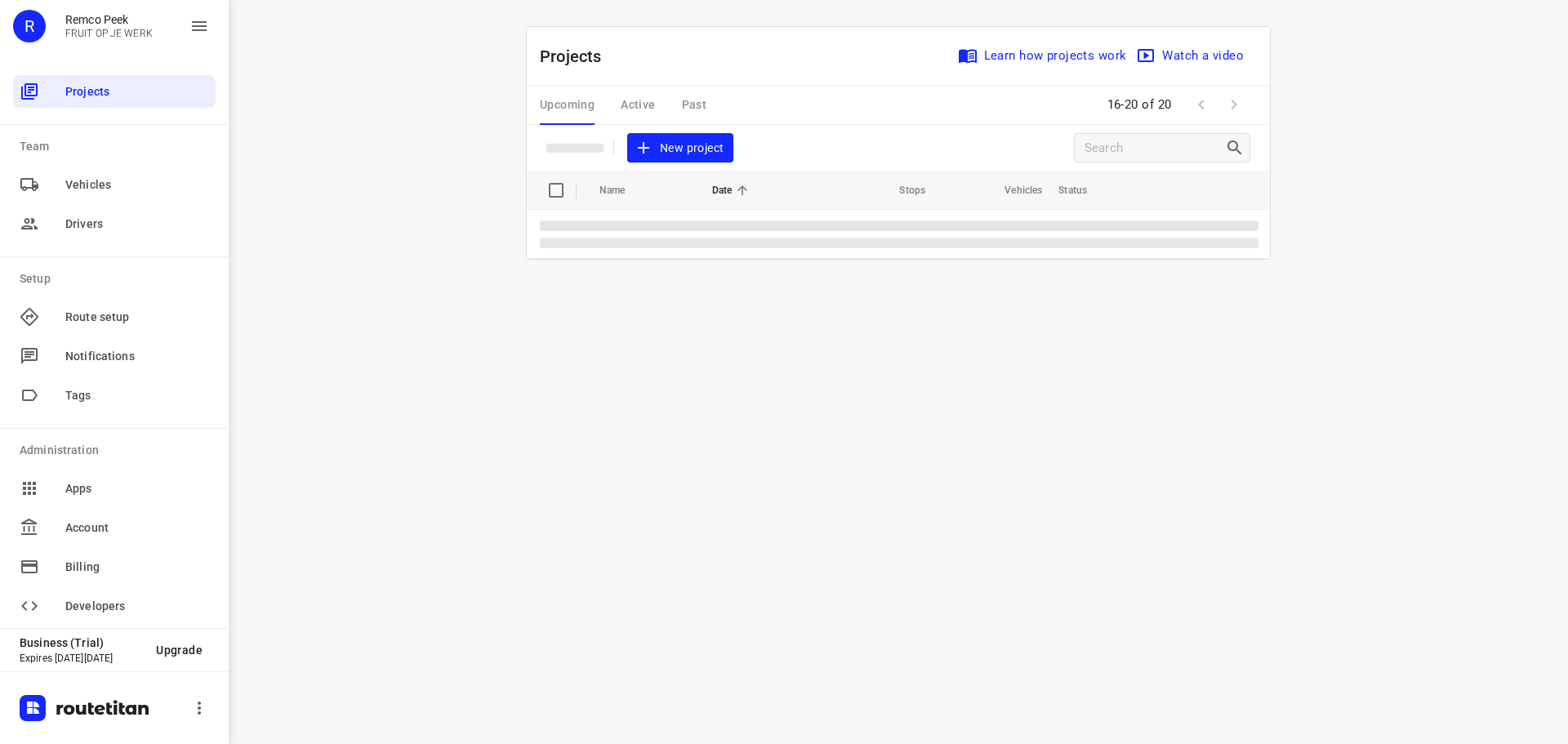
scroll to position [0, 0]
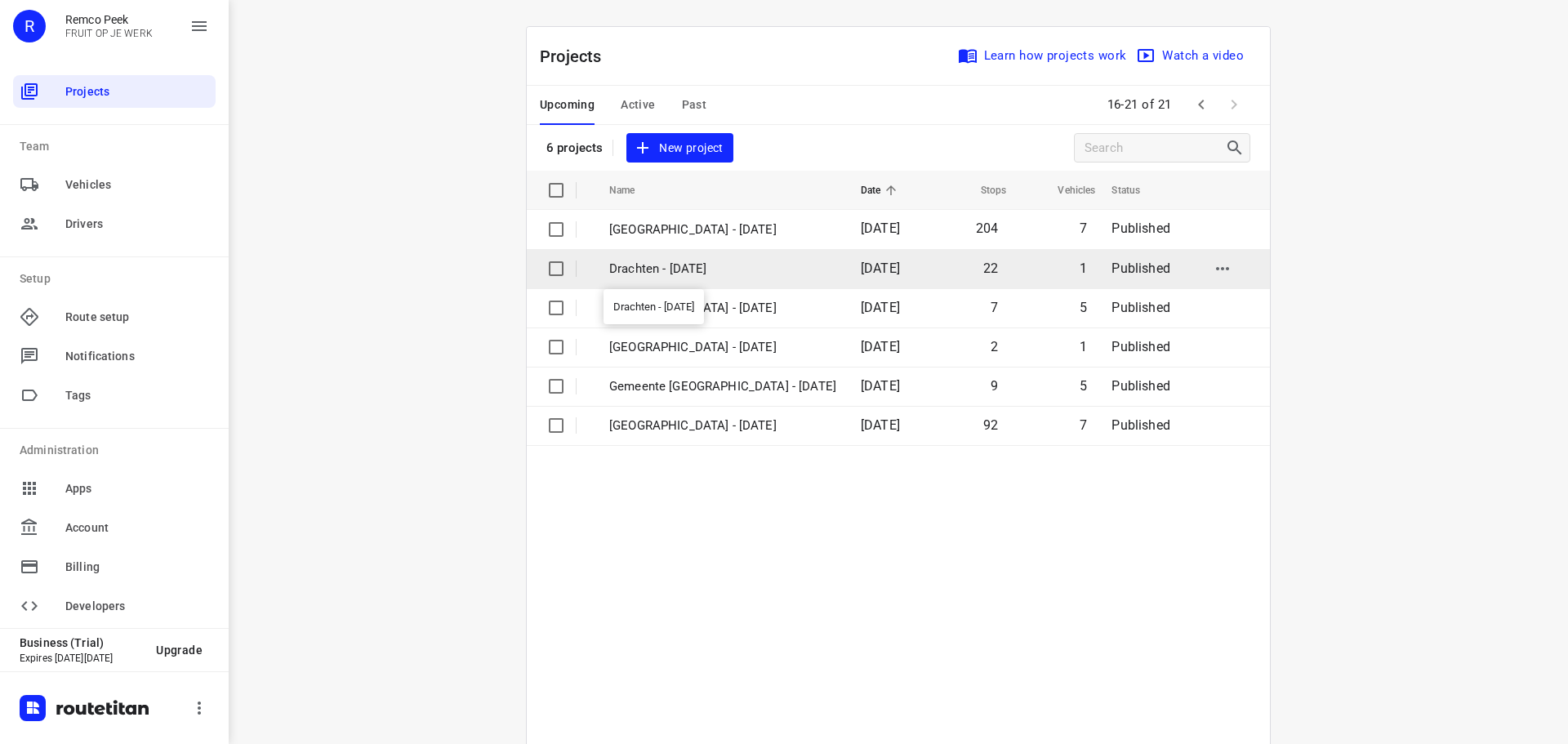
click at [655, 269] on p "Drachten - Thursday" at bounding box center [722, 269] width 227 height 19
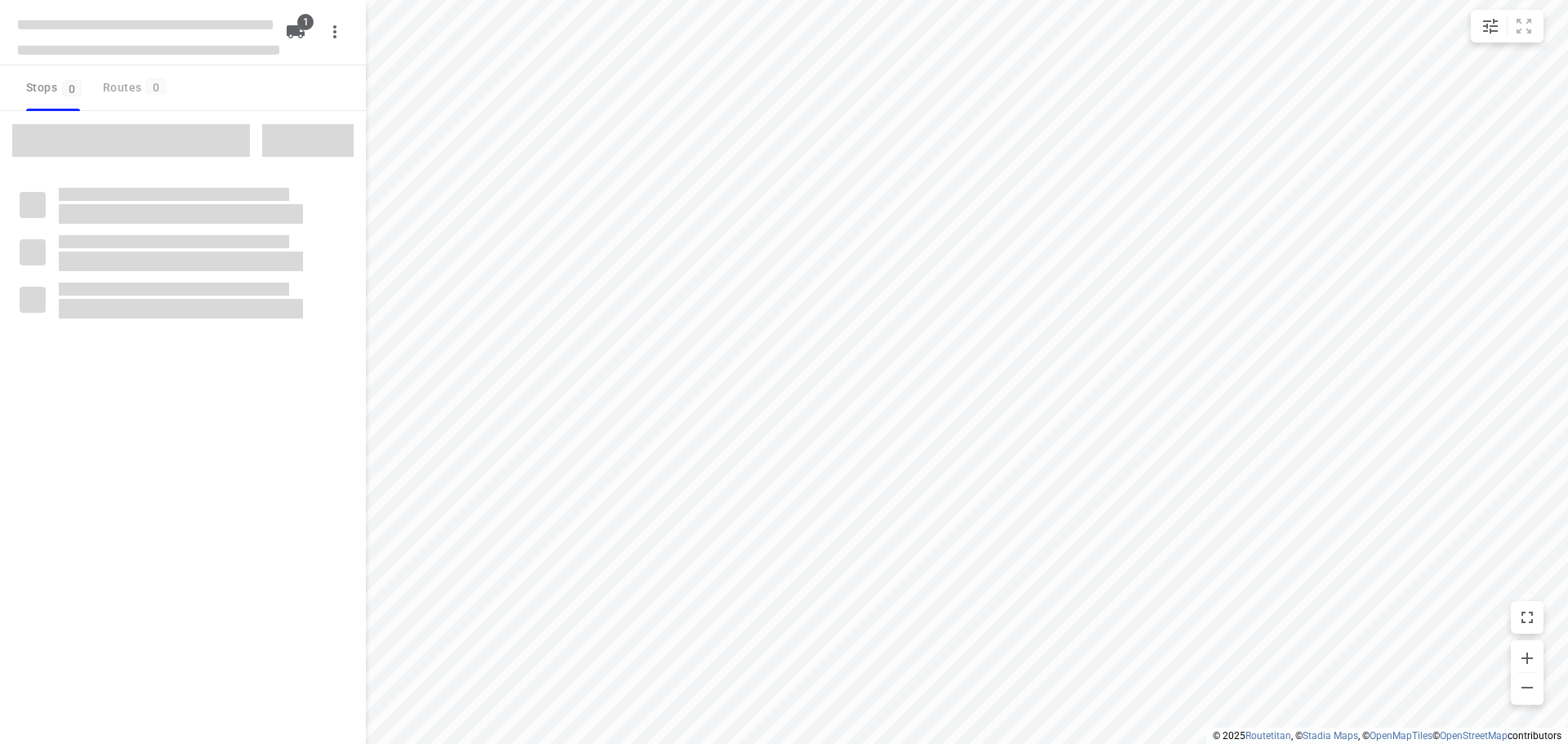
type input "distance"
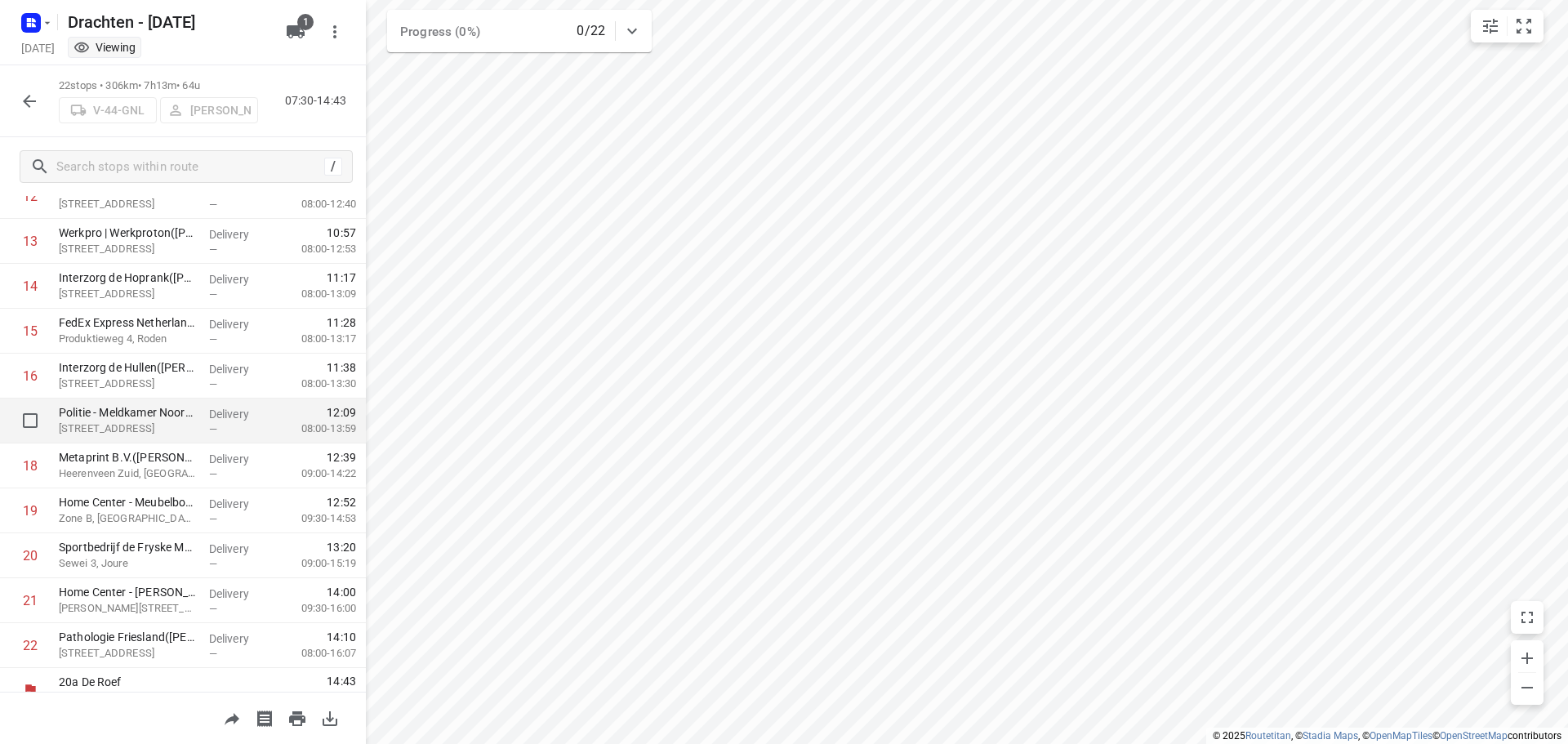
scroll to position [619, 0]
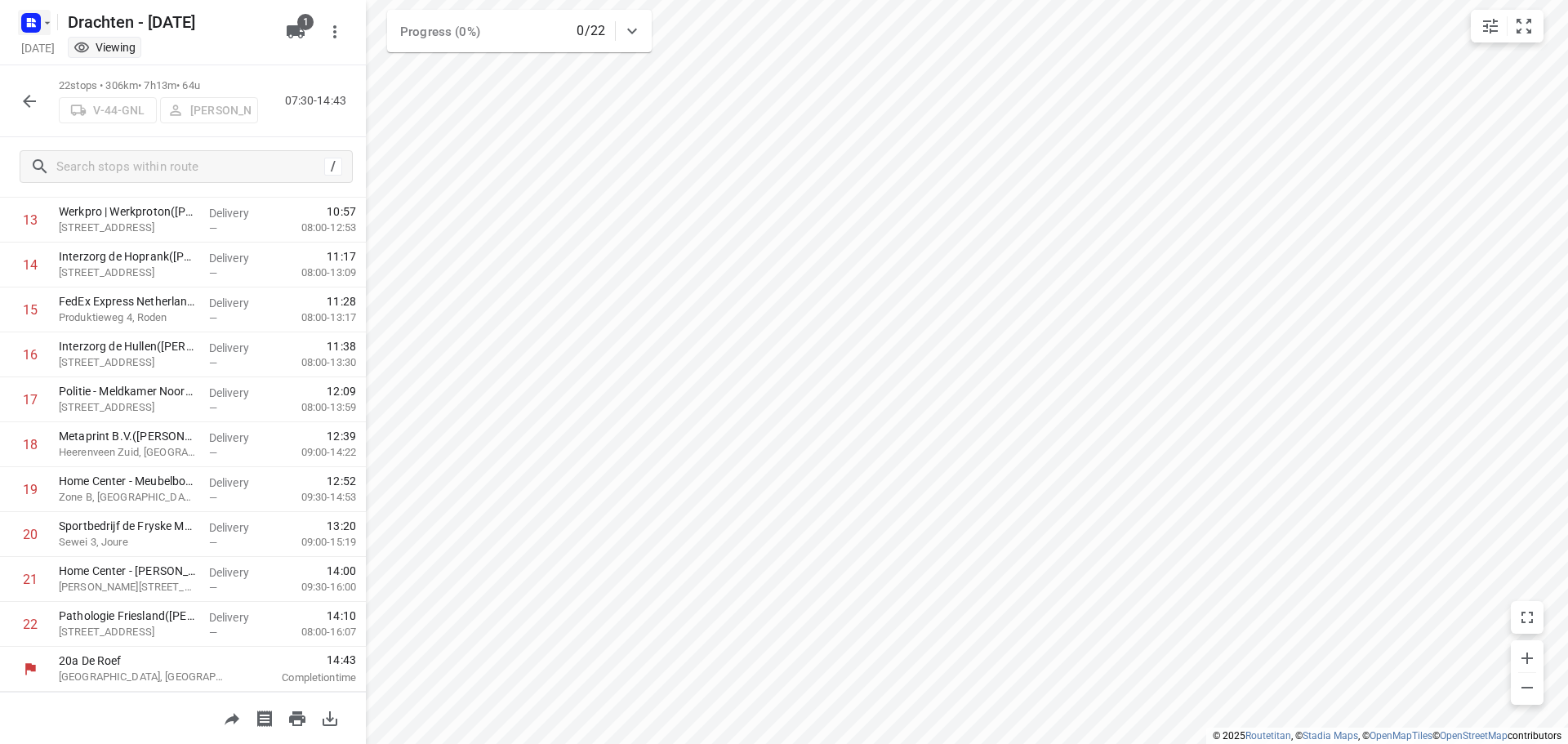
click at [46, 27] on icon "button" at bounding box center [47, 23] width 13 height 13
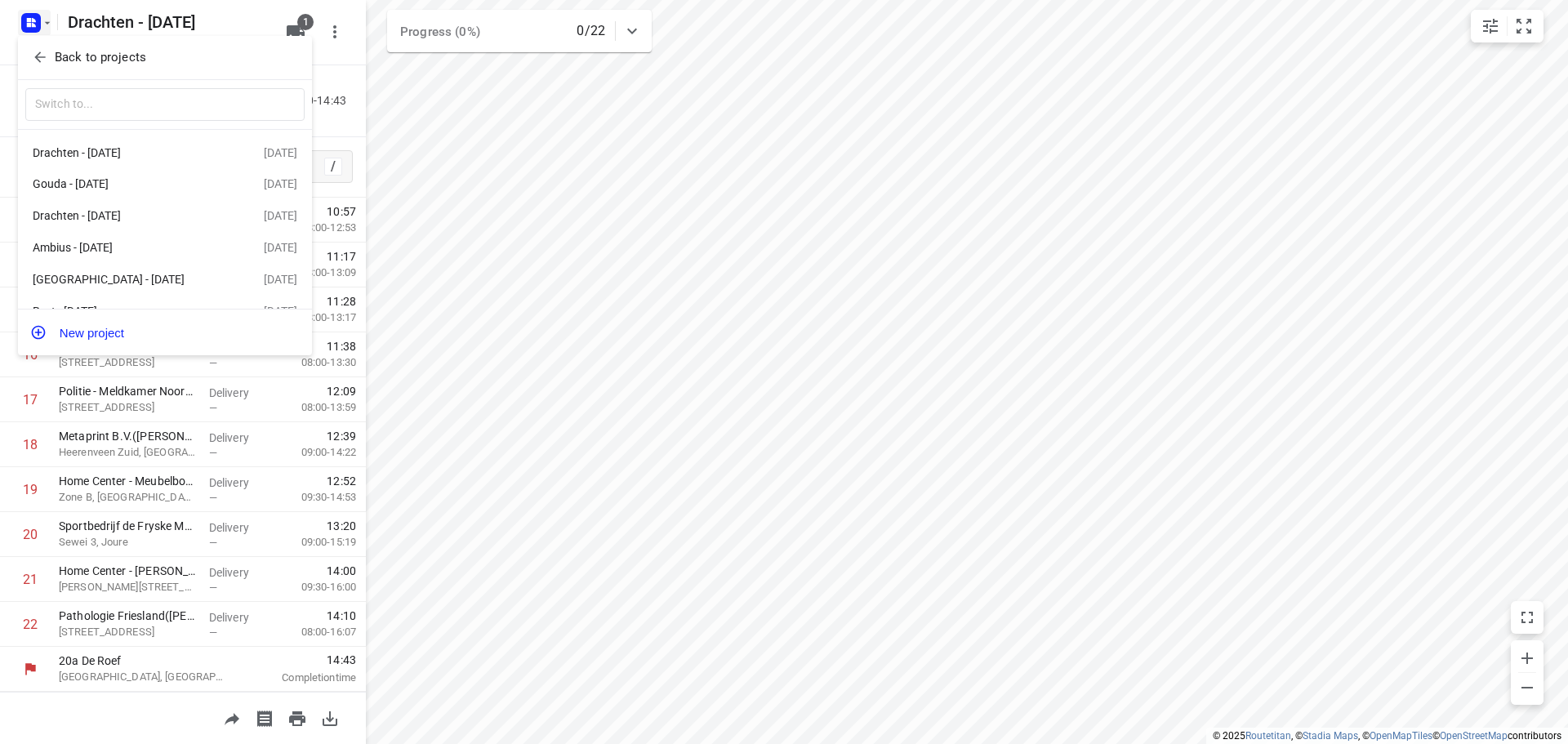
click at [106, 67] on button "Back to projects" at bounding box center [165, 57] width 279 height 27
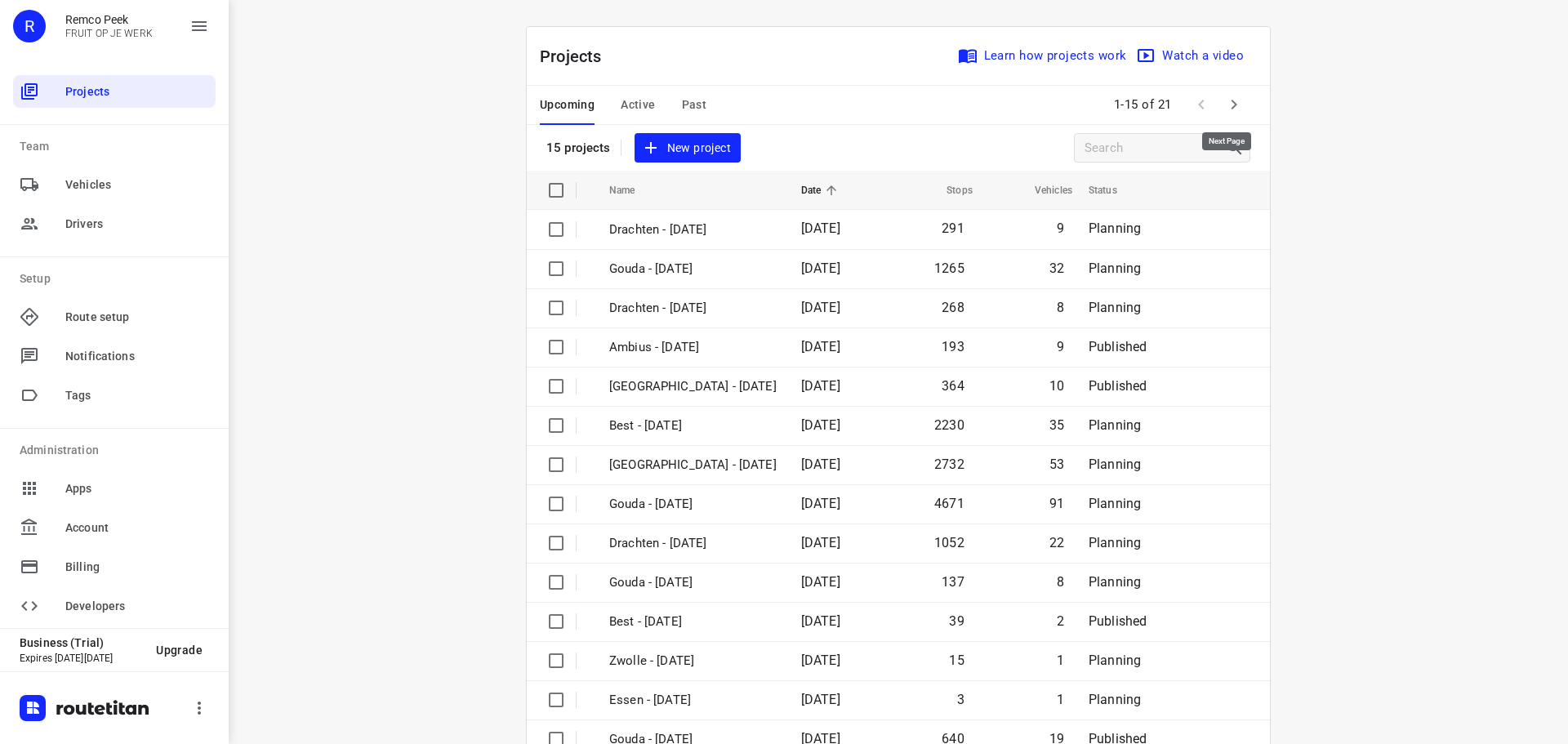
click at [1225, 114] on icon "button" at bounding box center [1234, 105] width 20 height 20
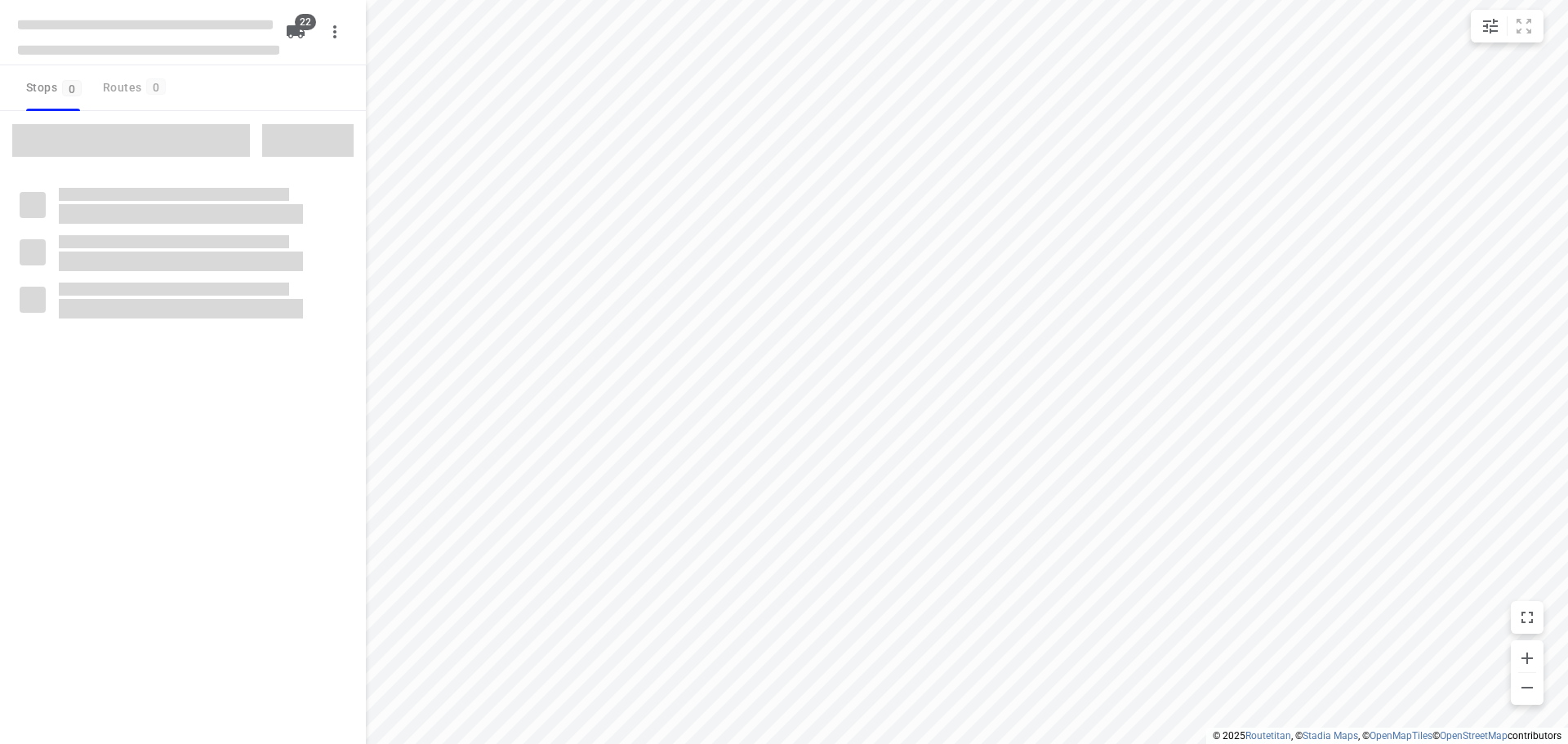
type input "distance"
checkbox input "true"
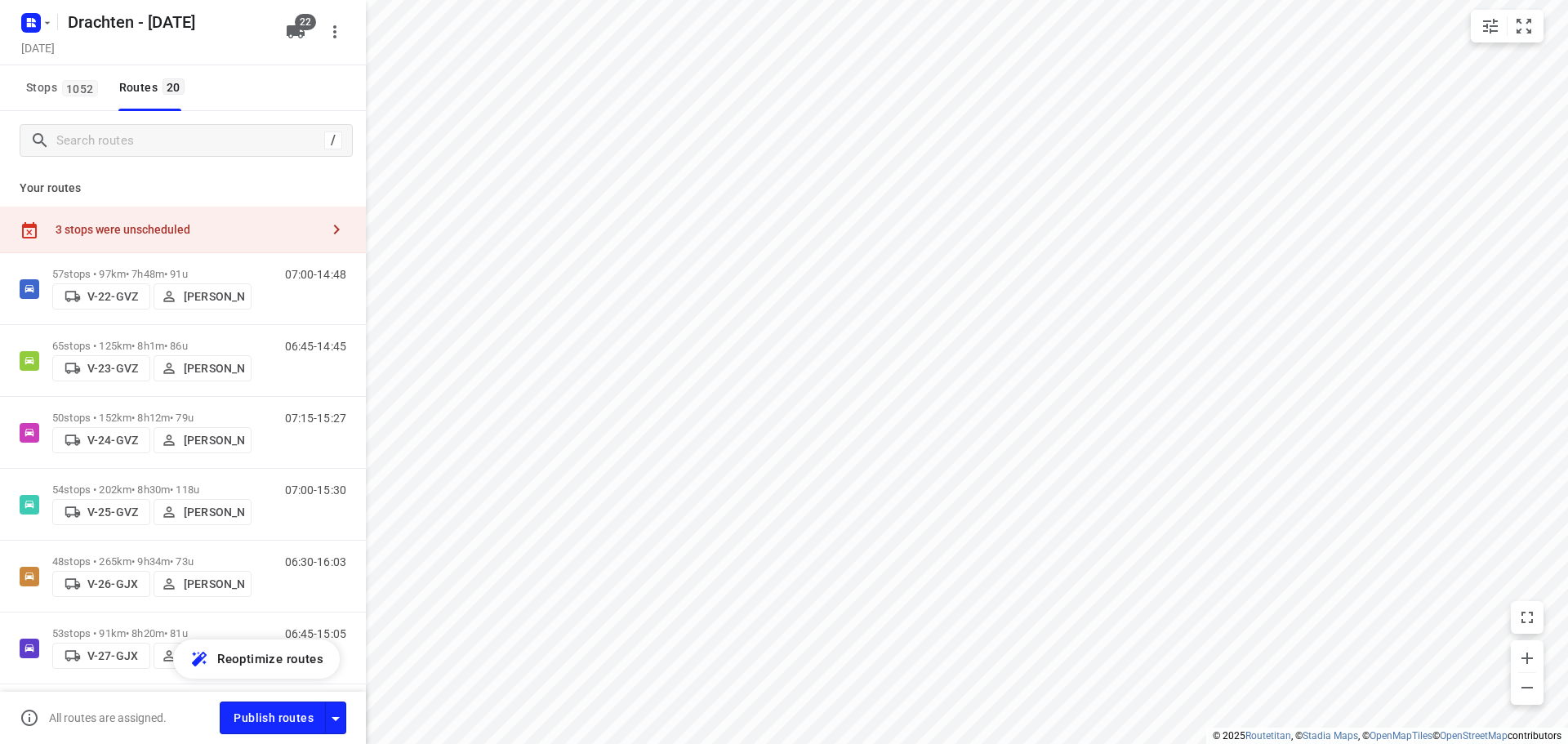
click at [294, 240] on div "3 stops were unscheduled" at bounding box center [182, 230] width 366 height 46
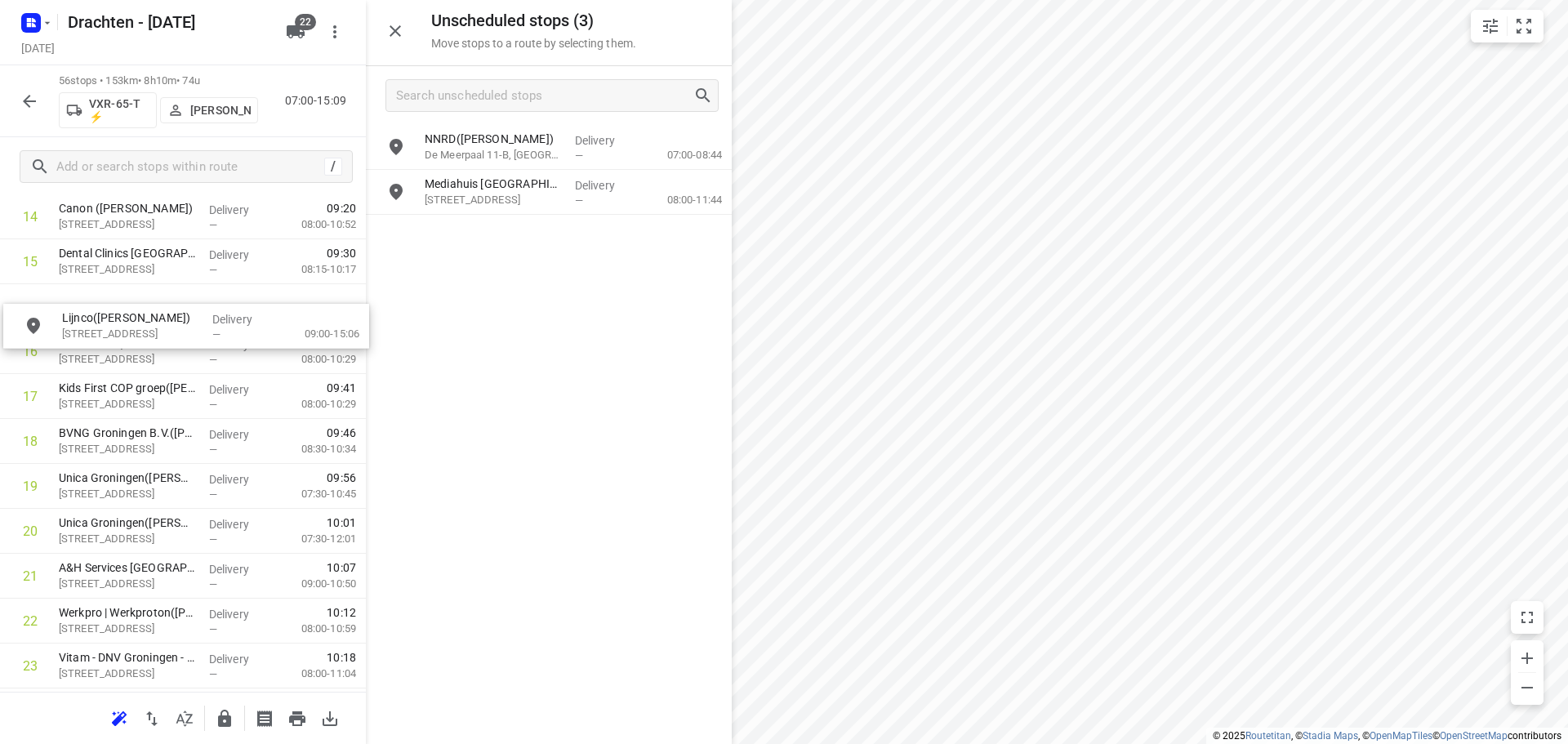
scroll to position [712, 0]
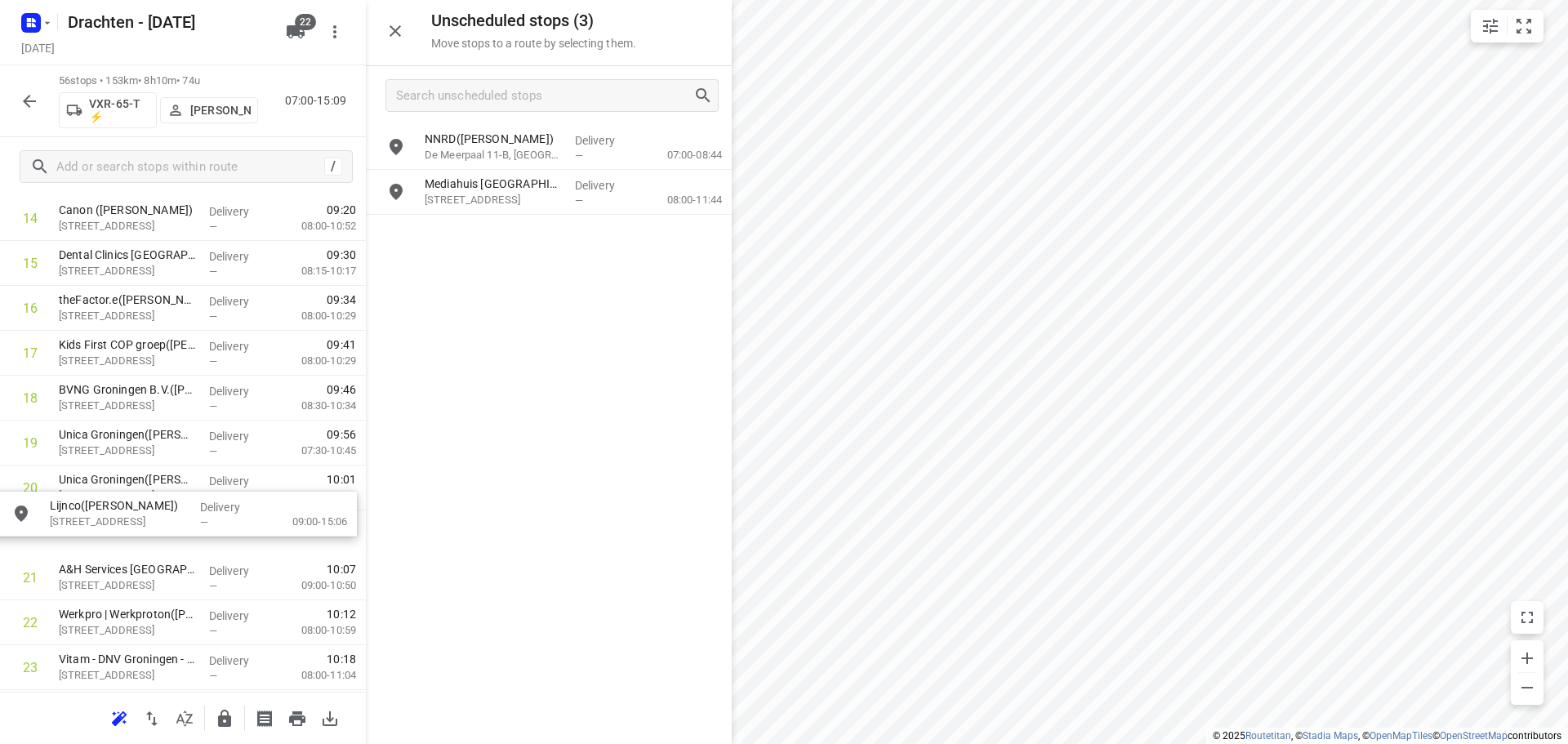
drag, startPoint x: 518, startPoint y: 243, endPoint x: 113, endPoint y: 533, distance: 498.1
click at [221, 710] on icon "button" at bounding box center [225, 719] width 20 height 20
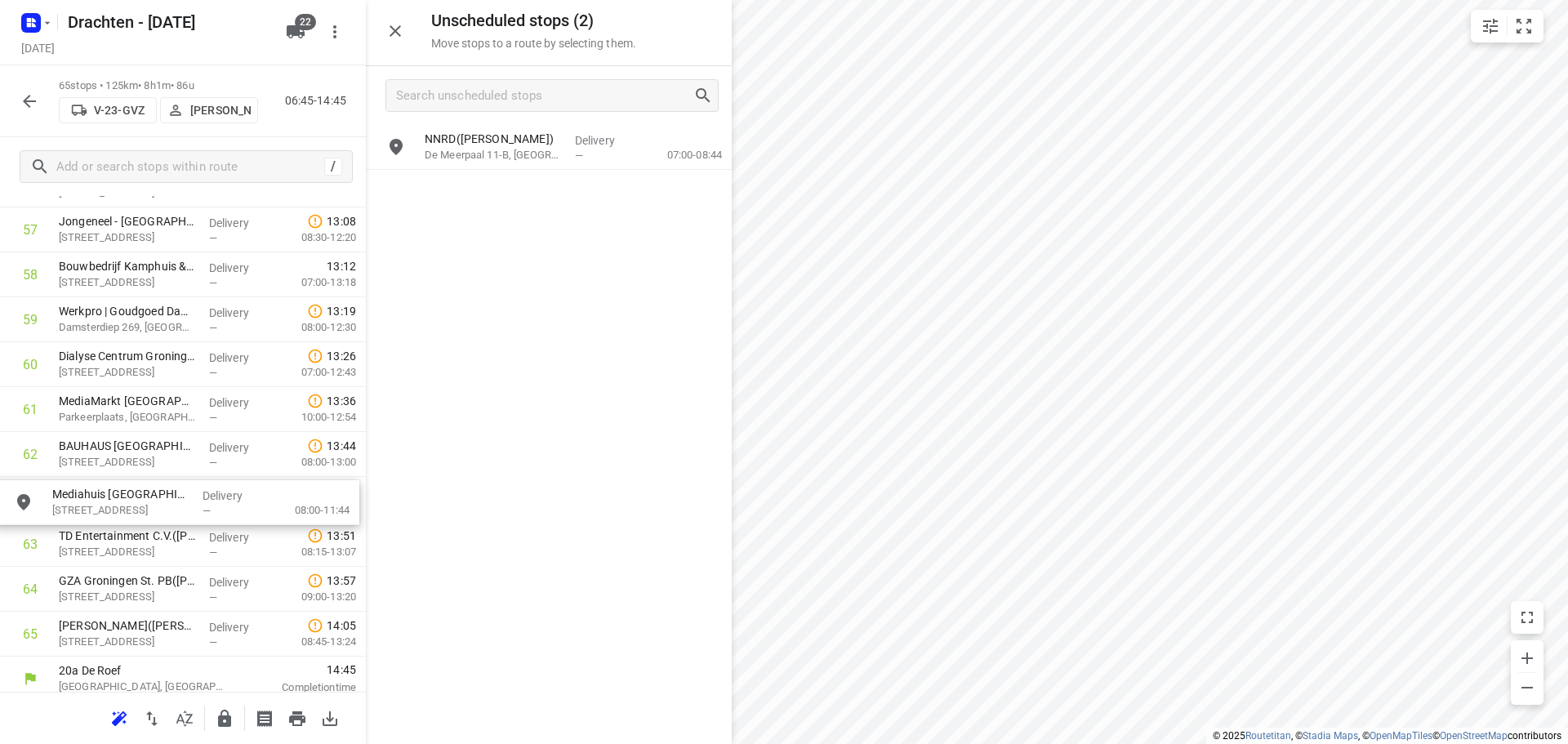
drag, startPoint x: 521, startPoint y: 202, endPoint x: 146, endPoint y: 518, distance: 490.4
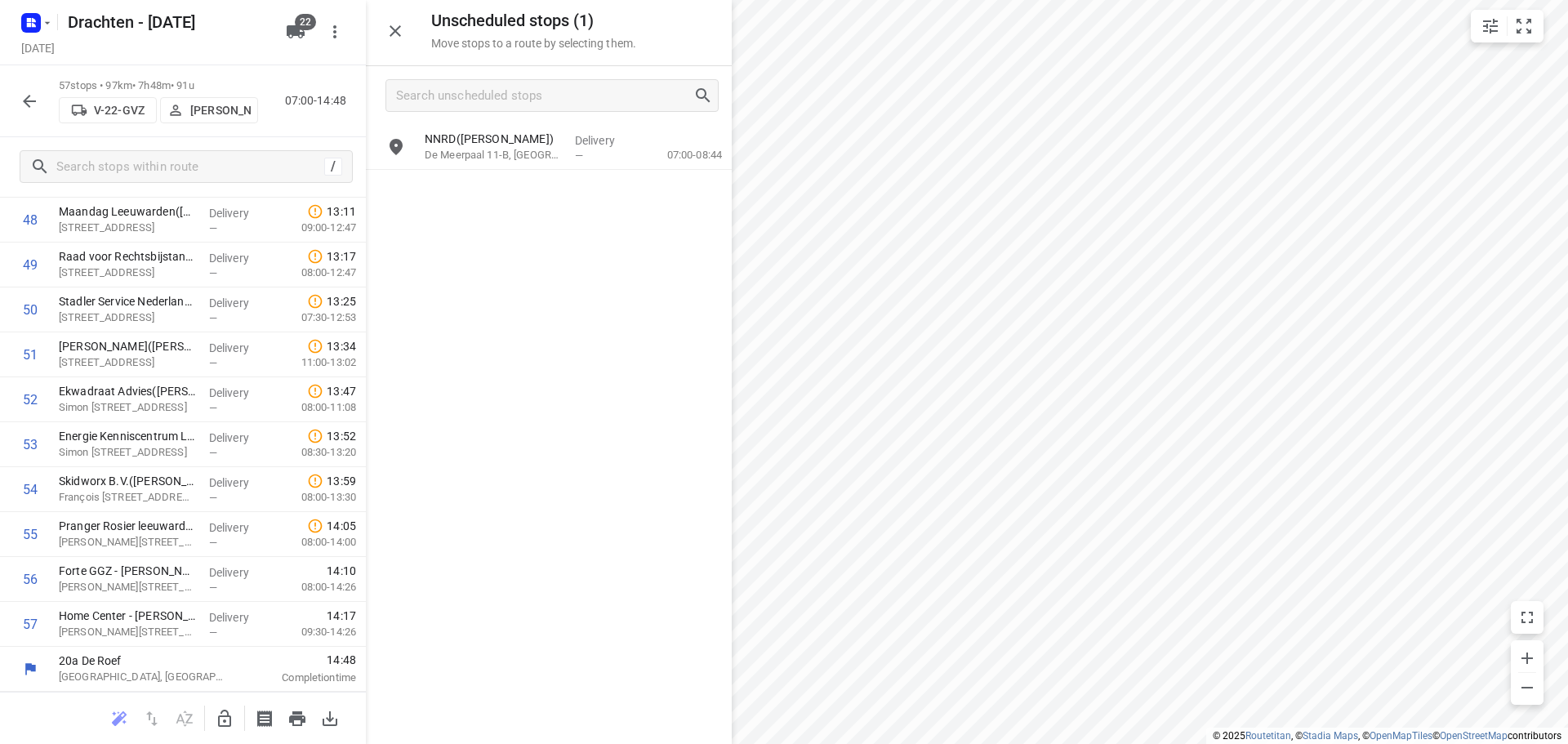
scroll to position [2238, 0]
click at [233, 722] on icon "button" at bounding box center [225, 719] width 20 height 20
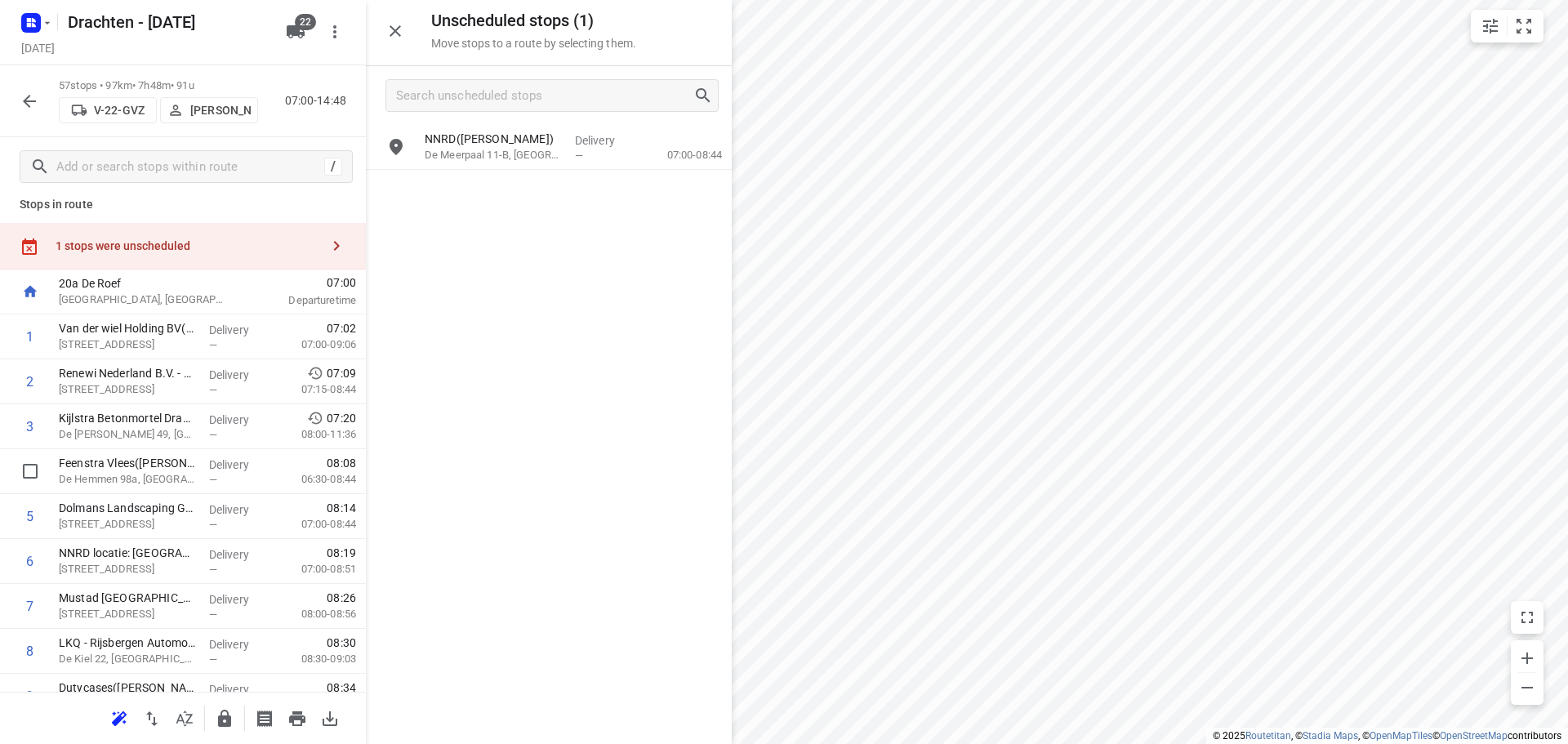
scroll to position [0, 0]
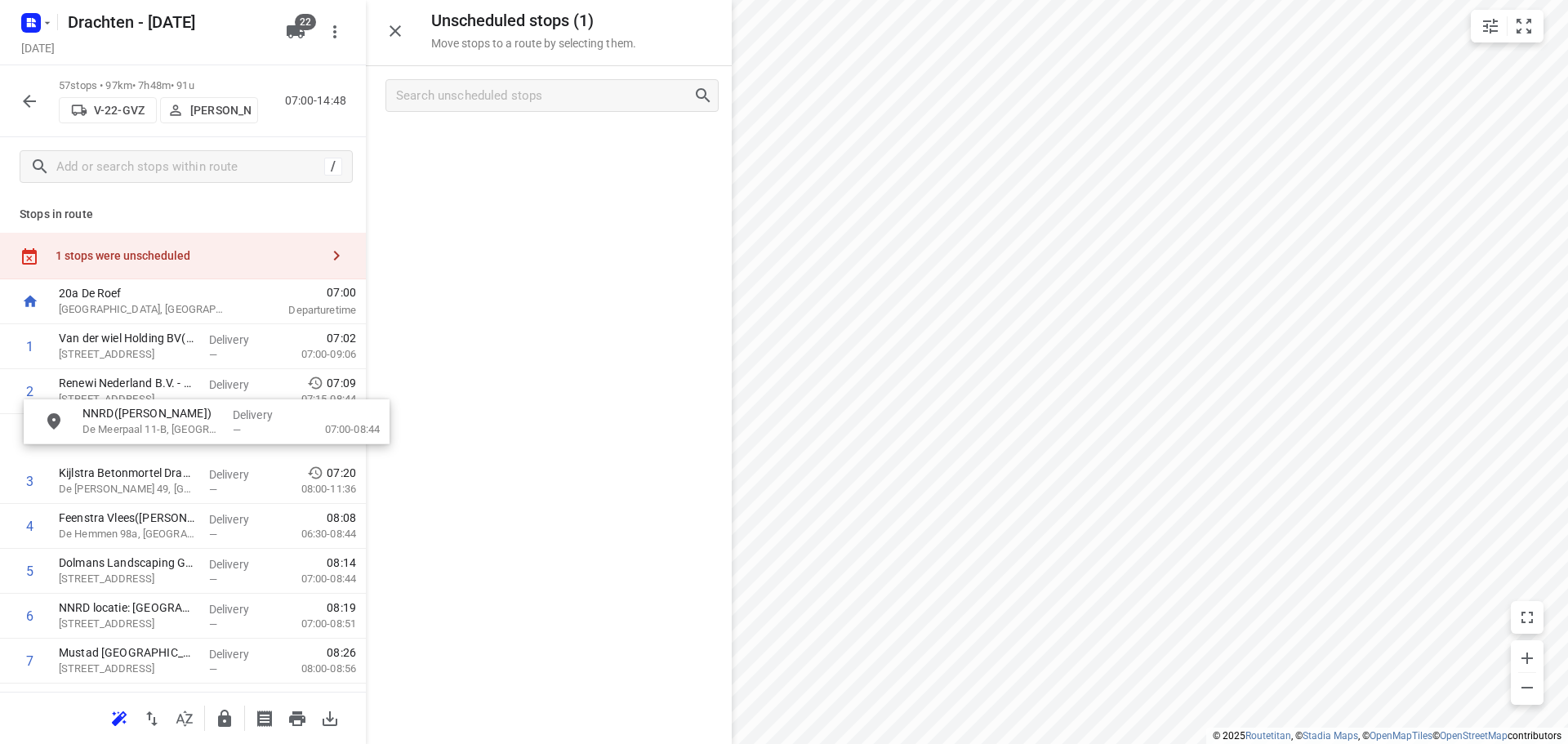
drag, startPoint x: 516, startPoint y: 154, endPoint x: 170, endPoint y: 434, distance: 445.1
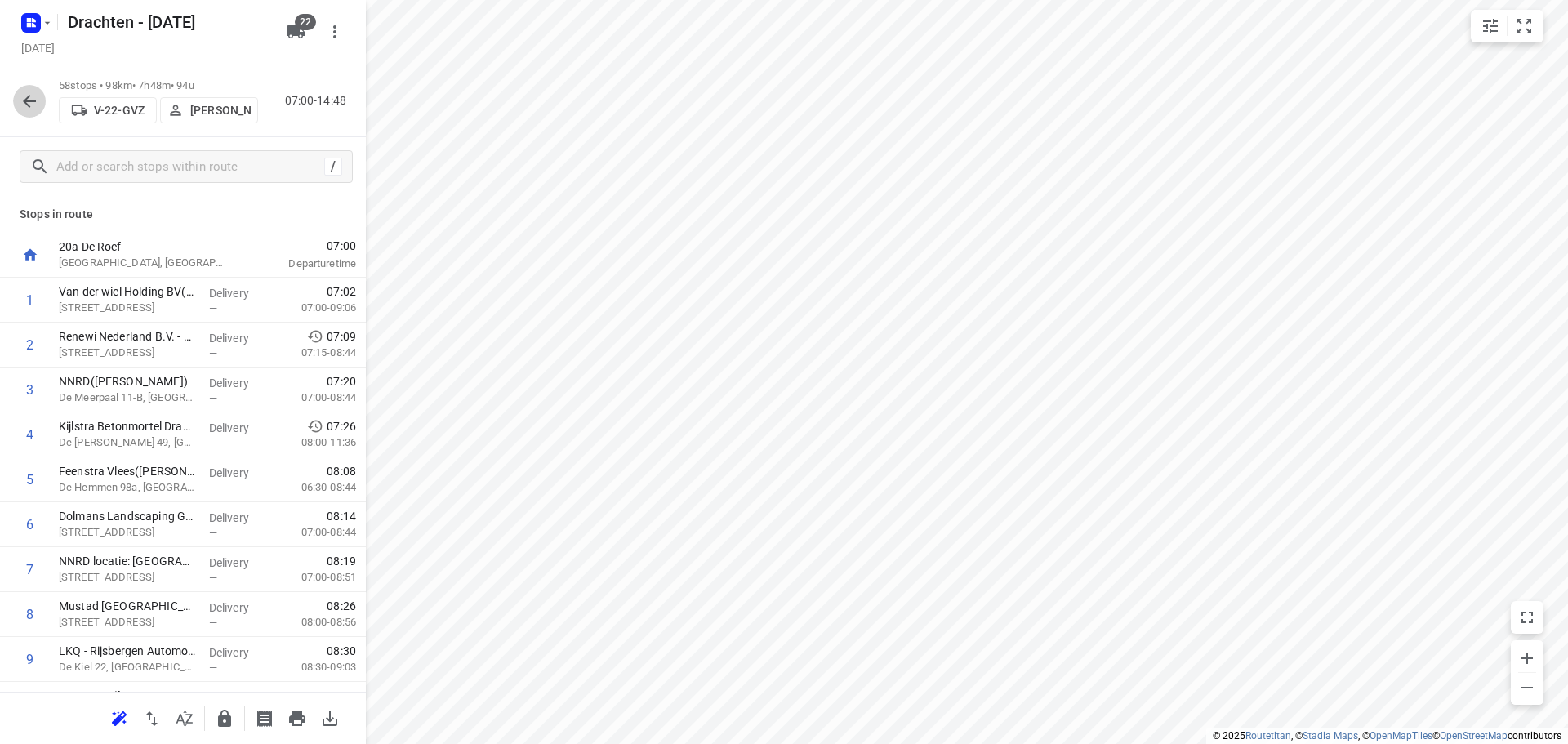
click at [31, 113] on button "button" at bounding box center [29, 101] width 33 height 33
